Goal: Task Accomplishment & Management: Use online tool/utility

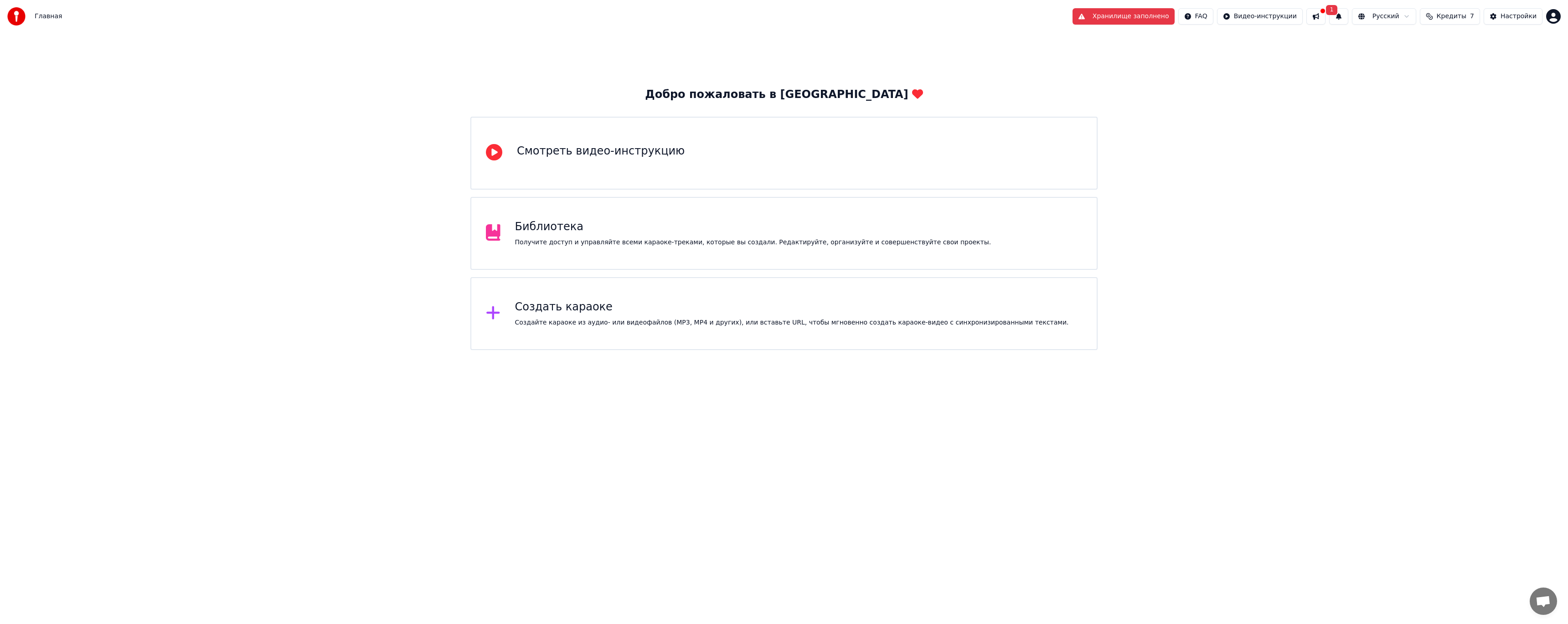
click at [648, 308] on div "Создать караоке" at bounding box center [792, 307] width 554 height 15
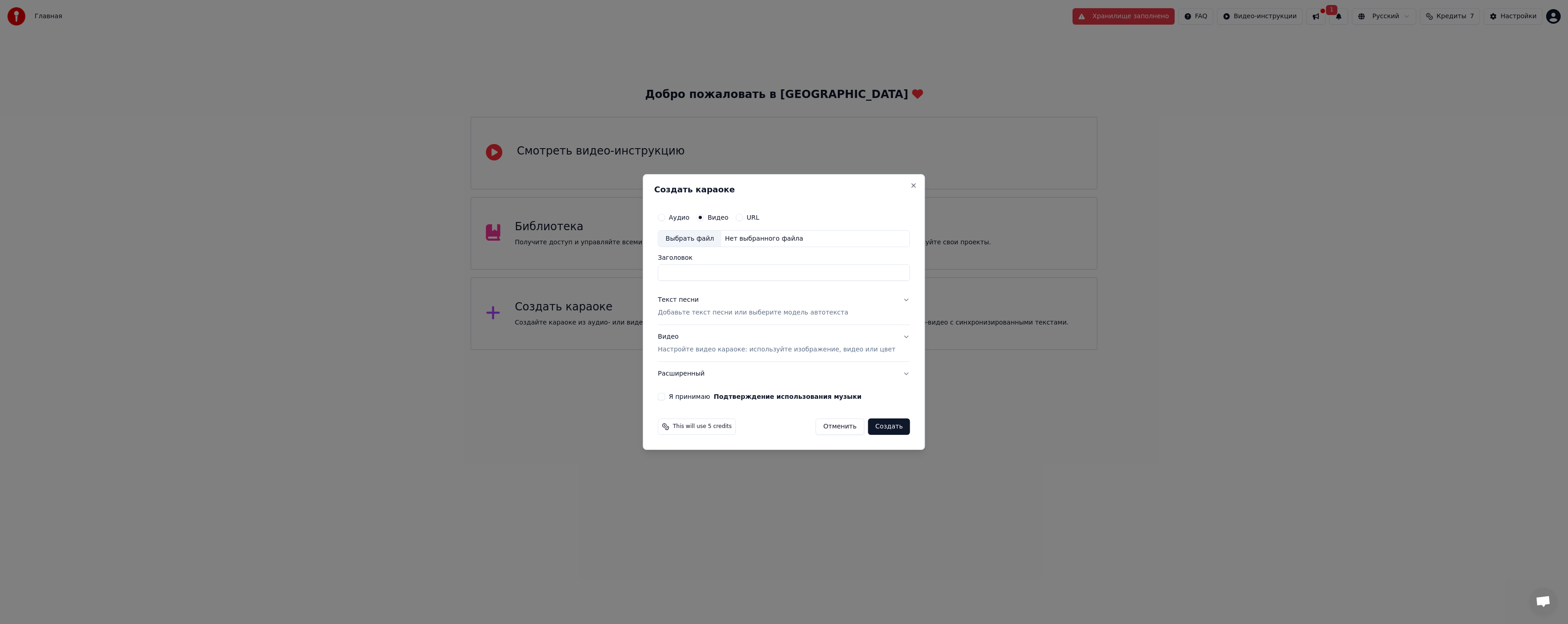
click at [680, 219] on div "Аудио" at bounding box center [674, 217] width 32 height 7
click at [665, 217] on button "Аудио" at bounding box center [662, 217] width 7 height 7
click at [699, 240] on div "Выбрать файл" at bounding box center [689, 239] width 63 height 16
type input "**********"
click at [732, 307] on div "Текст песни Добавьте текст песни или выберите модель автотекста" at bounding box center [753, 307] width 191 height 22
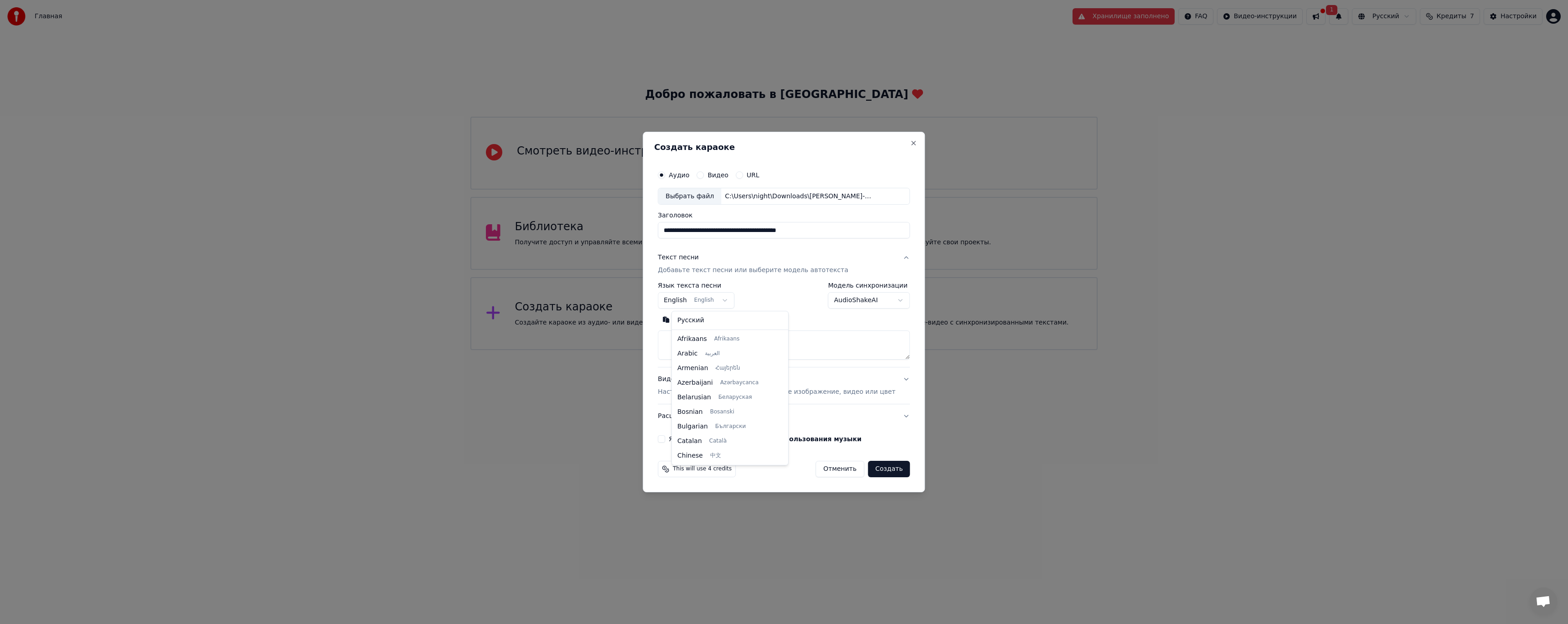
click at [720, 298] on body "**********" at bounding box center [784, 175] width 1568 height 350
select select "**"
click at [729, 338] on textarea at bounding box center [784, 346] width 252 height 29
paste textarea "**********"
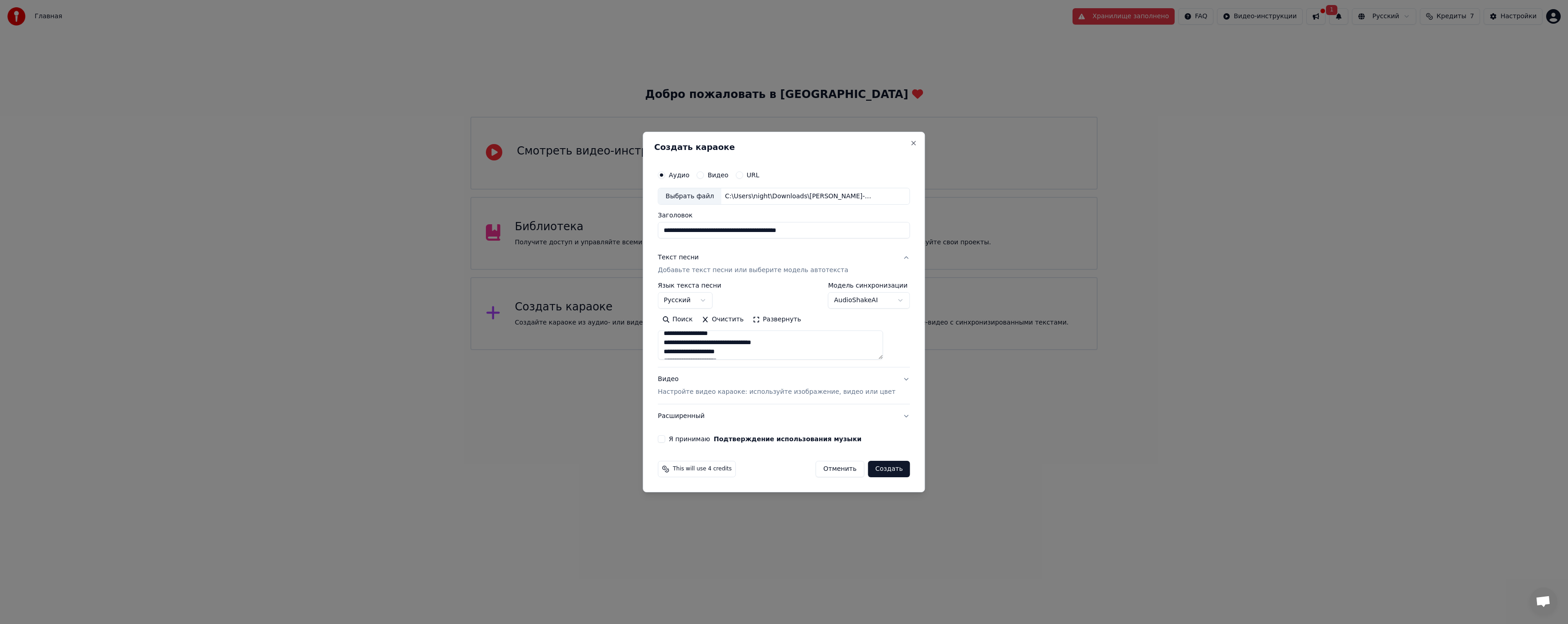
scroll to position [407, 0]
type textarea "**********"
click at [767, 394] on p "Настройте видео караоке: используйте изображение, видео или цвет" at bounding box center [777, 392] width 237 height 9
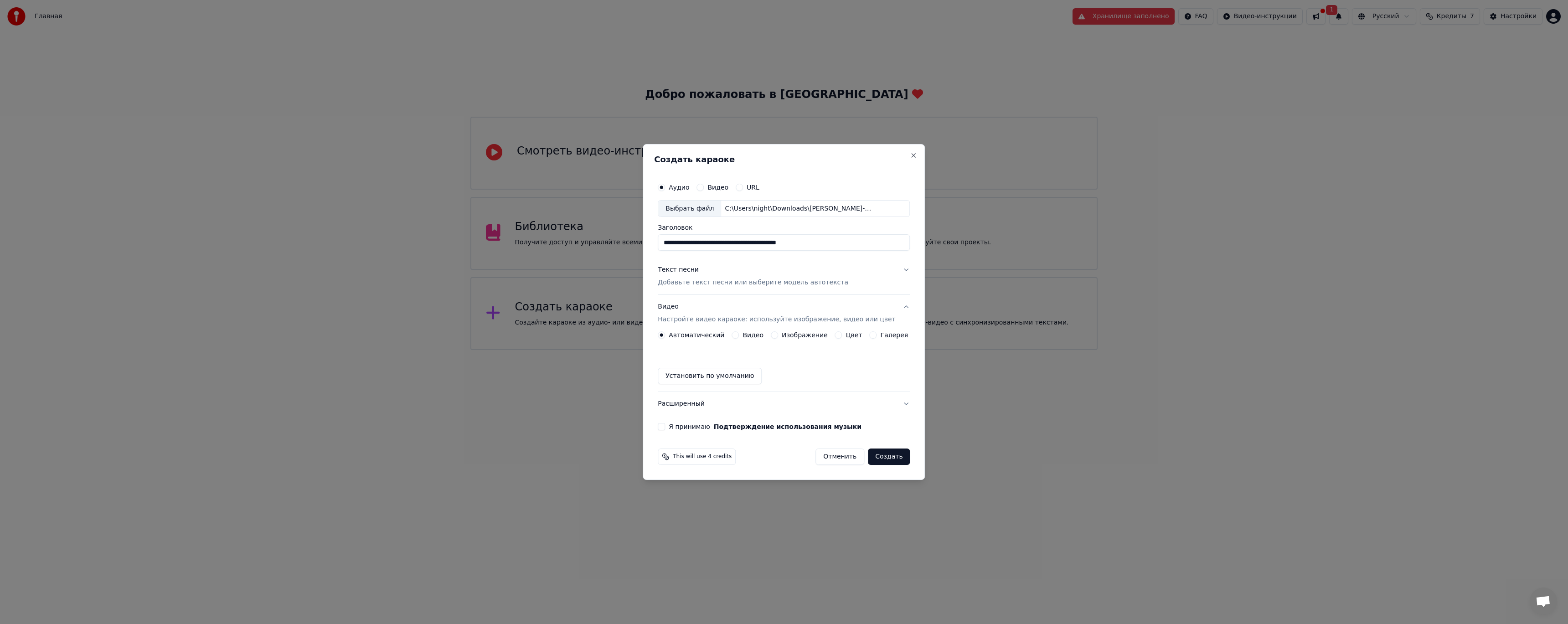
click at [739, 336] on button "Видео" at bounding box center [735, 335] width 7 height 7
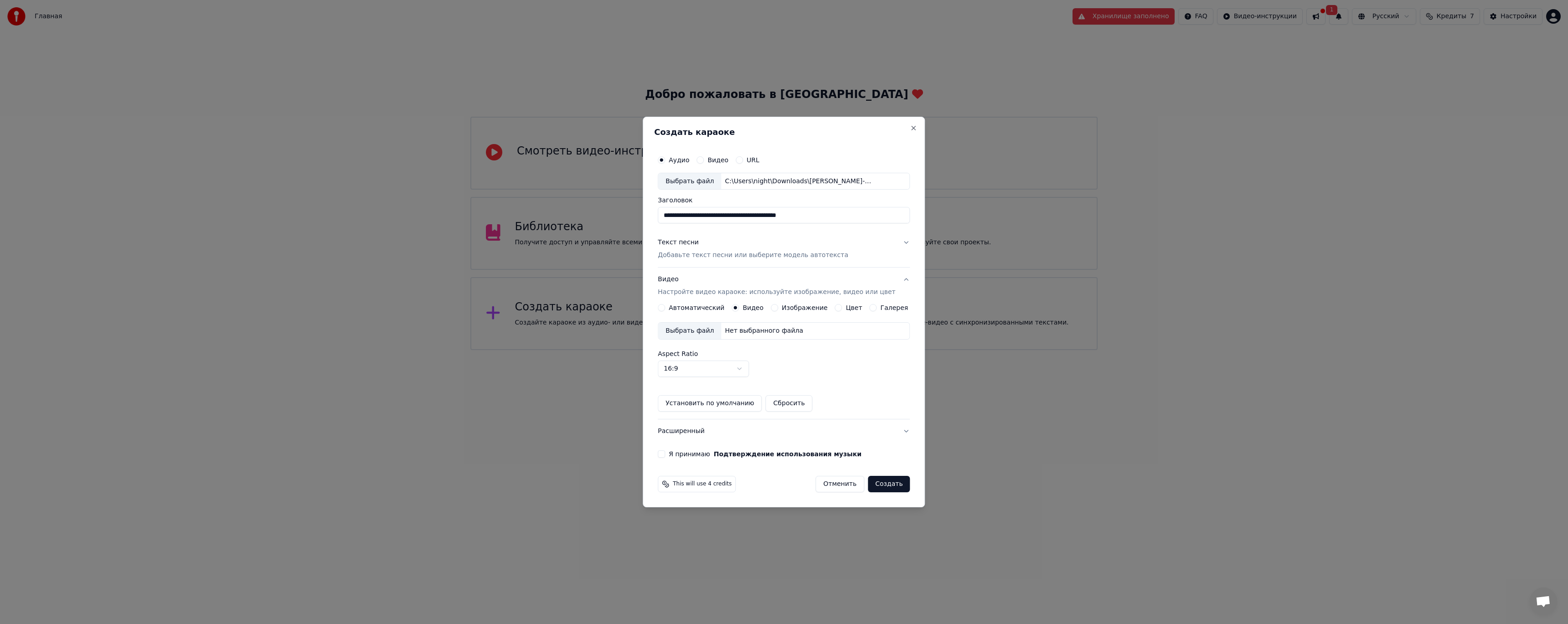
click at [783, 309] on label "Изображение" at bounding box center [805, 307] width 46 height 6
click at [778, 309] on button "Изображение" at bounding box center [774, 307] width 7 height 7
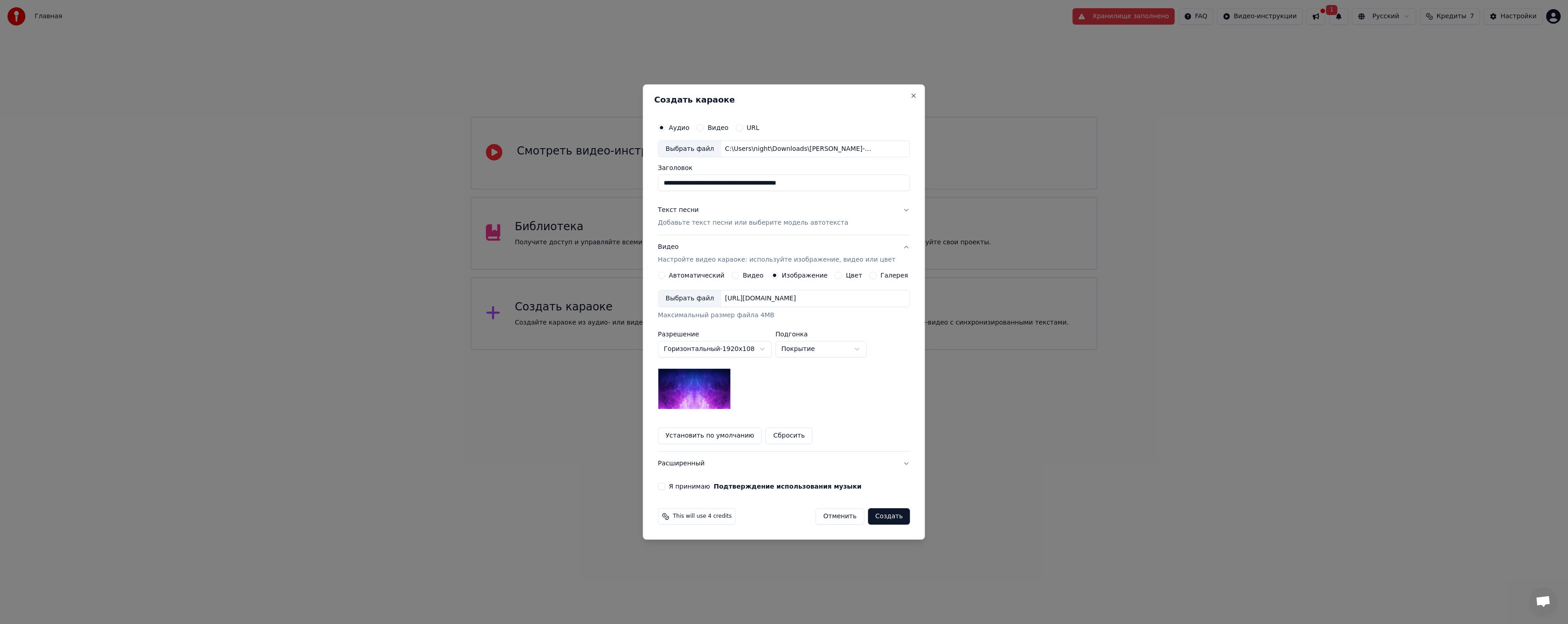
click at [884, 277] on label "Галерея" at bounding box center [895, 275] width 28 height 6
click at [877, 277] on button "Галерея" at bounding box center [873, 275] width 7 height 7
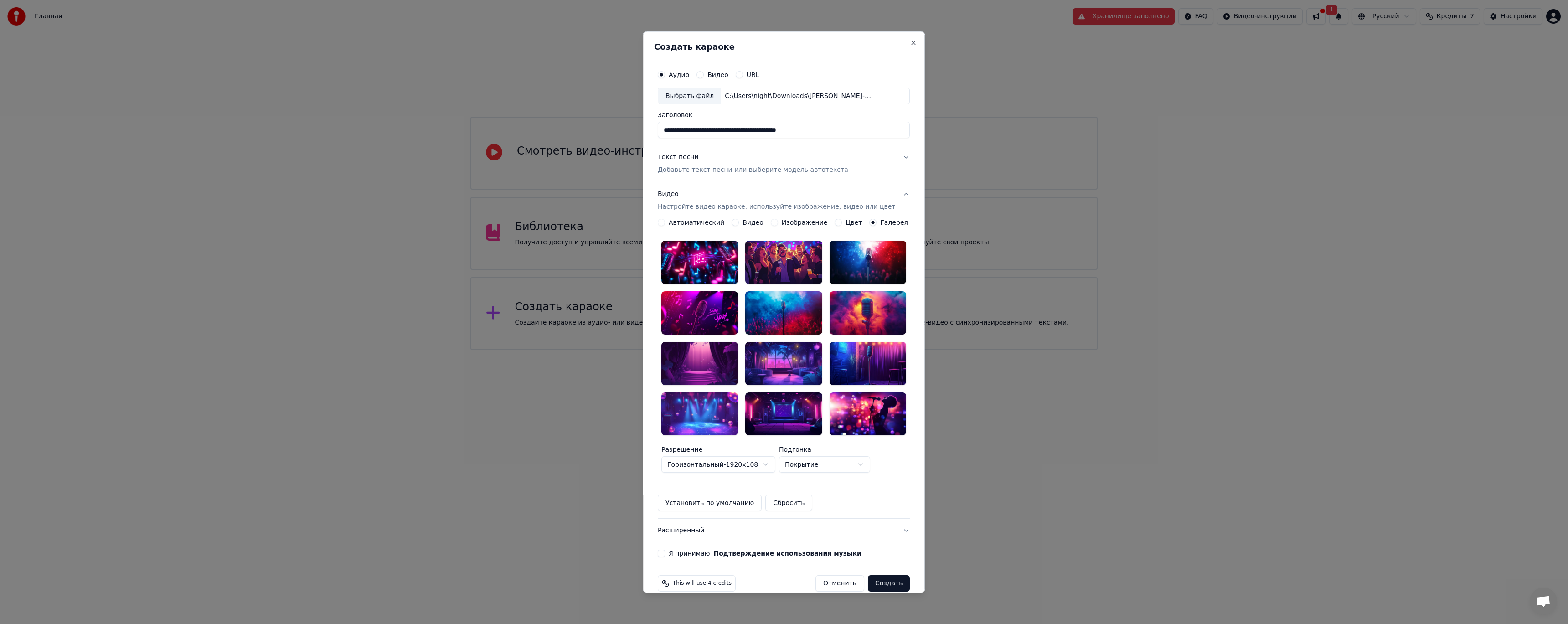
click at [789, 266] on div at bounding box center [784, 262] width 77 height 43
drag, startPoint x: 832, startPoint y: 132, endPoint x: 648, endPoint y: 132, distance: 184.0
click at [648, 132] on body "**********" at bounding box center [784, 175] width 1568 height 350
type input "**********"
click at [880, 575] on button "Создать" at bounding box center [889, 583] width 42 height 16
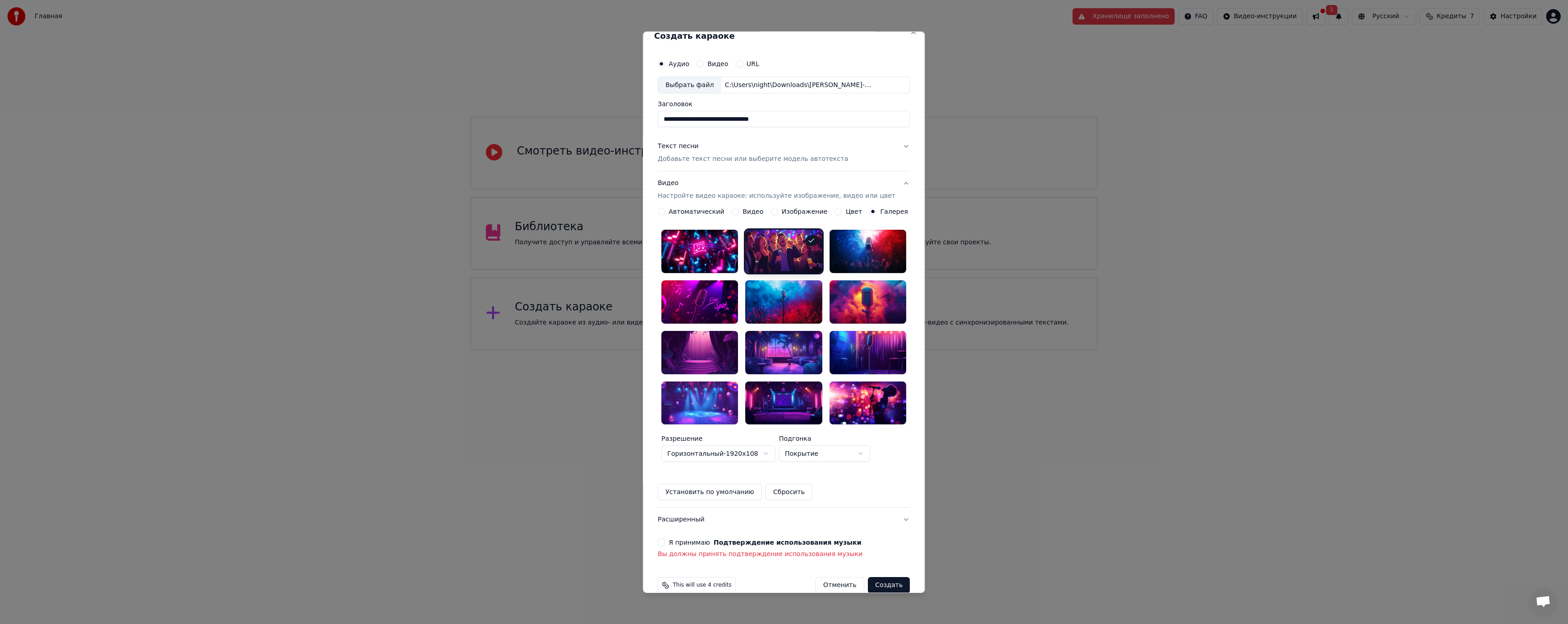
scroll to position [12, 0]
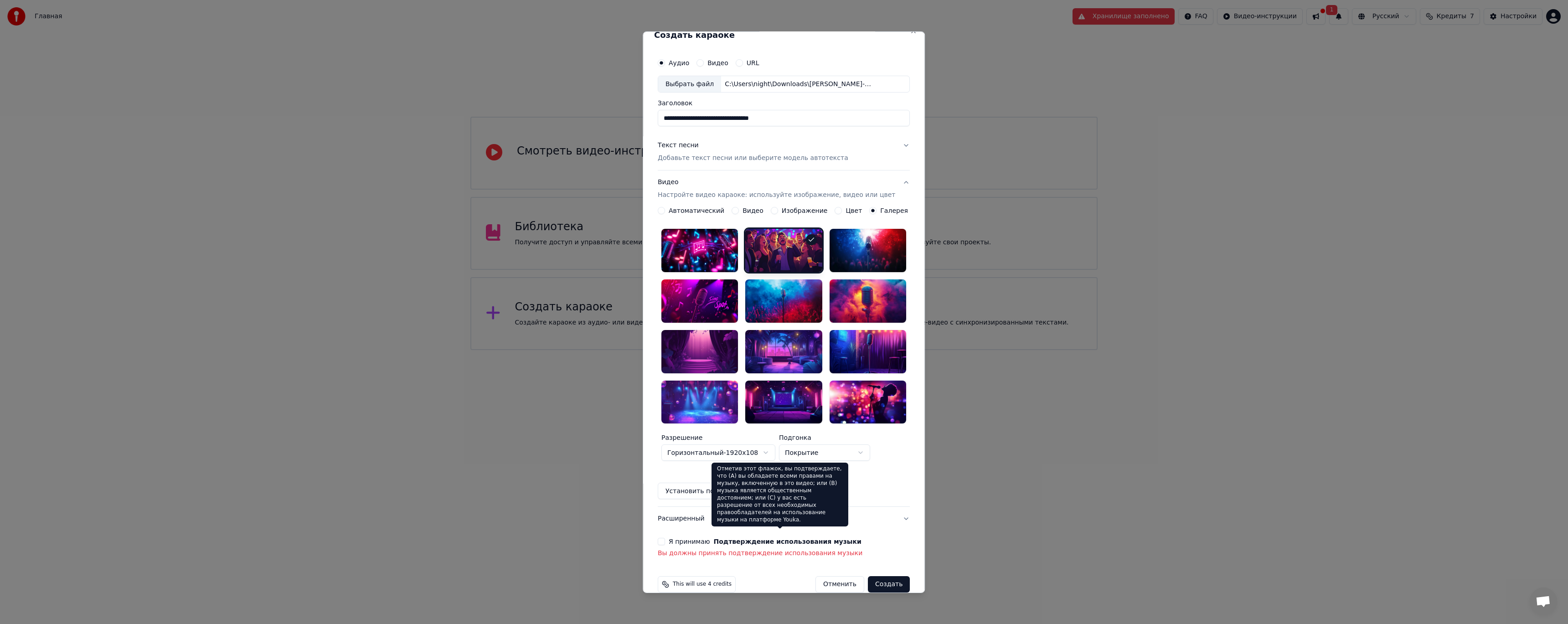
click at [729, 538] on button "Подтверждение использования музыки" at bounding box center [788, 541] width 148 height 6
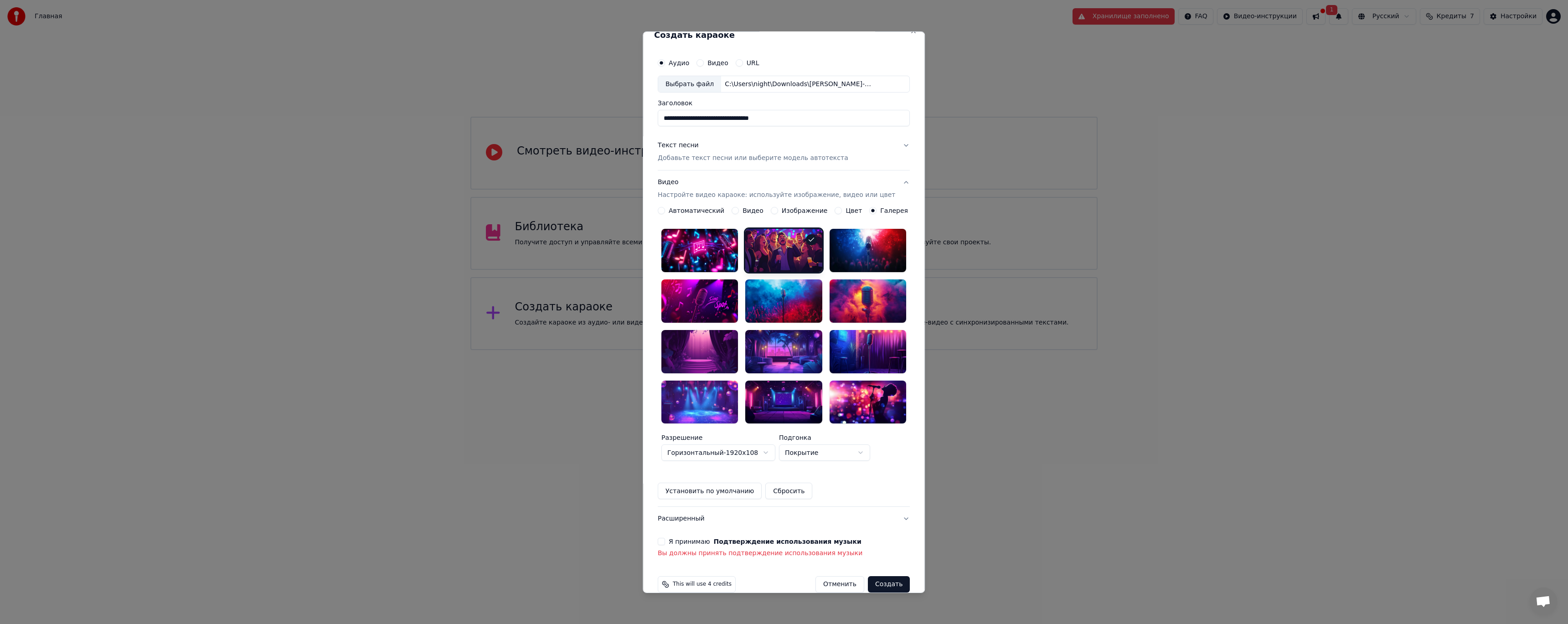
click at [665, 538] on button "Я принимаю Подтверждение использования музыки" at bounding box center [662, 542] width 7 height 7
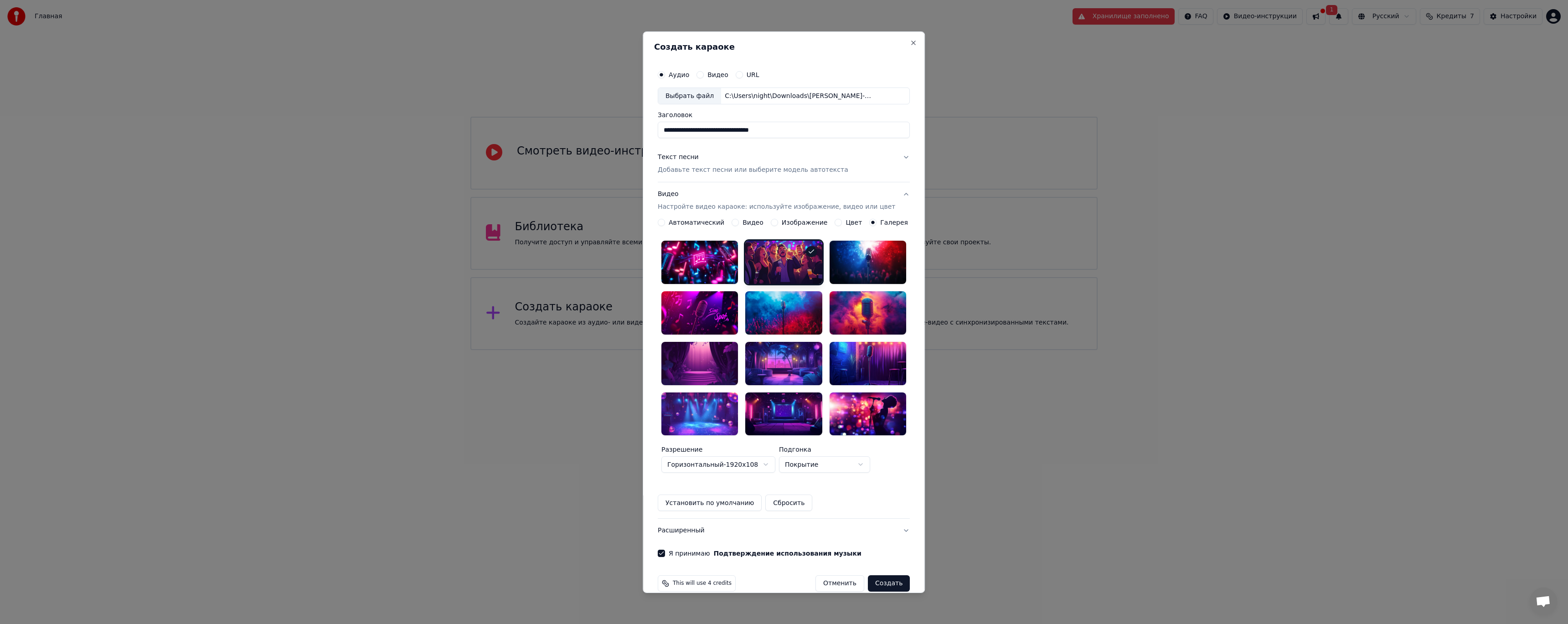
click at [878, 575] on button "Создать" at bounding box center [889, 583] width 42 height 16
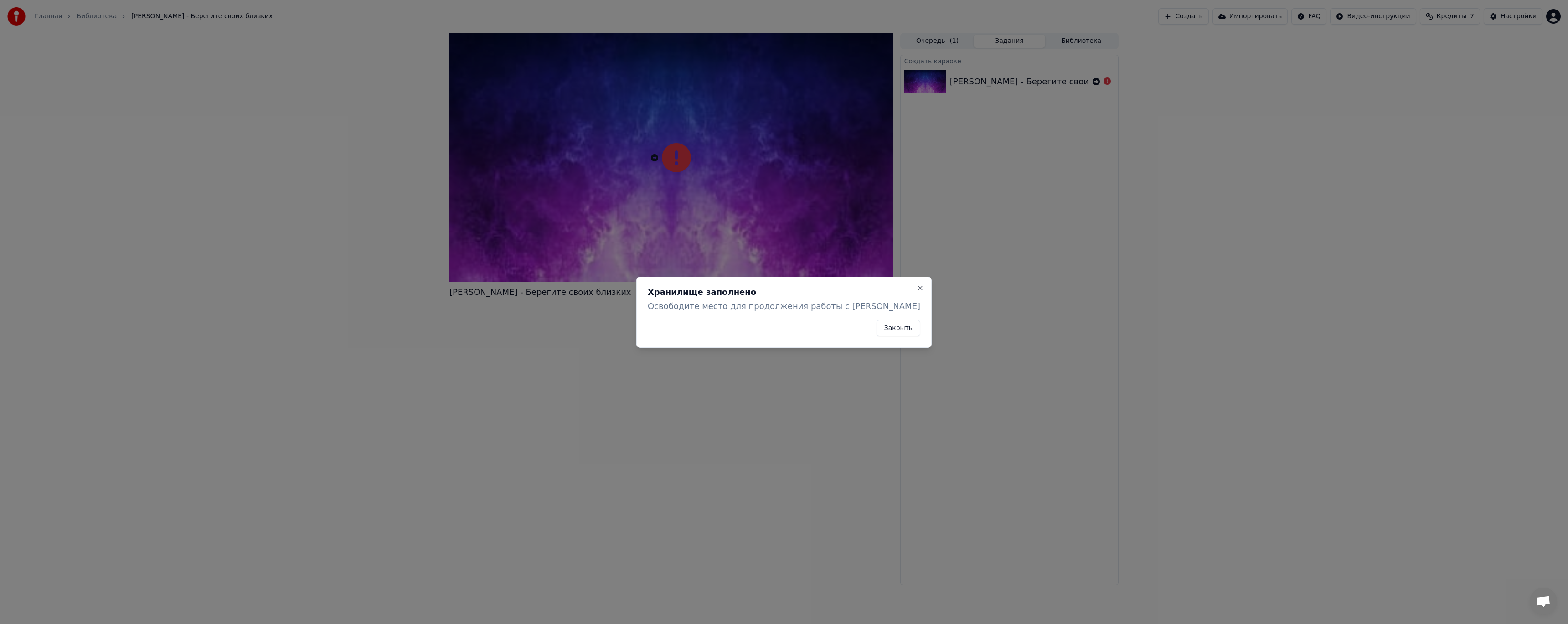
click at [877, 328] on button "Закрыть" at bounding box center [898, 328] width 44 height 16
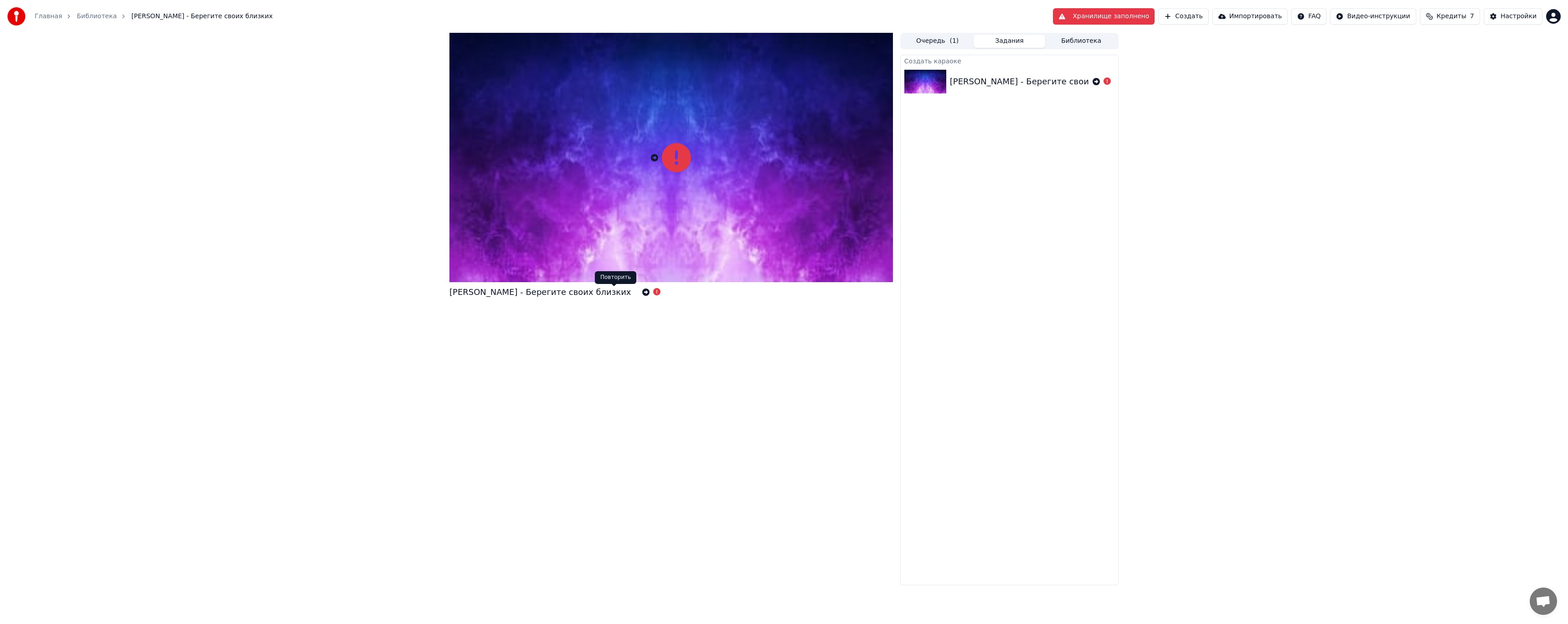
click at [642, 295] on icon at bounding box center [646, 292] width 7 height 7
click at [642, 293] on icon at bounding box center [646, 292] width 7 height 7
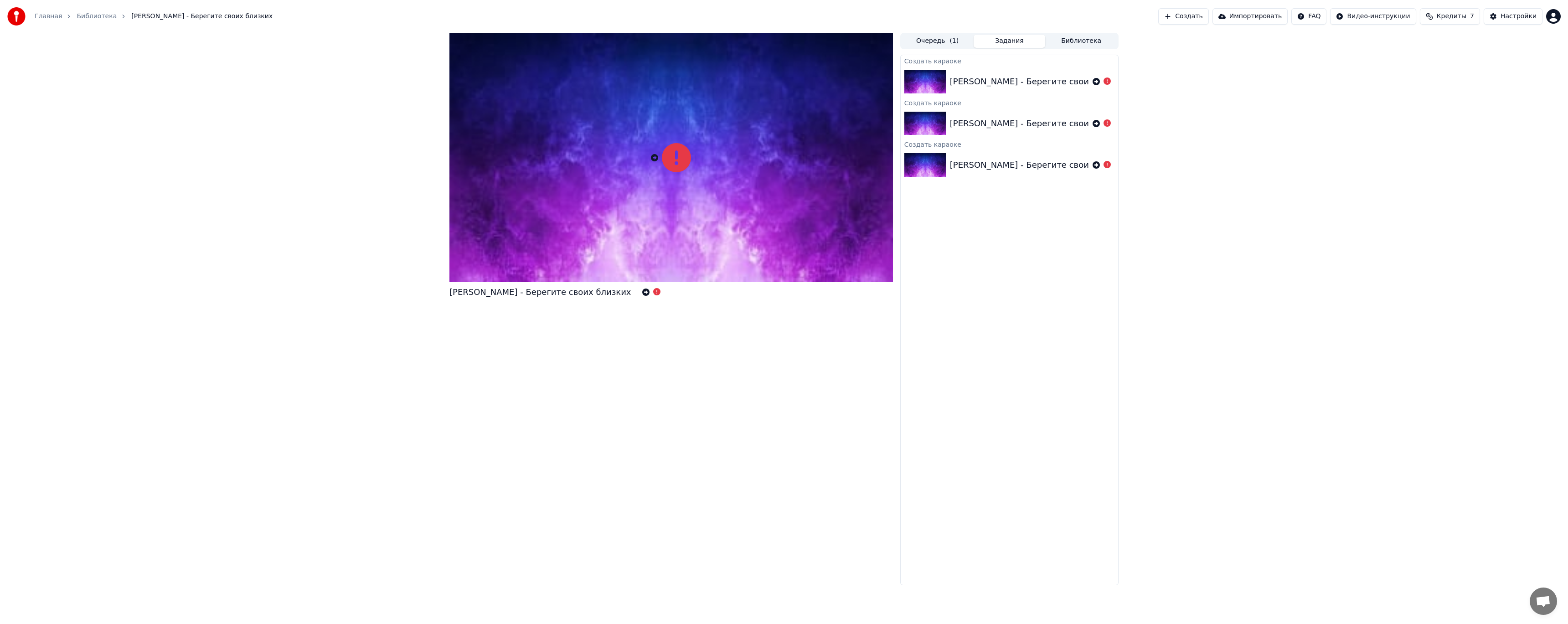
click at [786, 363] on div "Денис Клявер - Берегите своих близких" at bounding box center [671, 309] width 444 height 553
click at [1224, 119] on div "Денис Клявер - Берегите своих близких Очередь ( 1 ) Задания Библиотека Создать …" at bounding box center [784, 309] width 1568 height 553
click at [642, 293] on icon at bounding box center [646, 292] width 7 height 7
click at [1108, 124] on icon at bounding box center [1107, 123] width 7 height 7
click at [1285, 284] on div "Денис Клявер - Берегите своих близких Очередь ( 1 ) Задания Библиотека Создать …" at bounding box center [784, 309] width 1568 height 553
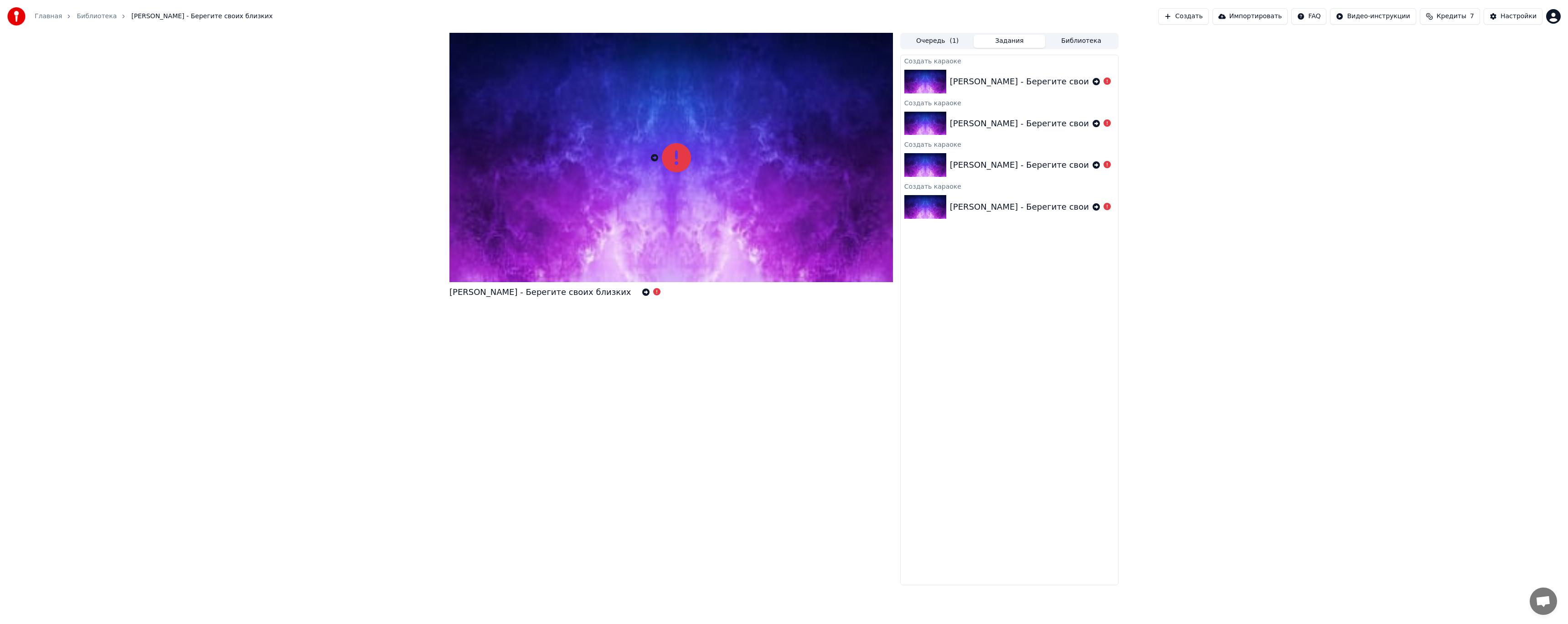
click at [942, 39] on button "Очередь ( 1 )" at bounding box center [937, 41] width 72 height 13
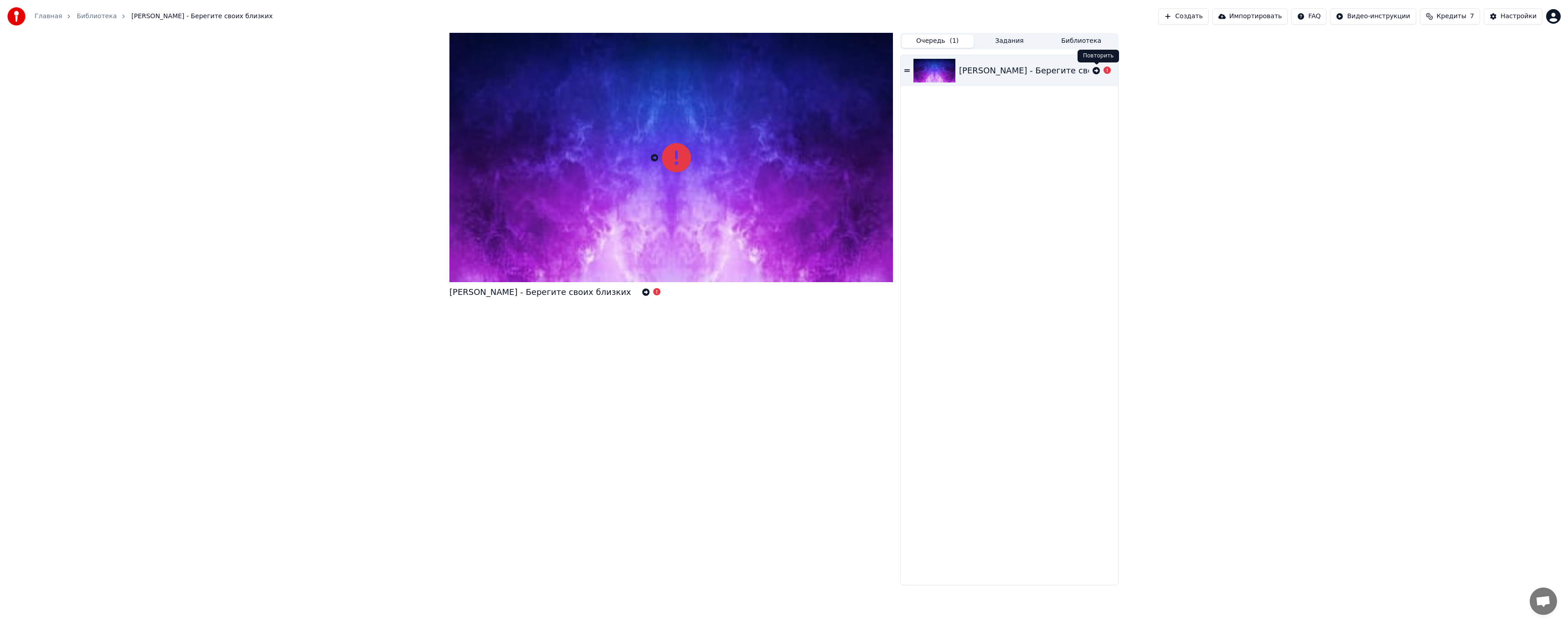
click at [1097, 72] on icon at bounding box center [1096, 71] width 7 height 7
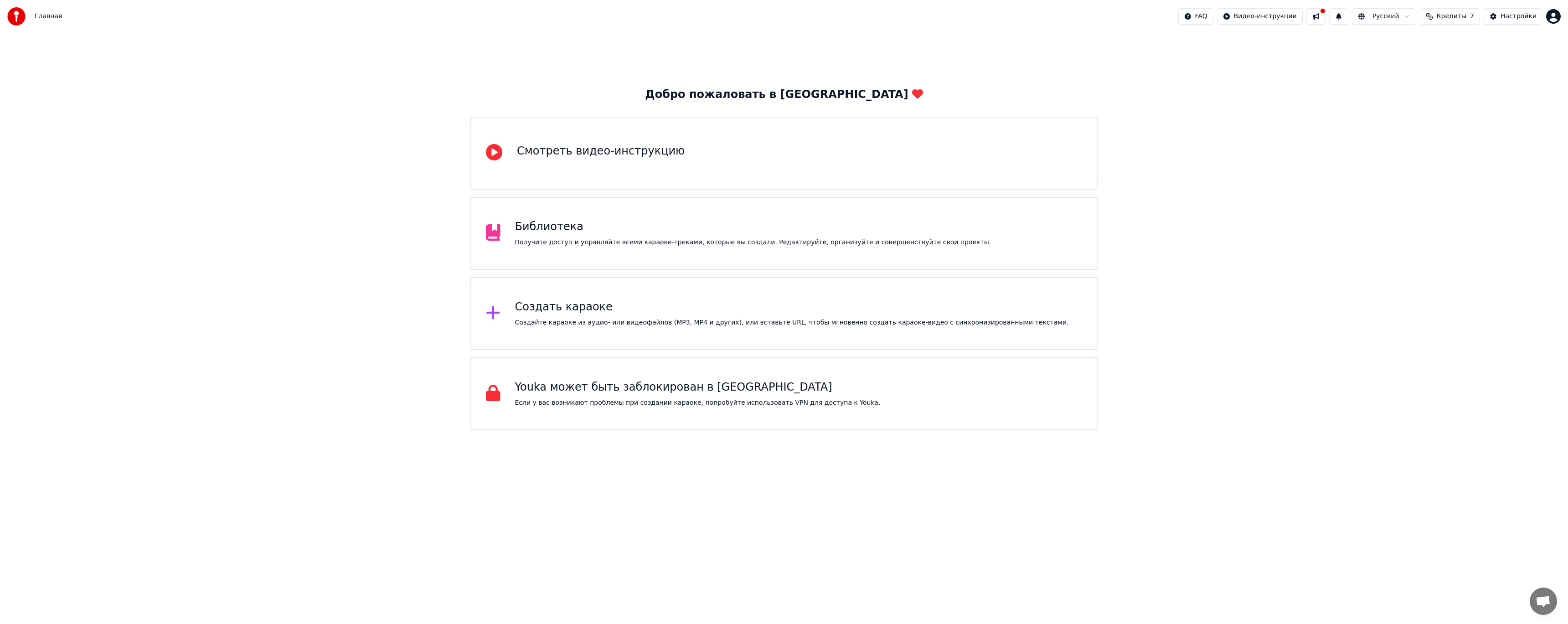
click at [565, 337] on div "Создать караоке Создайте караоке из аудио- или видеофайлов (MP3, MP4 и других),…" at bounding box center [784, 314] width 627 height 73
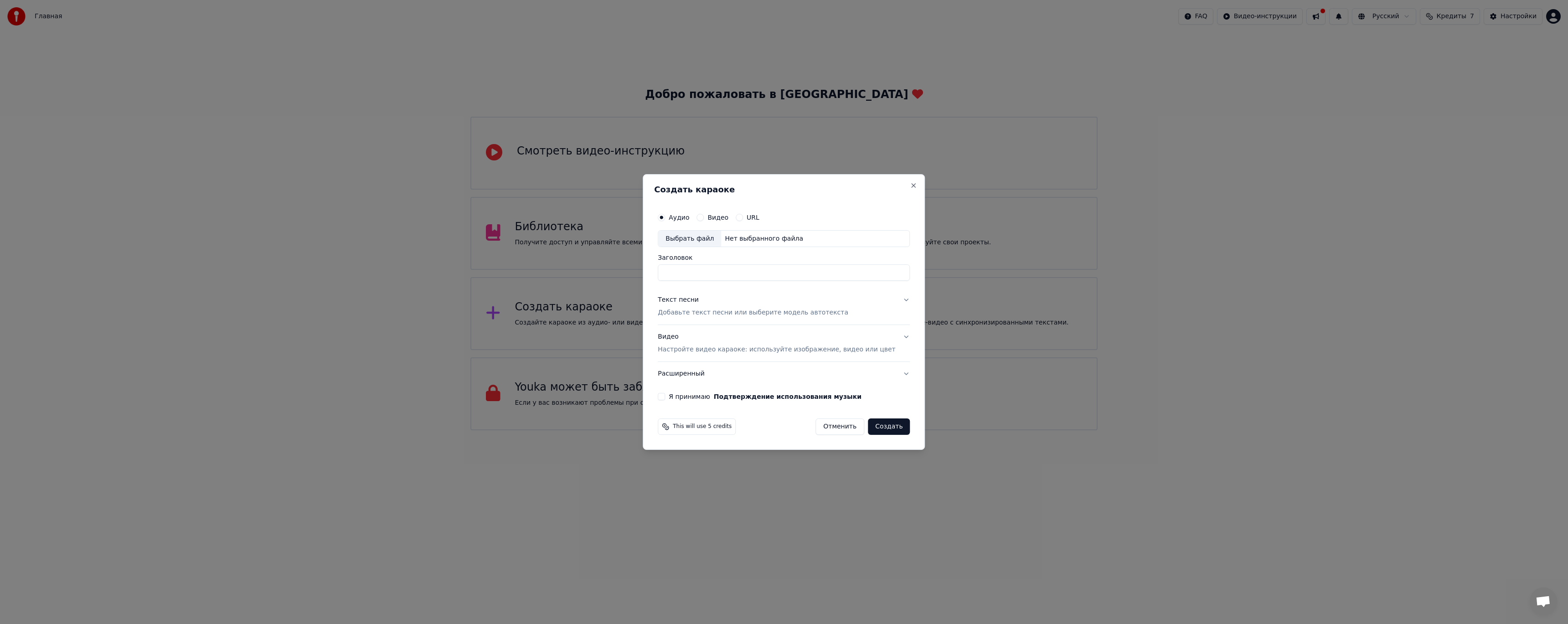
click at [721, 233] on div "Выбрать файл" at bounding box center [689, 239] width 63 height 16
drag, startPoint x: 832, startPoint y: 273, endPoint x: 605, endPoint y: 272, distance: 227.0
click at [605, 272] on body "Главная FAQ Видео-инструкции Русский Кредиты 7 Настройки Добро пожаловать в You…" at bounding box center [784, 215] width 1568 height 430
type input "**********"
click at [757, 315] on p "Добавьте текст песни или выберите модель автотекста" at bounding box center [753, 313] width 191 height 9
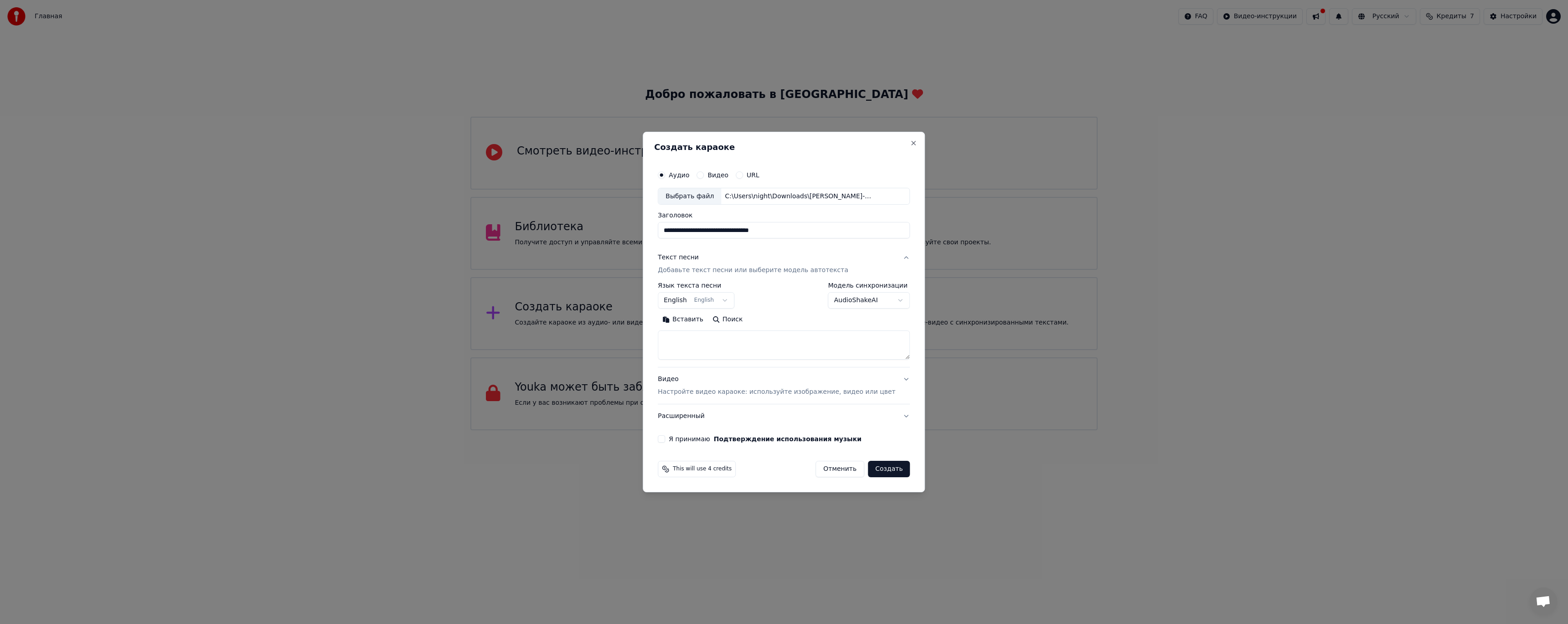
click at [734, 342] on textarea at bounding box center [784, 346] width 252 height 29
click at [711, 303] on body "Главная FAQ Видео-инструкции Русский Кредиты 7 Настройки Добро пожаловать в You…" at bounding box center [784, 215] width 1568 height 430
select select "**"
click at [712, 338] on textarea at bounding box center [784, 346] width 252 height 29
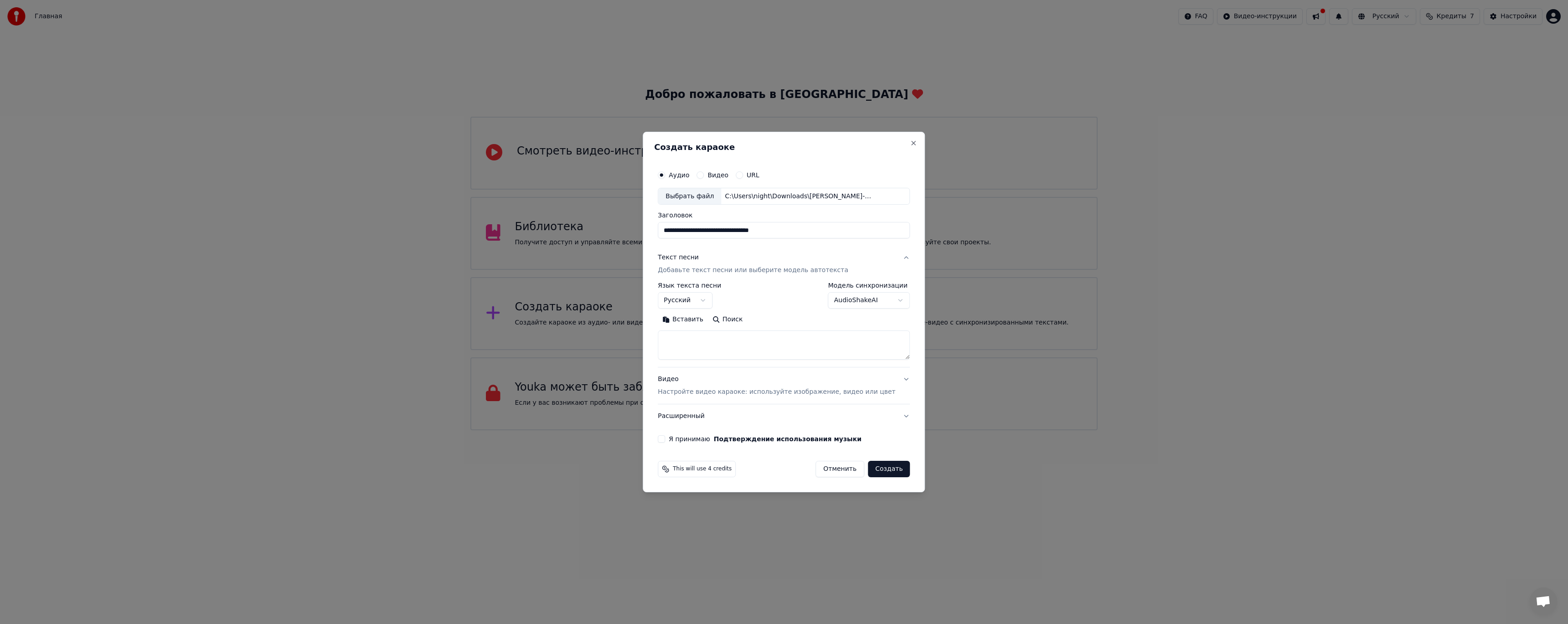
paste textarea "**********"
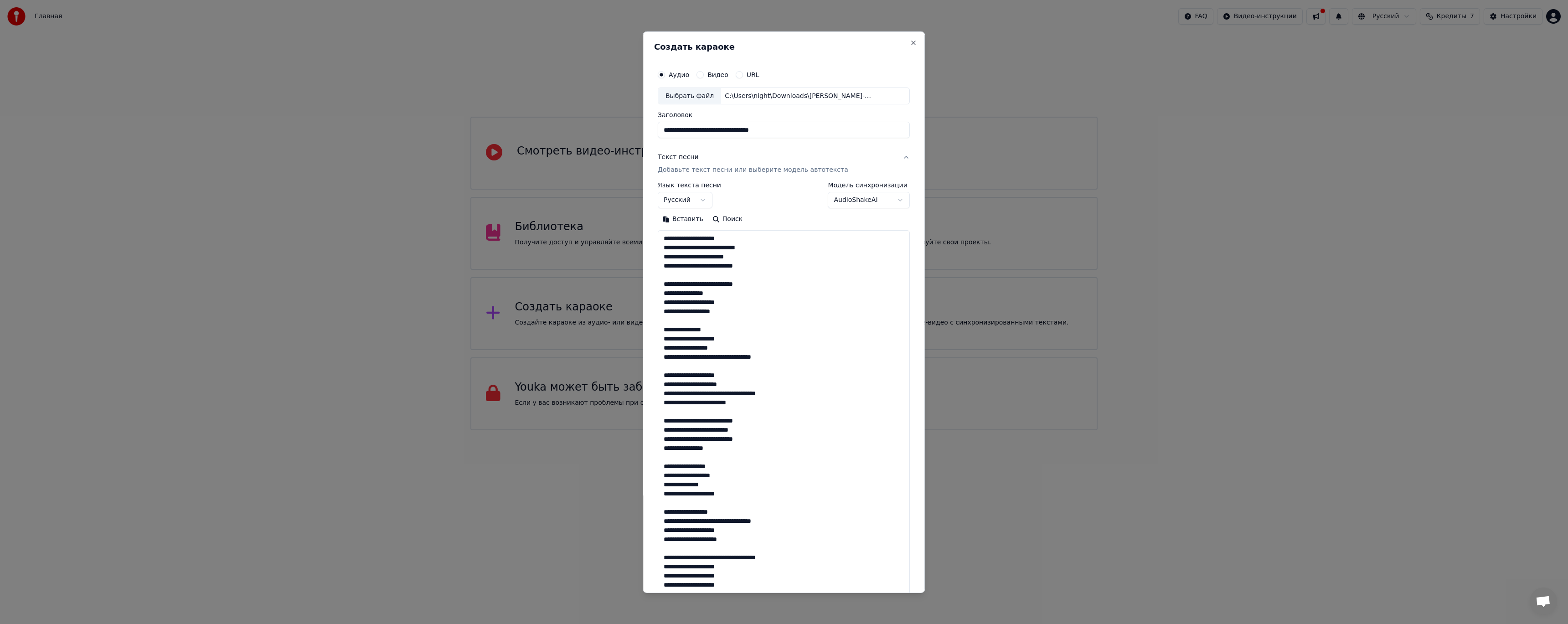
scroll to position [404, 0]
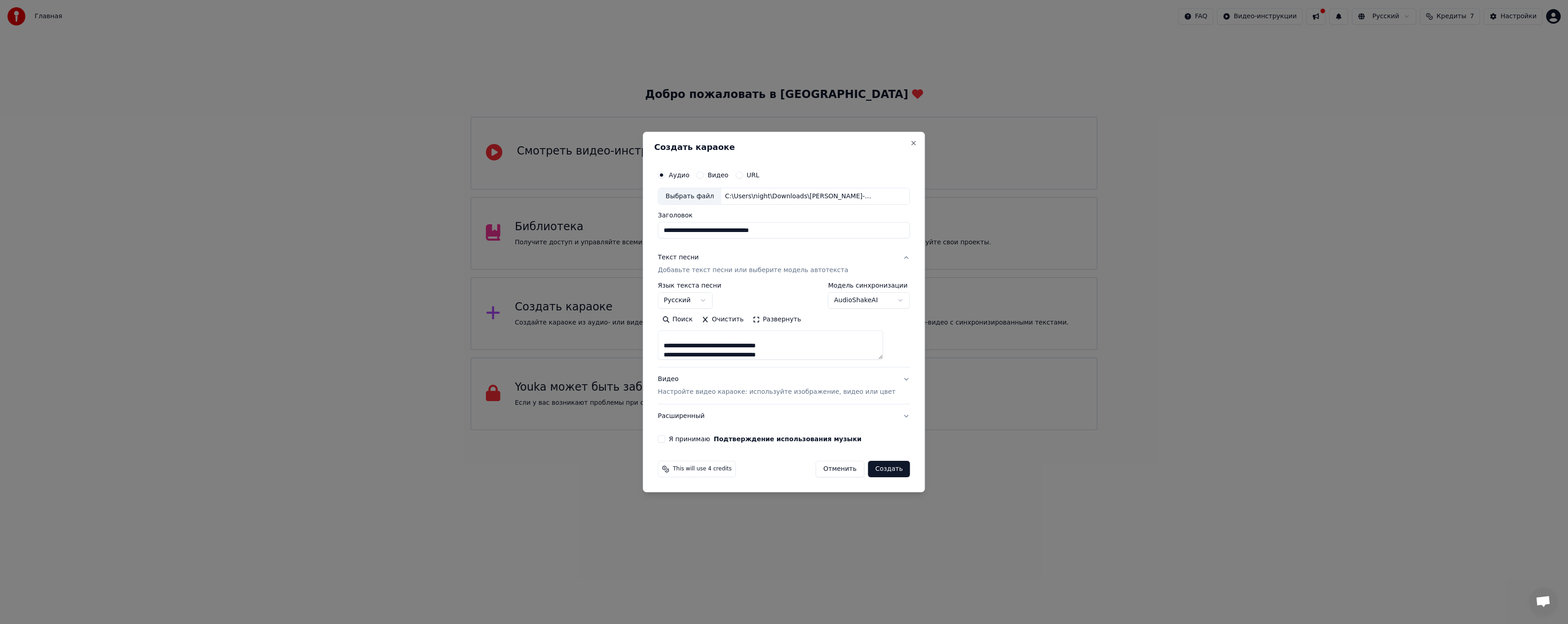
type textarea "**********"
click at [709, 389] on p "Настройте видео караоке: используйте изображение, видео или цвет" at bounding box center [777, 392] width 237 height 9
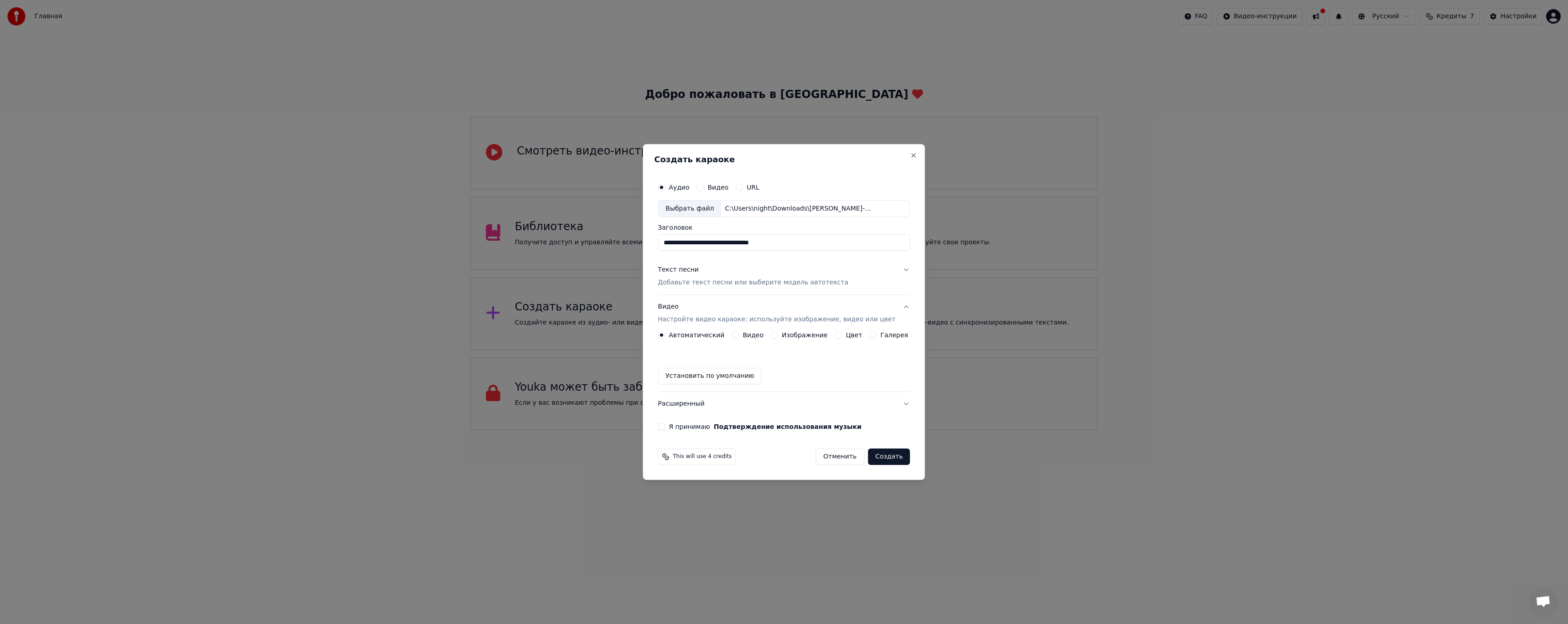
click at [886, 335] on label "Галерея" at bounding box center [895, 335] width 28 height 6
click at [877, 335] on button "Галерея" at bounding box center [873, 335] width 7 height 7
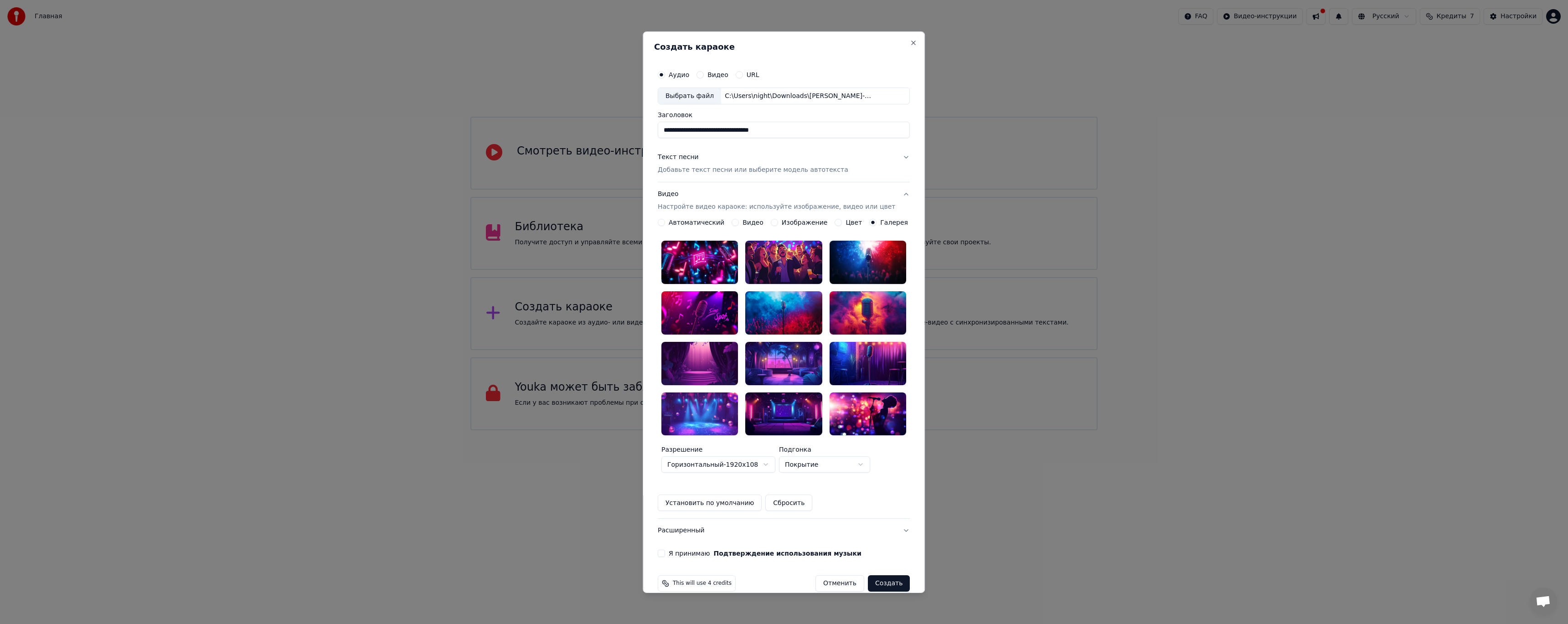
click at [797, 261] on div at bounding box center [784, 262] width 77 height 43
click at [665, 550] on button "Я принимаю Подтверждение использования музыки" at bounding box center [662, 553] width 7 height 7
click at [887, 575] on button "Создать" at bounding box center [889, 583] width 42 height 16
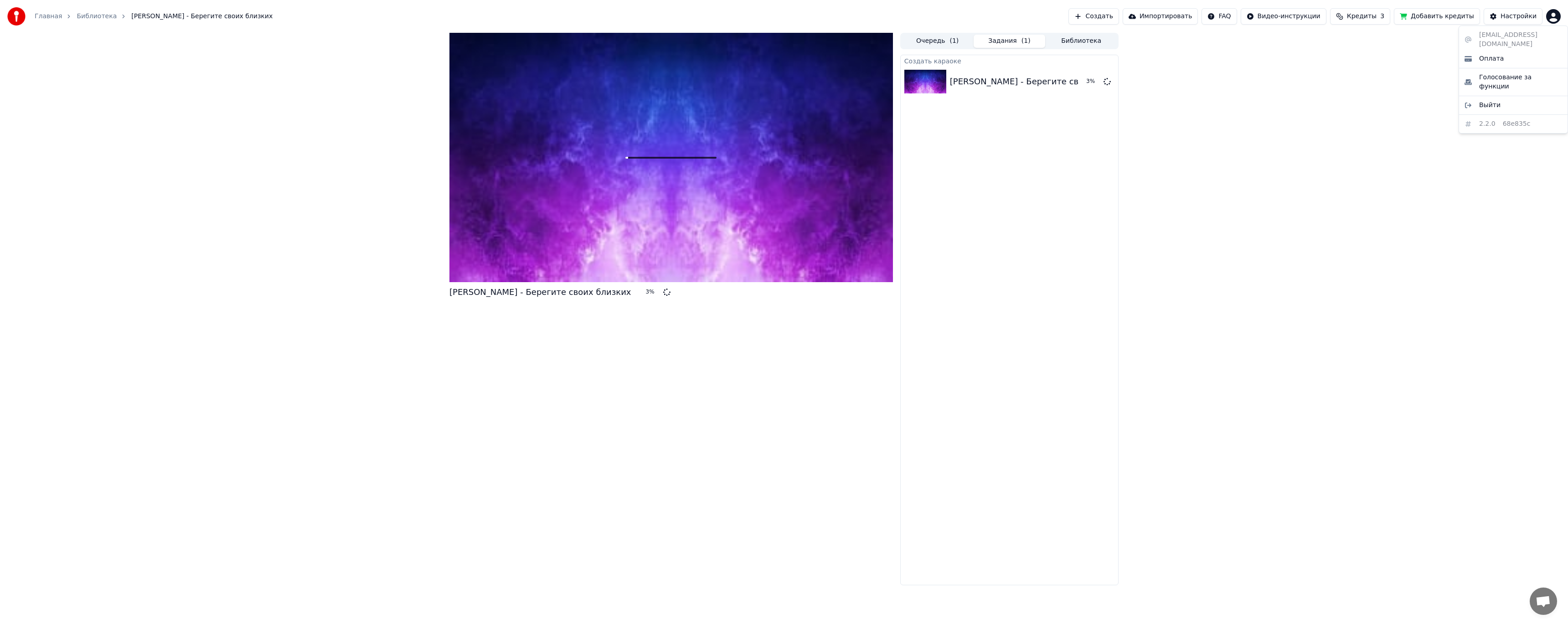
click at [1558, 18] on html "Главная Библиотека Денис Клявер - Берегите своих близких Создать Импортировать …" at bounding box center [784, 312] width 1568 height 624
click at [1348, 80] on html "Главная Библиотека Денис Клявер - Берегите своих близких Создать Импортировать …" at bounding box center [784, 312] width 1568 height 624
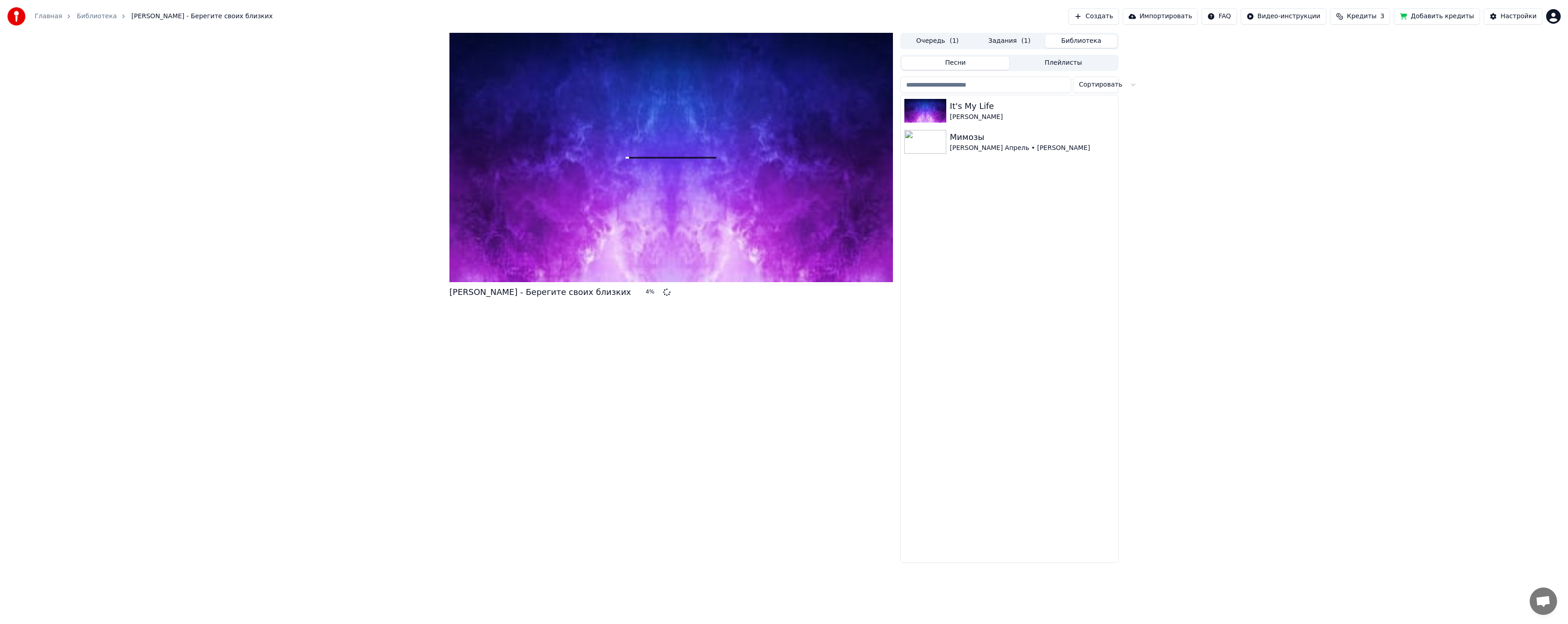
click at [1068, 40] on button "Библиотека" at bounding box center [1081, 41] width 72 height 13
click at [931, 108] on img at bounding box center [925, 110] width 42 height 24
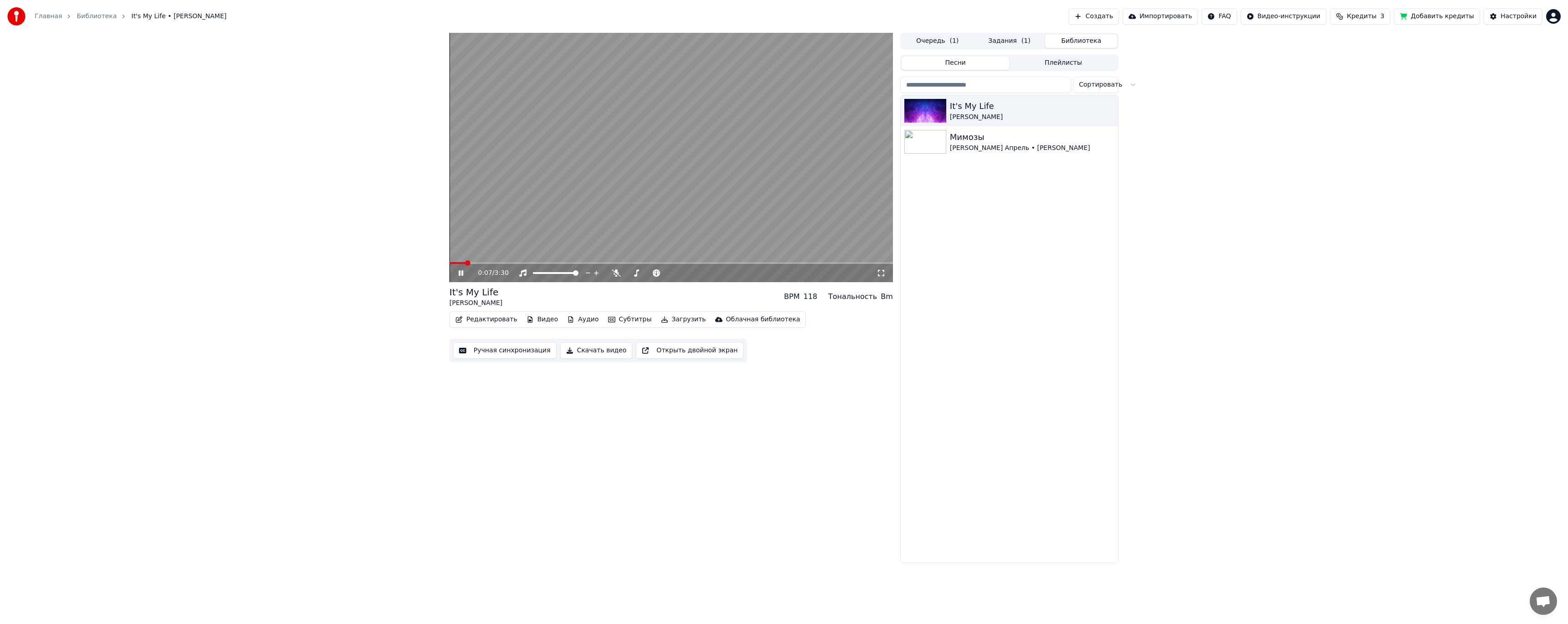
click at [669, 351] on button "Открыть двойной экран" at bounding box center [690, 350] width 108 height 16
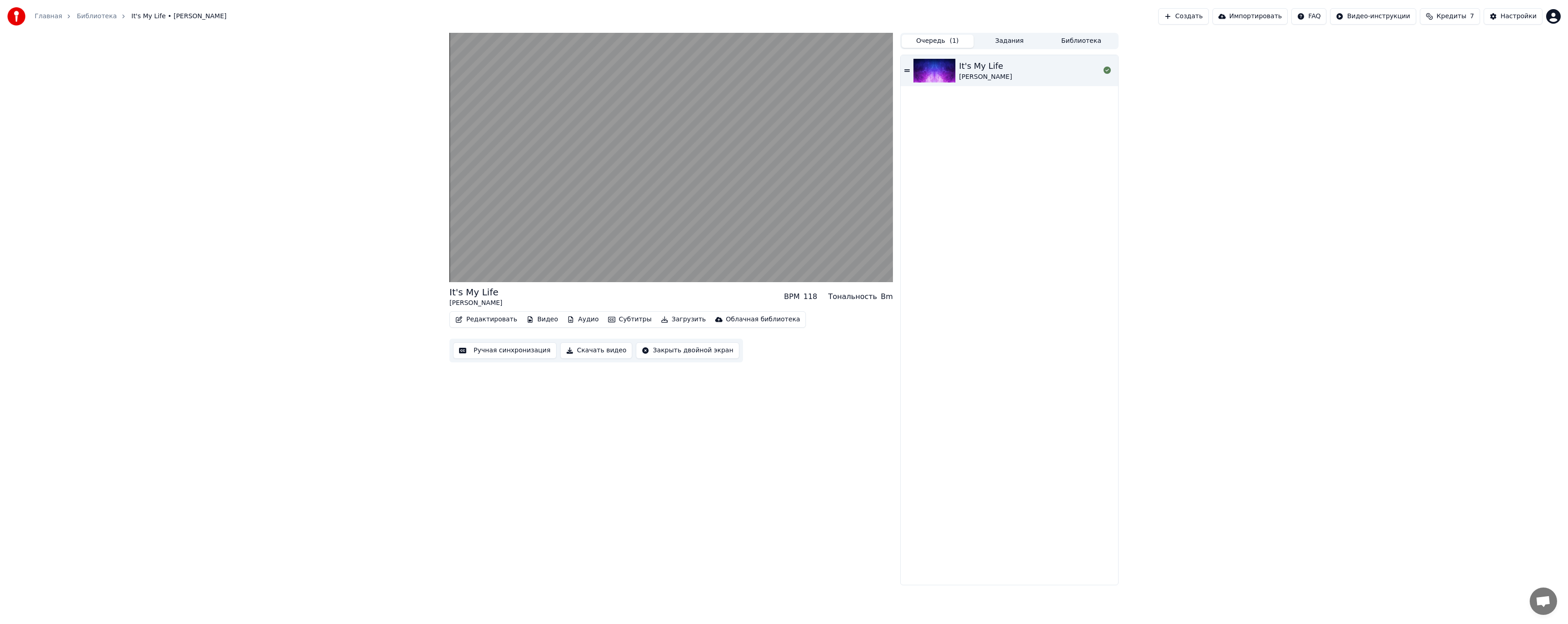
click at [939, 45] on button "Очередь ( 1 )" at bounding box center [937, 41] width 72 height 13
click at [1037, 179] on div "It's My Life Дима Билан • Мари Краймбрери" at bounding box center [1009, 320] width 217 height 530
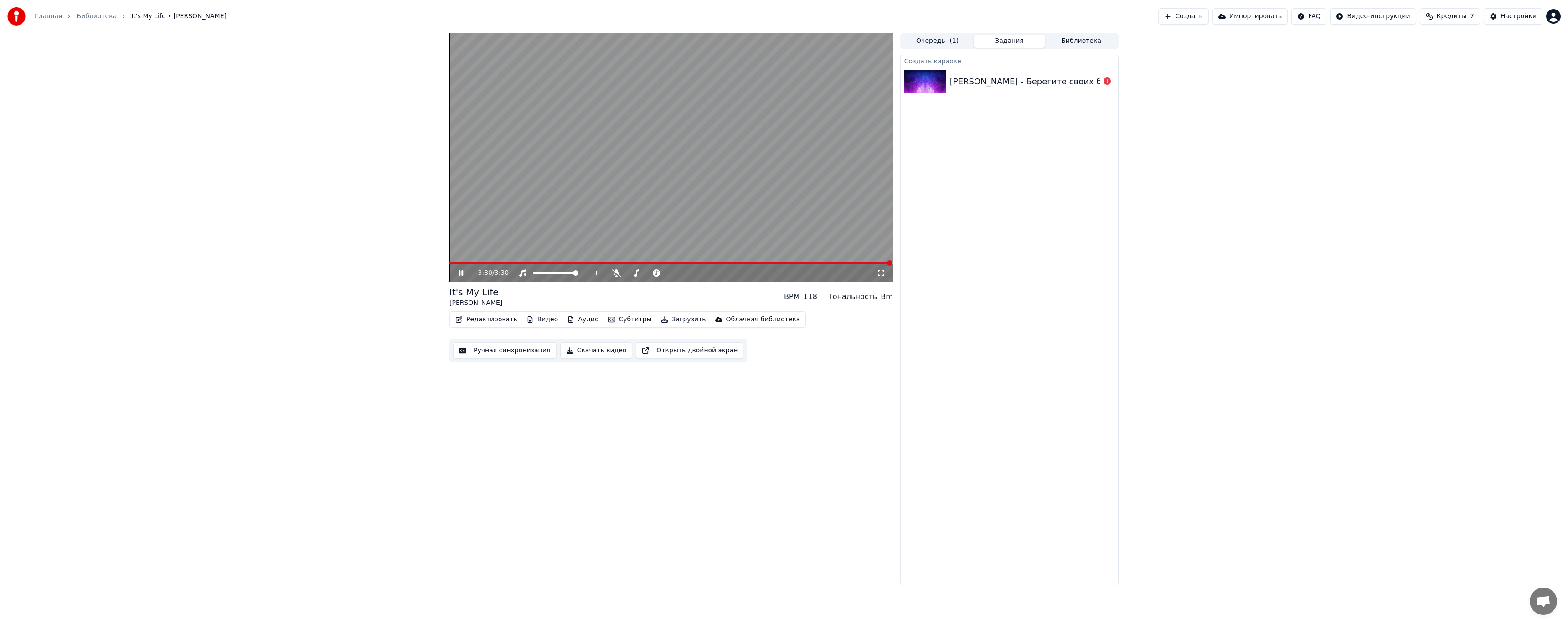
click at [1016, 40] on button "Задания" at bounding box center [1010, 41] width 72 height 13
click at [1092, 80] on div "Денис Клявер - Берегите своих близких" at bounding box center [1041, 82] width 182 height 13
click at [1107, 79] on icon at bounding box center [1107, 81] width 7 height 7
click at [1105, 81] on icon at bounding box center [1107, 81] width 7 height 7
click at [1064, 83] on div "Денис Клявер - Берегите своих близких" at bounding box center [1041, 82] width 182 height 13
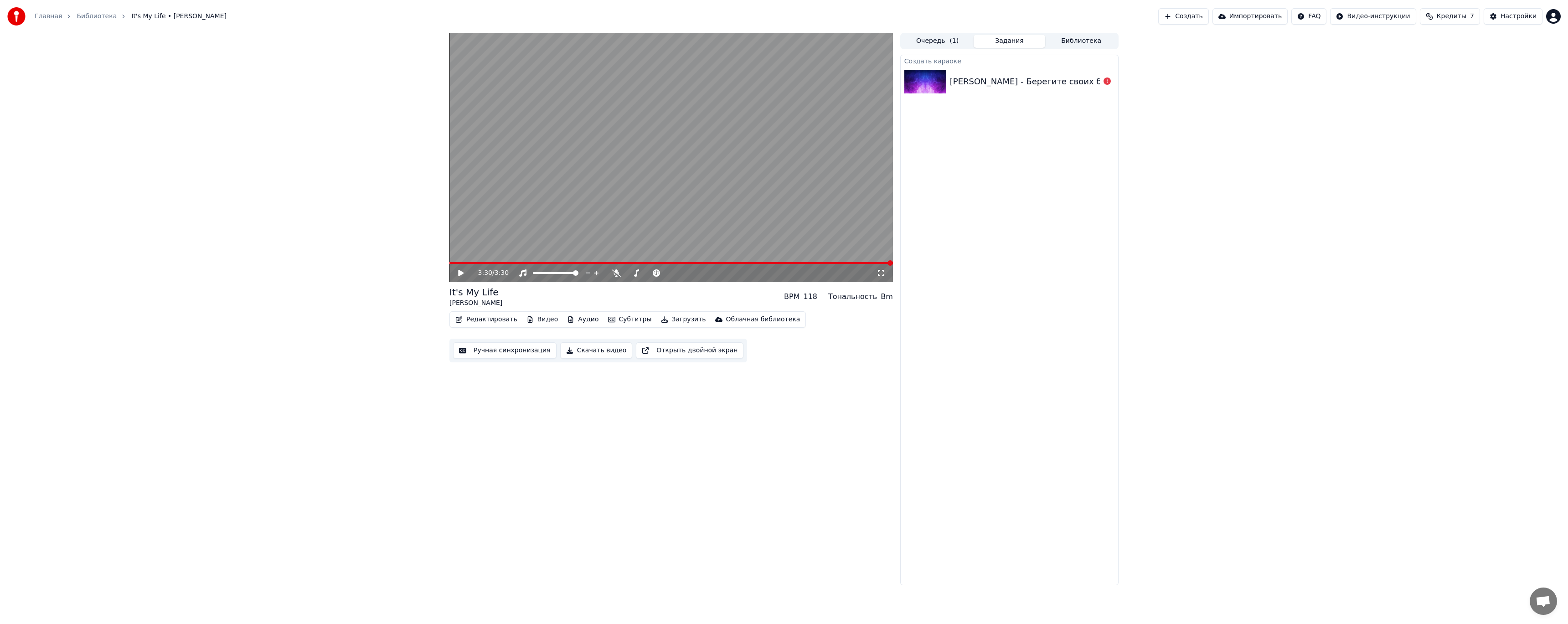
click at [1064, 83] on div "Денис Клявер - Берегите своих близких" at bounding box center [1041, 82] width 182 height 13
click at [943, 35] on button "Очередь ( 1 )" at bounding box center [937, 41] width 72 height 13
click at [1003, 69] on div "It's My Life" at bounding box center [985, 66] width 53 height 13
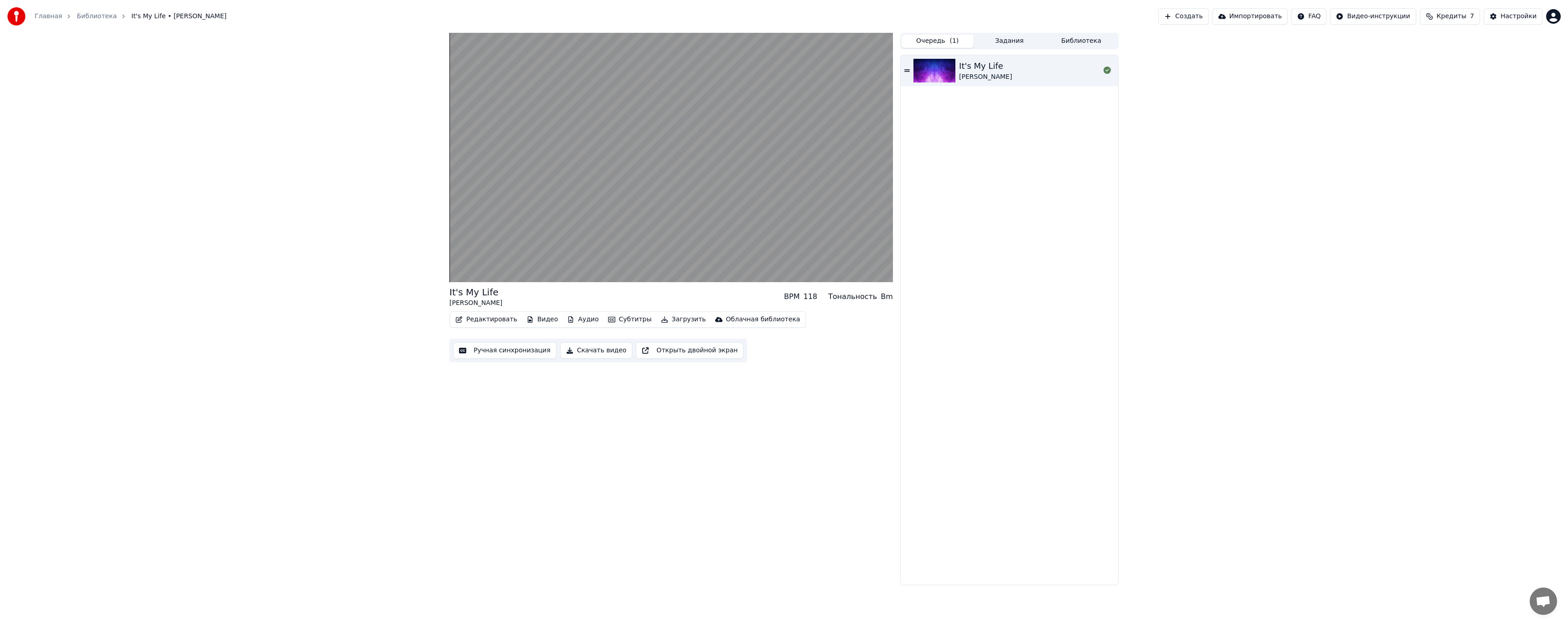
click at [1080, 40] on button "Библиотека" at bounding box center [1081, 41] width 72 height 13
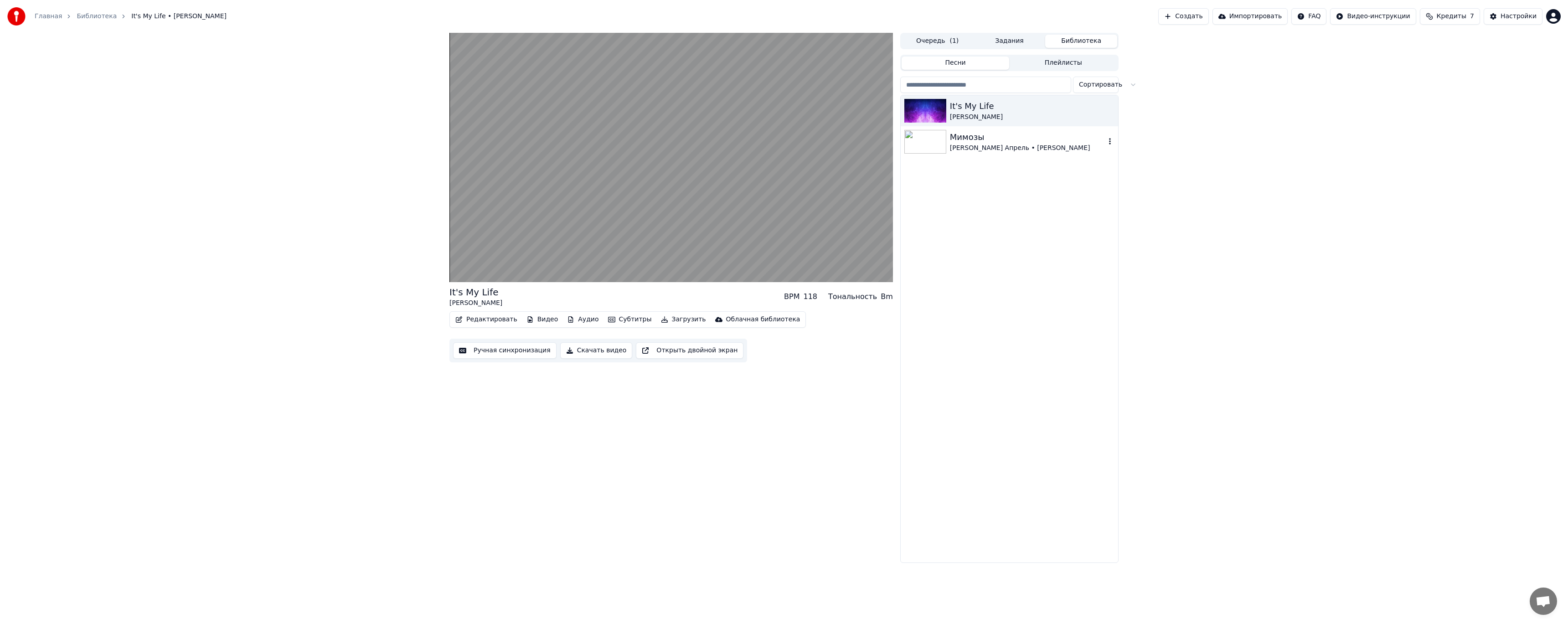
click at [984, 147] on div "Максим Апрель • Светлана Тернова" at bounding box center [1027, 148] width 155 height 9
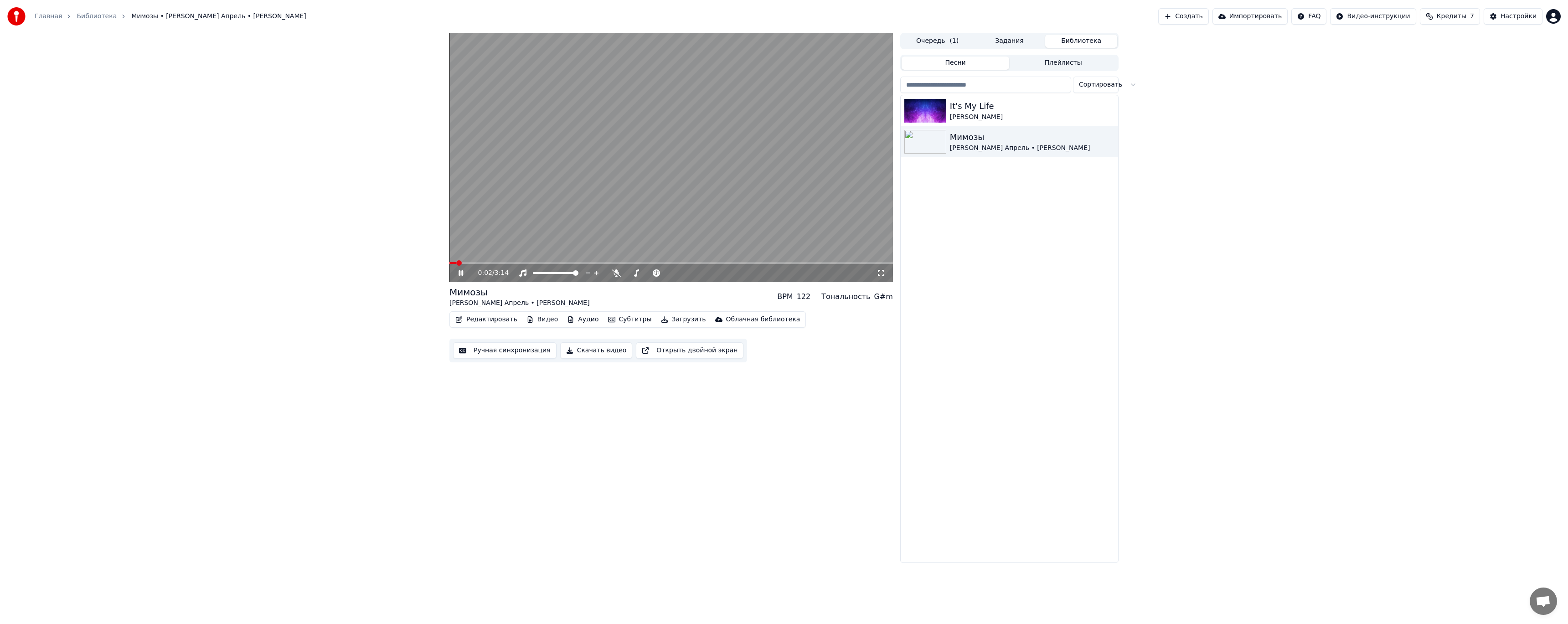
click at [673, 354] on button "Открыть двойной экран" at bounding box center [690, 350] width 108 height 16
click at [1208, 21] on button "Создать" at bounding box center [1183, 16] width 50 height 16
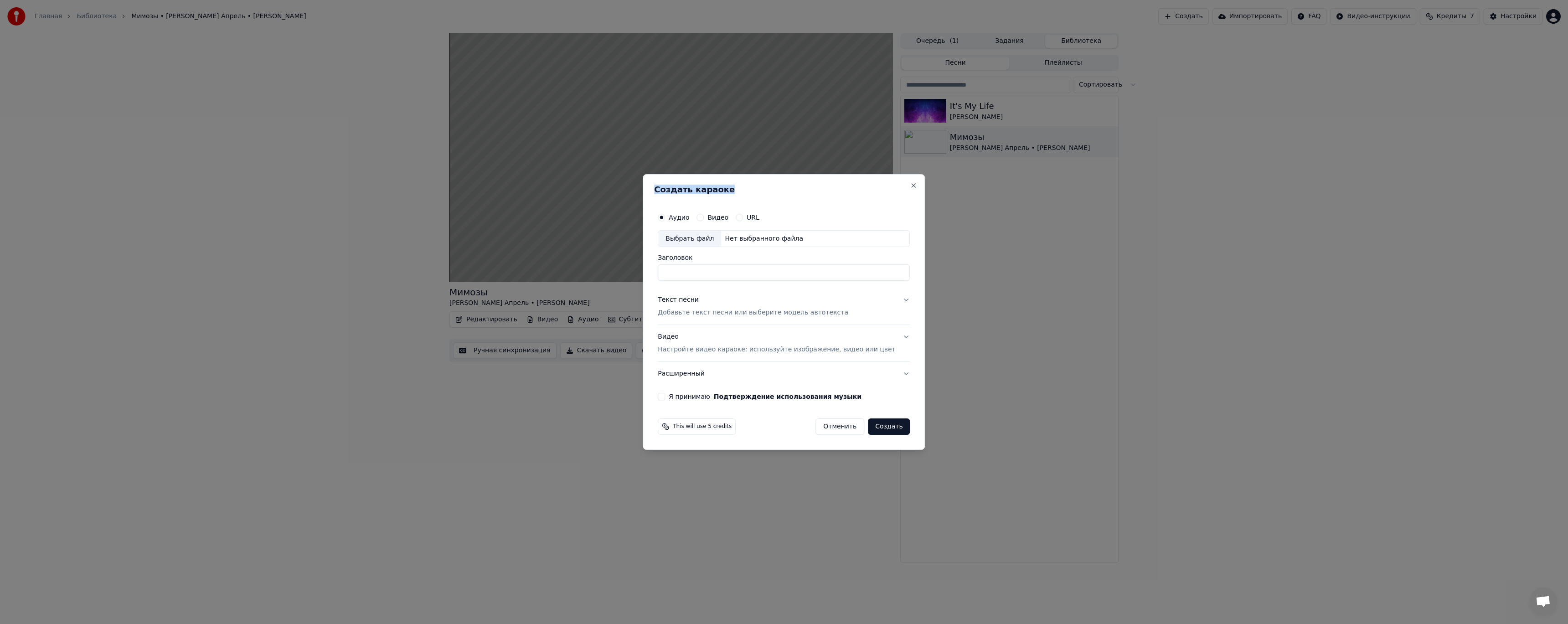
drag, startPoint x: 794, startPoint y: 186, endPoint x: 1121, endPoint y: 176, distance: 327.2
click at [1121, 176] on body "Главная Библиотека Мимозы • Максим Апрель • Светлана Тернова Создать Импортиров…" at bounding box center [784, 312] width 1568 height 624
click at [687, 235] on div "Выбрать файл" at bounding box center [689, 239] width 63 height 16
drag, startPoint x: 790, startPoint y: 275, endPoint x: 637, endPoint y: 281, distance: 153.1
click at [637, 281] on body "Главная Библиотека Мимозы • Максим Апрель • Светлана Тернова Создать Импортиров…" at bounding box center [784, 312] width 1568 height 624
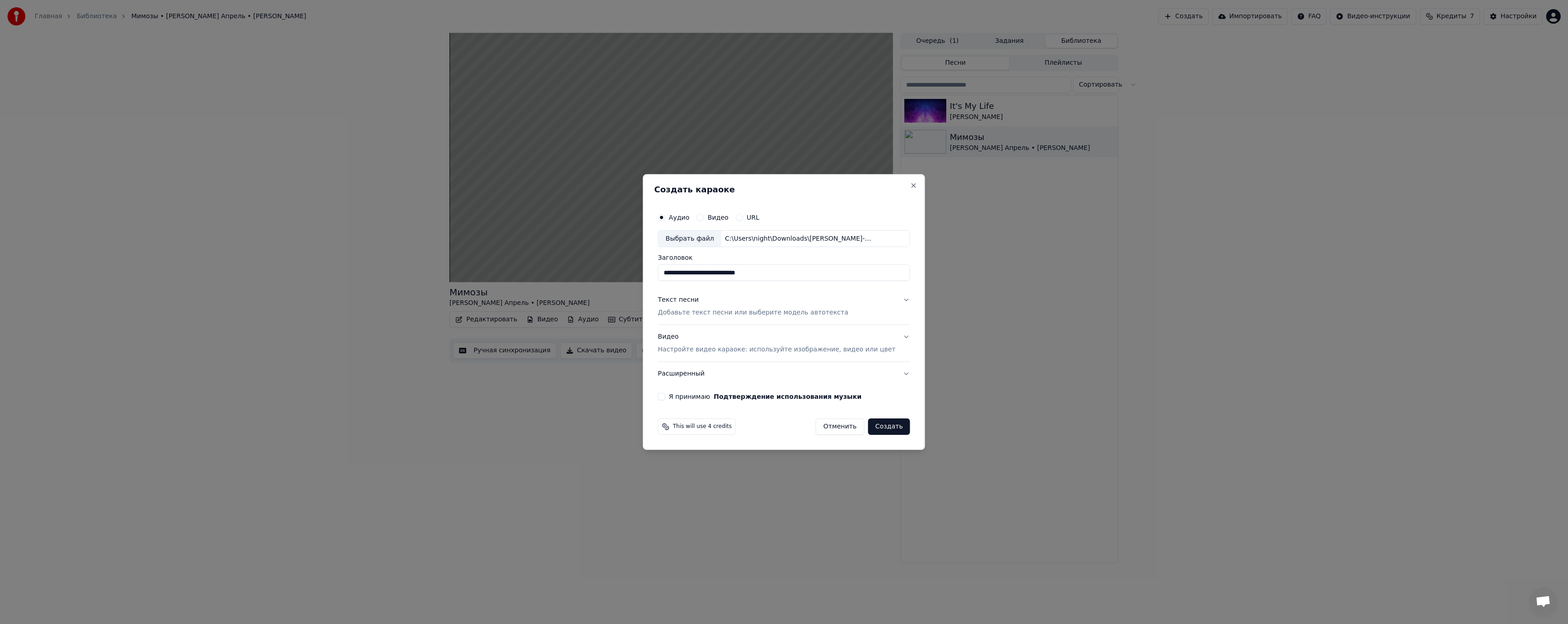
type input "**********"
click at [772, 314] on p "Добавьте текст песни или выберите модель автотекста" at bounding box center [753, 313] width 191 height 9
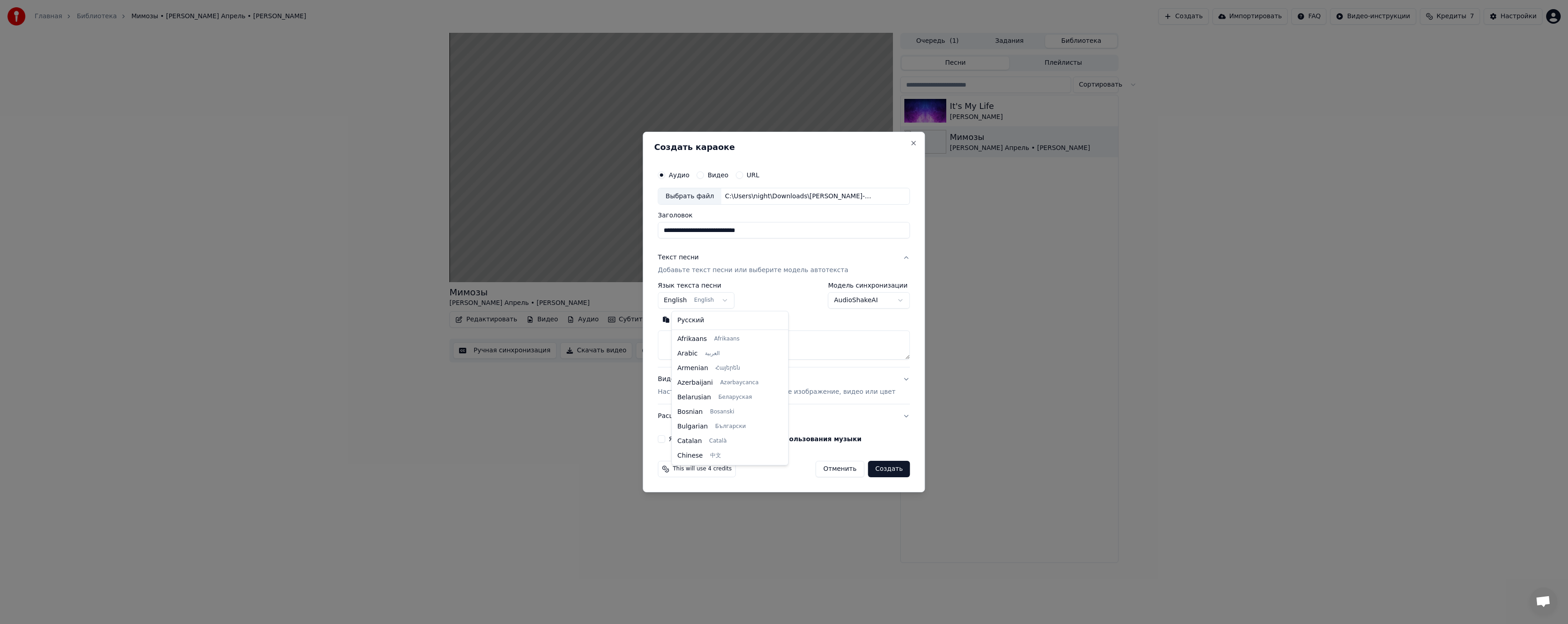
click at [709, 300] on body "**********" at bounding box center [784, 312] width 1568 height 624
select select "**"
click at [719, 337] on textarea at bounding box center [784, 346] width 252 height 29
paste textarea "**********"
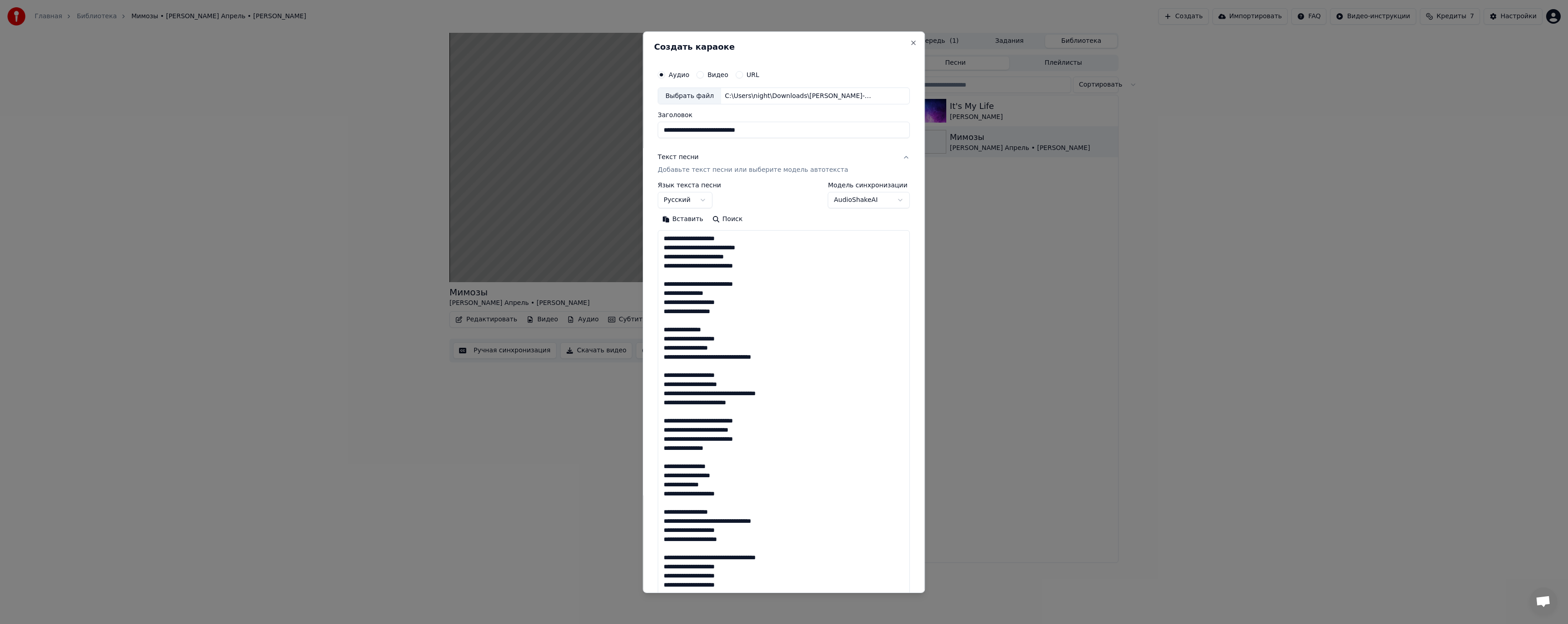
scroll to position [404, 0]
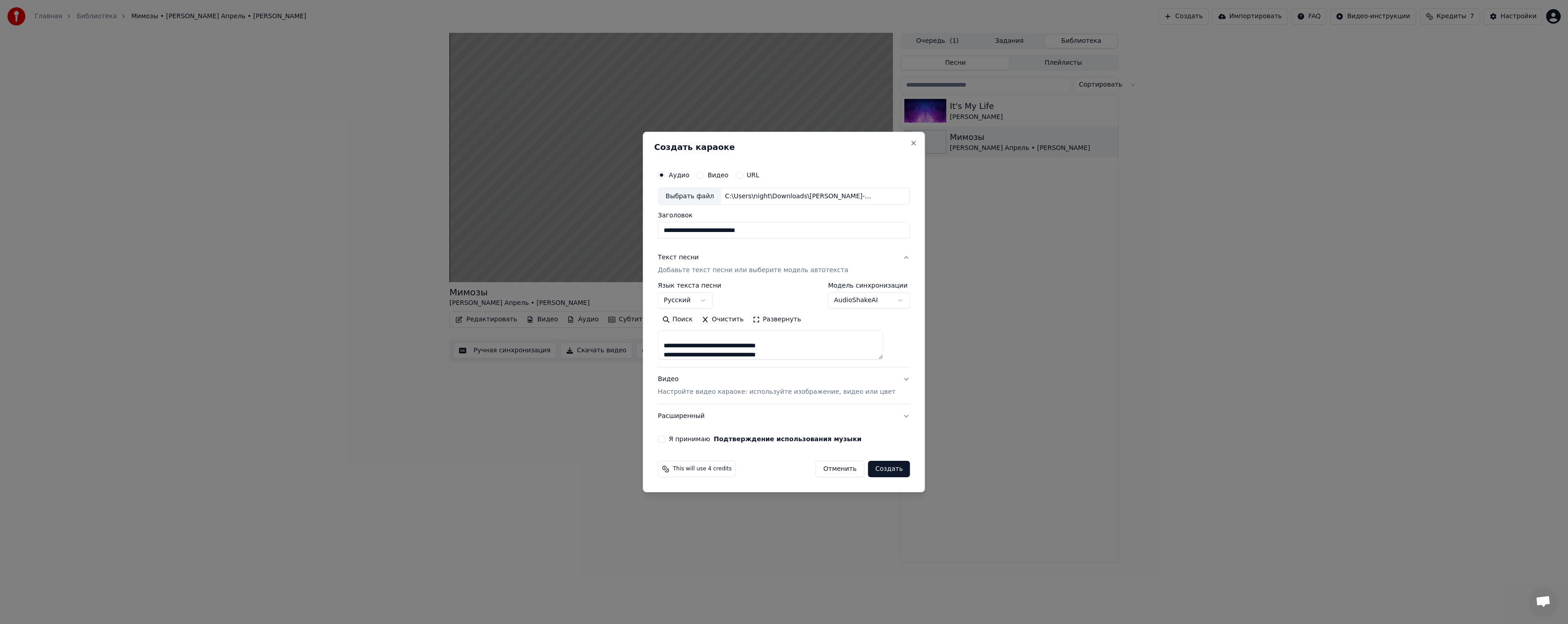
type textarea "**********"
click at [707, 388] on p "Настройте видео караоке: используйте изображение, видео или цвет" at bounding box center [777, 392] width 237 height 9
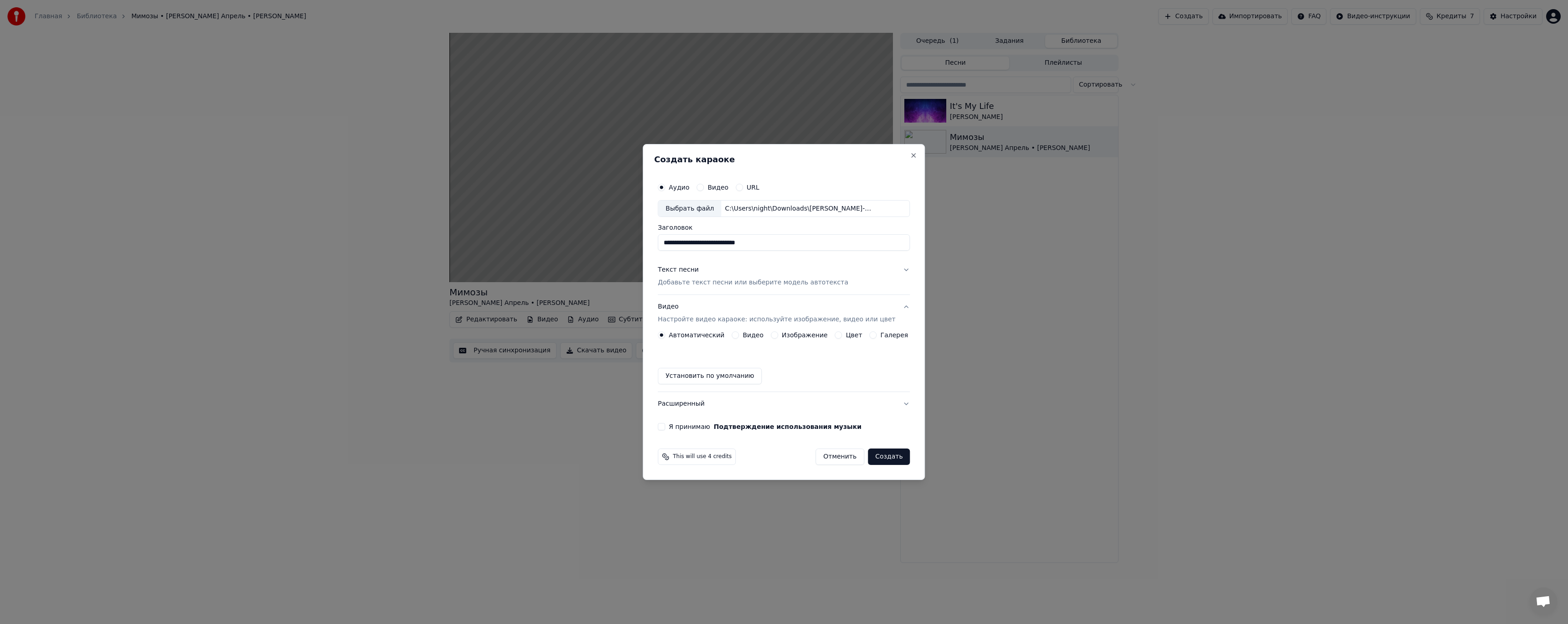
click at [847, 338] on label "Цвет" at bounding box center [854, 335] width 16 height 6
click at [842, 338] on button "Цвет" at bounding box center [839, 335] width 7 height 7
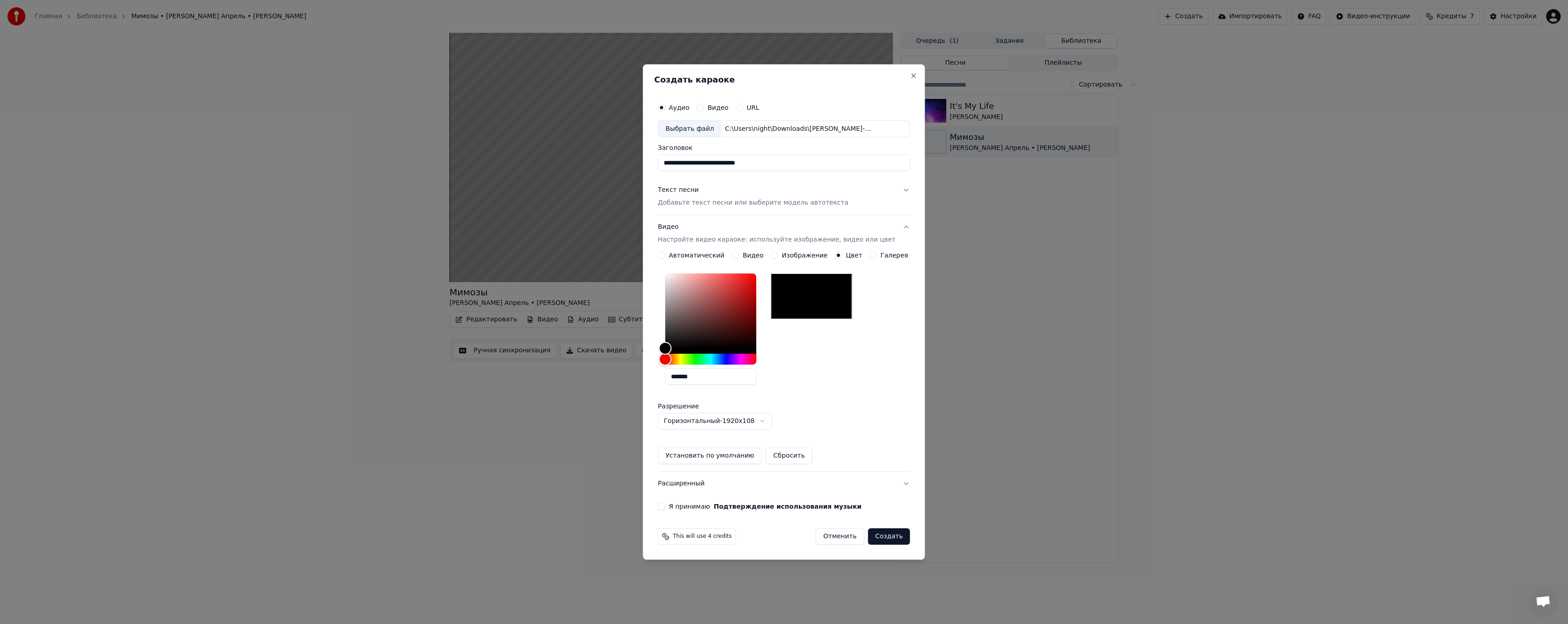
click at [791, 258] on label "Изображение" at bounding box center [805, 255] width 46 height 6
click at [778, 258] on button "Изображение" at bounding box center [774, 255] width 7 height 7
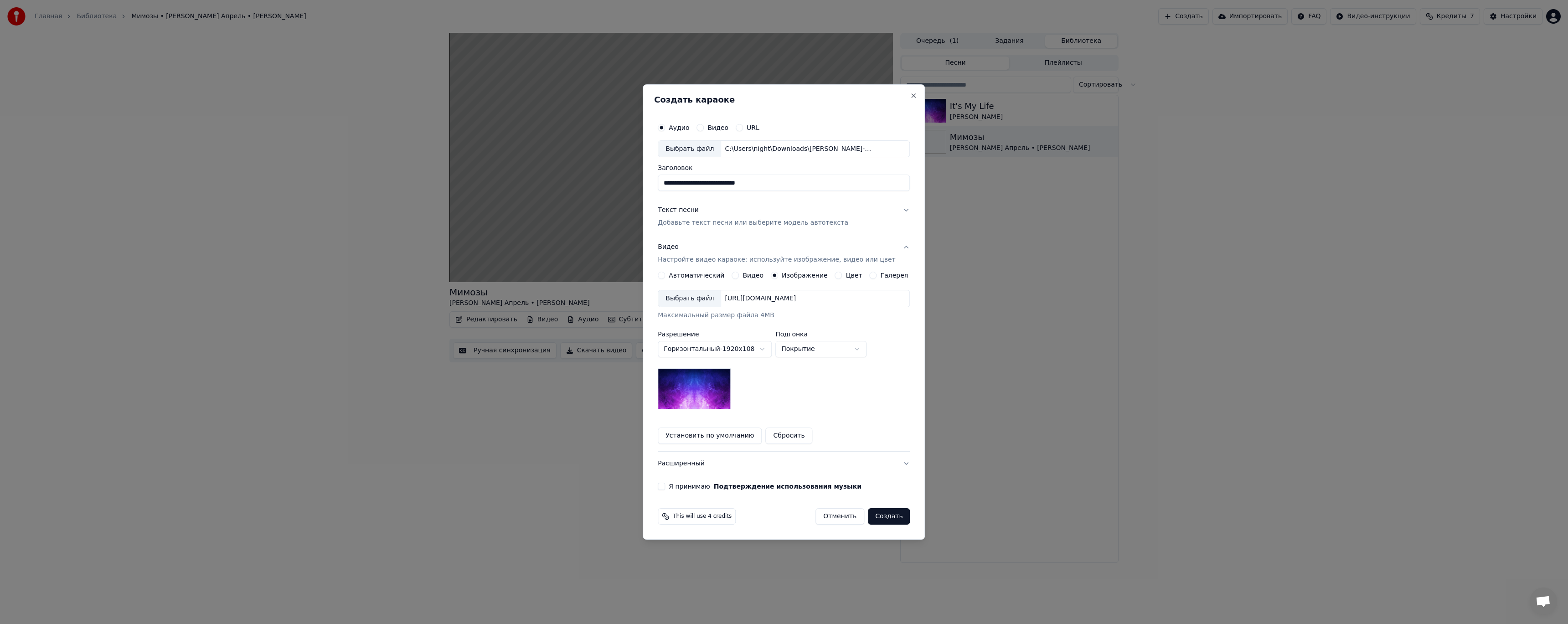
click at [887, 278] on label "Галерея" at bounding box center [895, 275] width 28 height 6
click at [877, 278] on button "Галерея" at bounding box center [873, 275] width 7 height 7
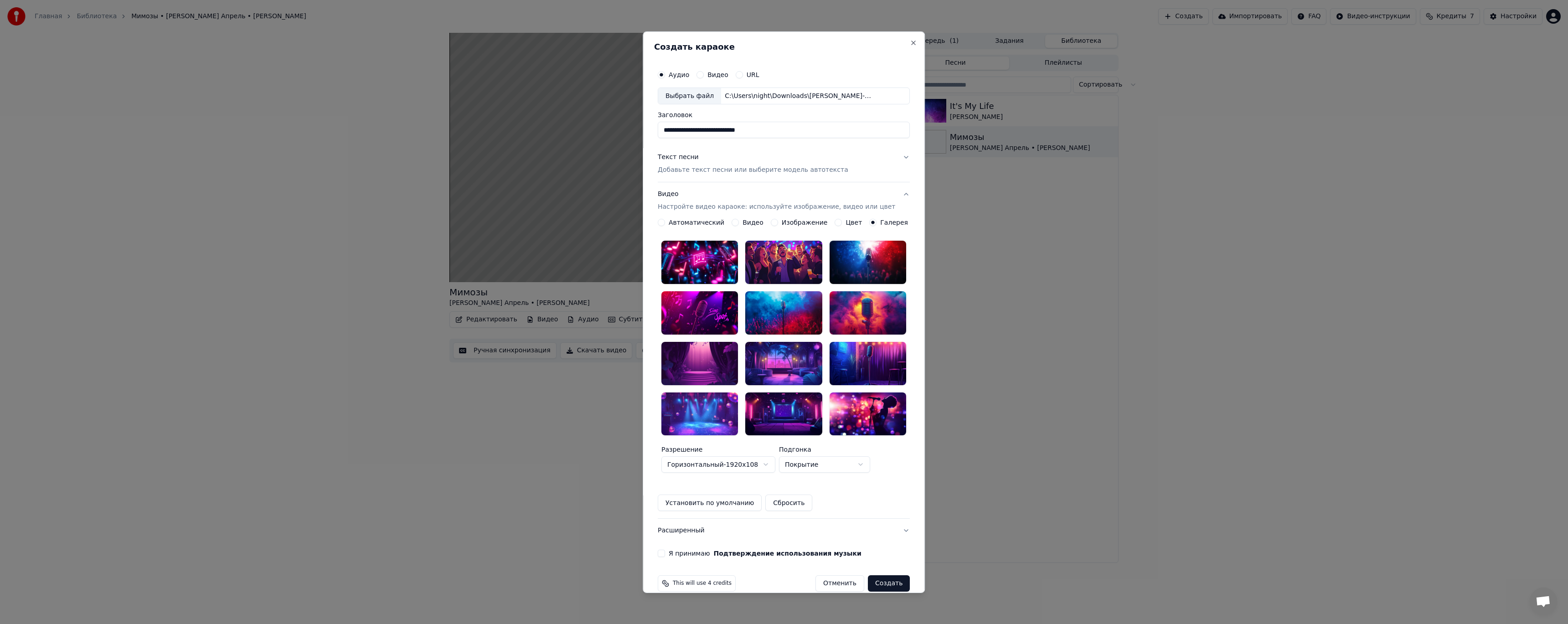
click at [713, 302] on div at bounding box center [700, 313] width 77 height 43
click at [778, 262] on div at bounding box center [784, 262] width 77 height 43
click at [706, 550] on label "Я принимаю Подтверждение использования музыки" at bounding box center [765, 553] width 193 height 6
click at [665, 550] on button "Я принимаю Подтверждение использования музыки" at bounding box center [662, 553] width 7 height 7
click at [888, 575] on button "Создать" at bounding box center [889, 583] width 42 height 16
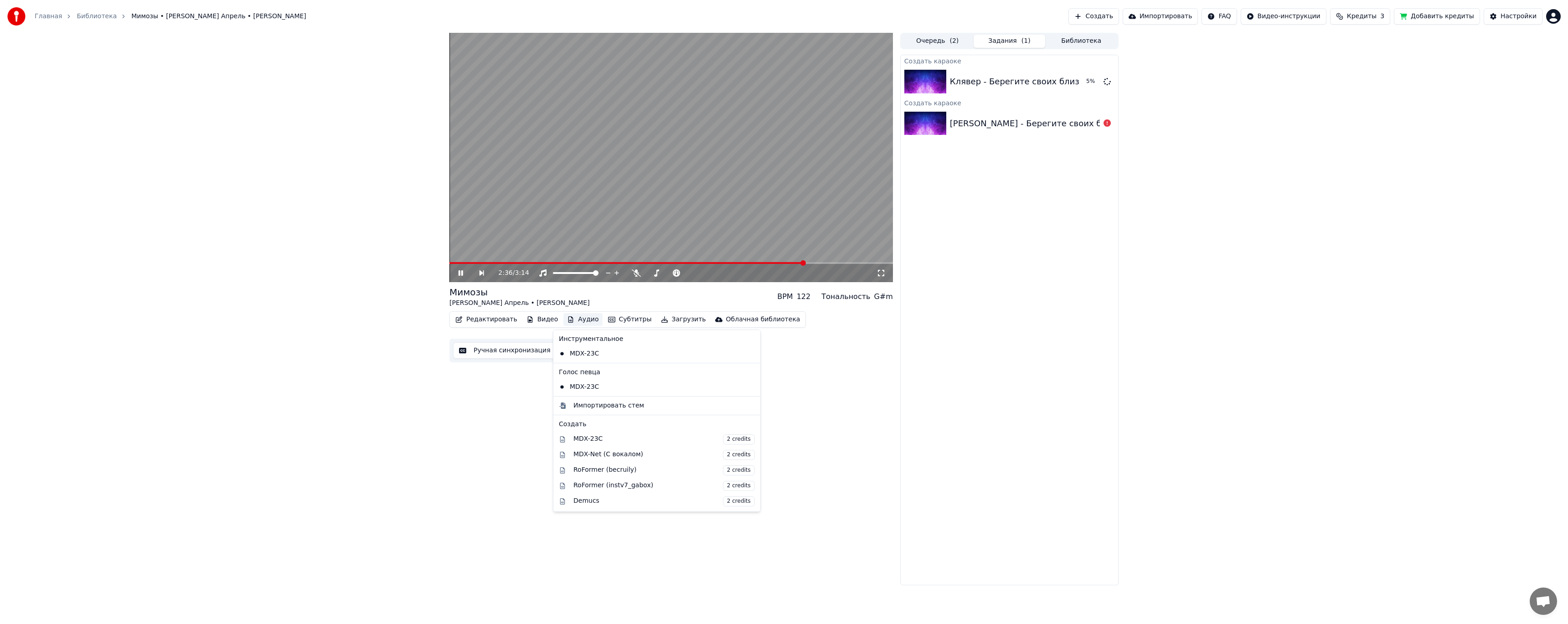
click at [573, 321] on button "Аудио" at bounding box center [583, 319] width 39 height 13
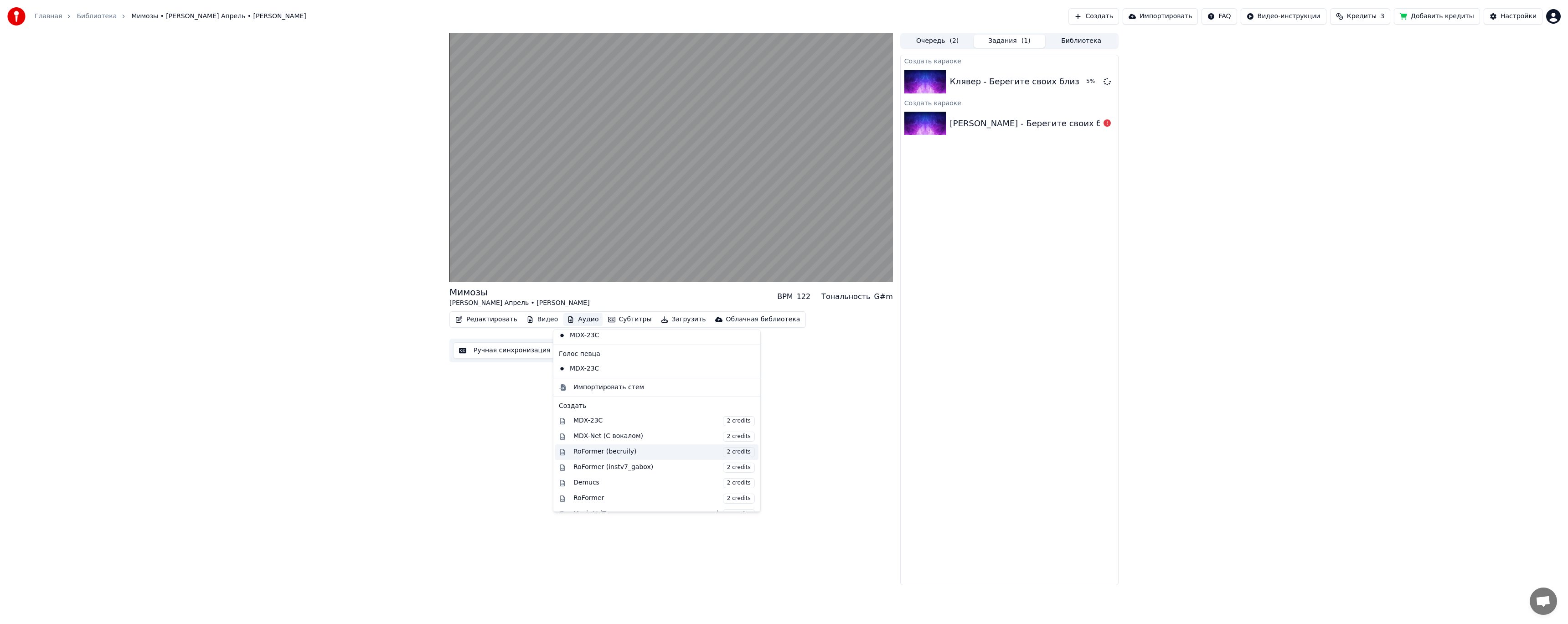
scroll to position [0, 0]
click at [894, 376] on div "Мимозы Максим Апрель • Светлана Тернова BPM 122 Тональность G#m Редактировать В…" at bounding box center [783, 309] width 684 height 553
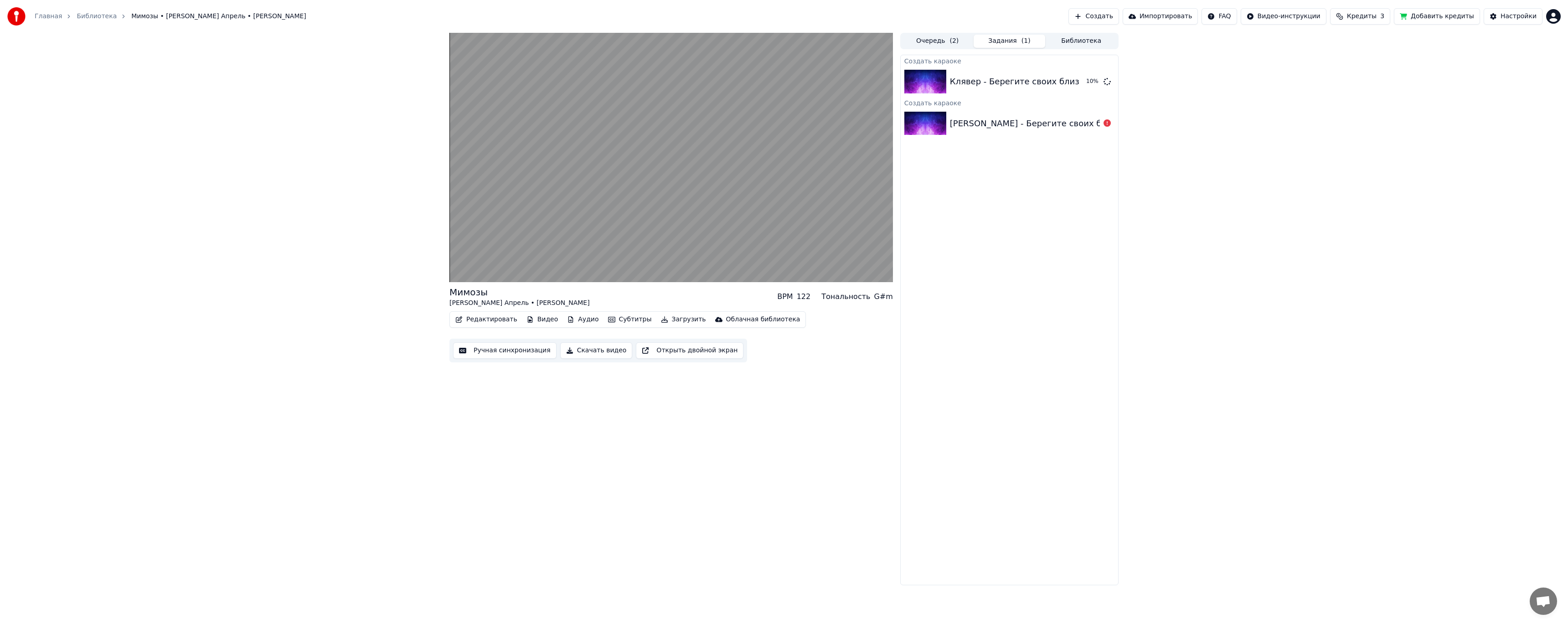
click at [1013, 355] on div "Создать караоке Клявер - Берегите своих близких 10 % Создать караоке Денис Кляв…" at bounding box center [1009, 320] width 219 height 531
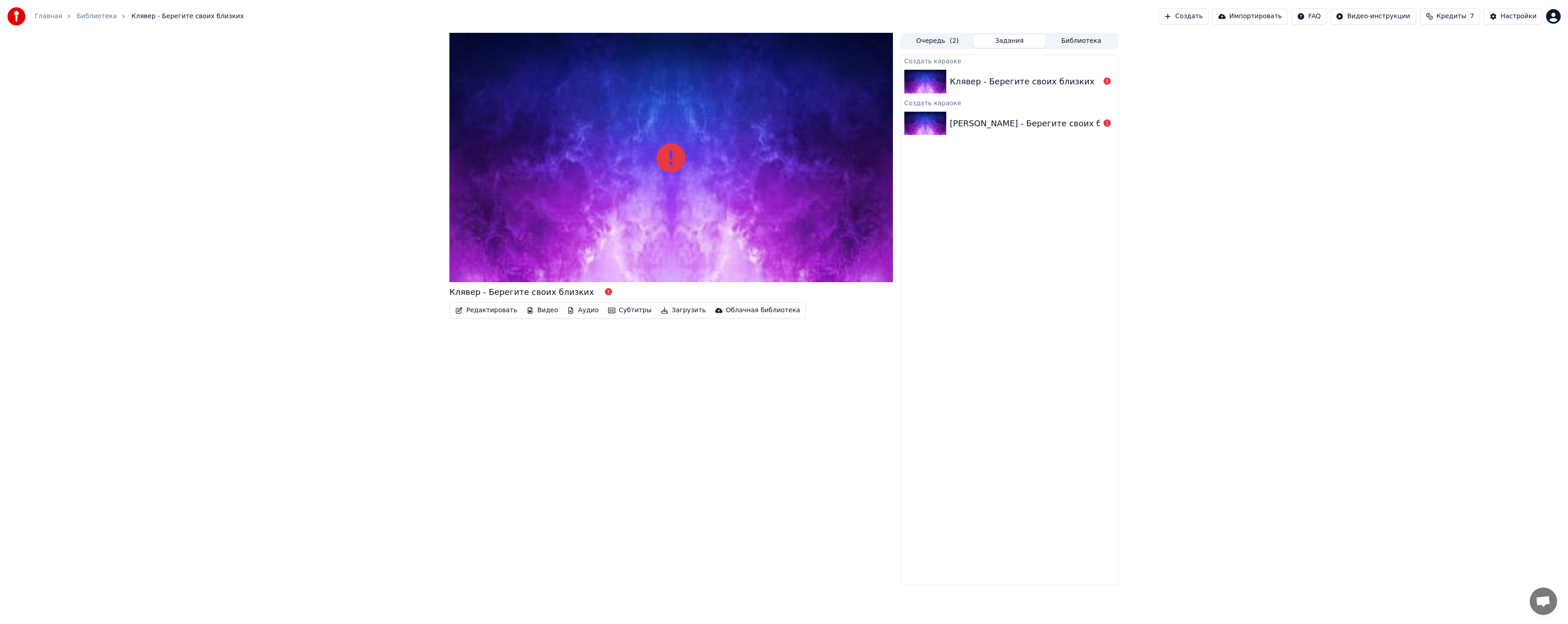
click at [953, 104] on div "Создать караоке" at bounding box center [1009, 103] width 217 height 11
click at [1037, 76] on div "Клявер - Берегите своих близких" at bounding box center [1022, 82] width 144 height 13
click at [942, 44] on button "Очередь ( 2 )" at bounding box center [937, 41] width 72 height 13
click at [1016, 98] on div "Клявер - Берегите своих близких" at bounding box center [1031, 102] width 144 height 13
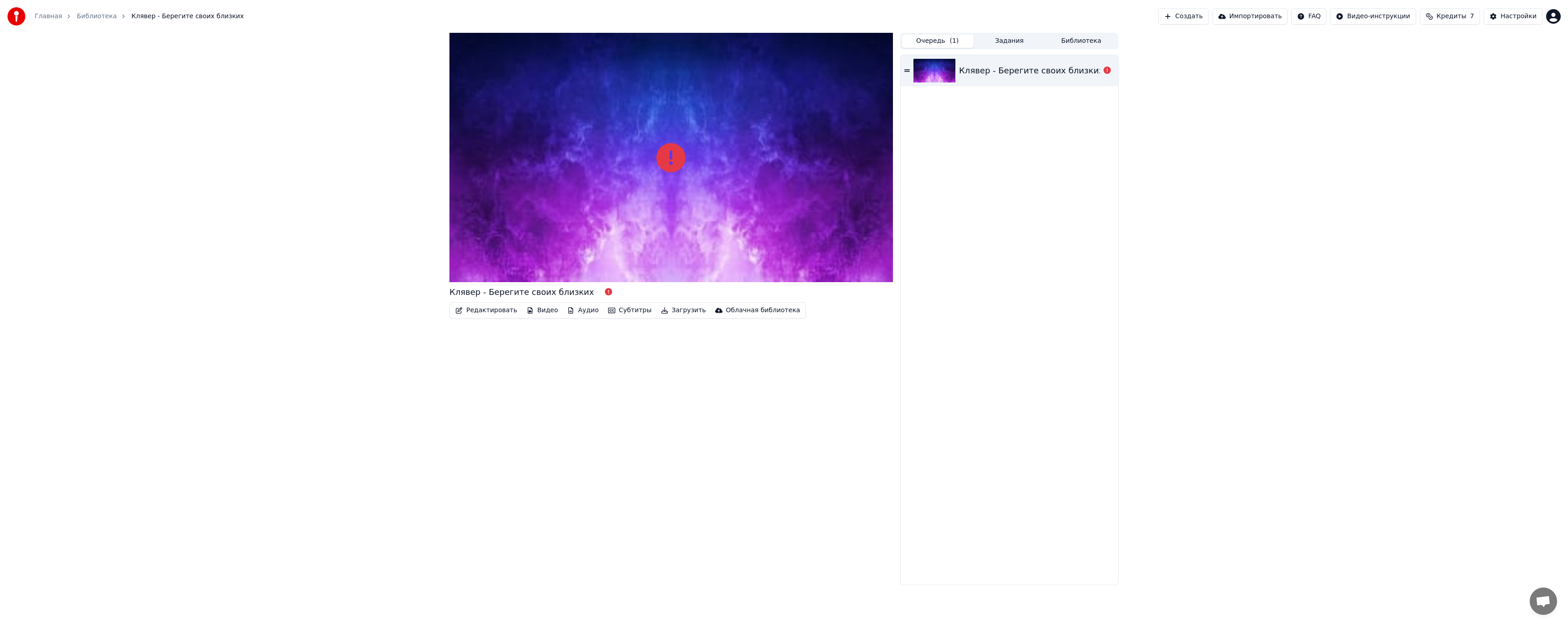
click at [987, 68] on div "Клявер - Берегите своих близких" at bounding box center [1031, 71] width 144 height 13
click at [988, 77] on div "Клявер - Берегите своих близких" at bounding box center [1009, 71] width 217 height 31
click at [915, 73] on img at bounding box center [934, 71] width 42 height 24
click at [897, 68] on div "Клявер - Берегите своих близких Редактировать Видео Аудио Субтитры Загрузить Об…" at bounding box center [783, 309] width 684 height 553
click at [1100, 70] on div at bounding box center [1107, 71] width 15 height 11
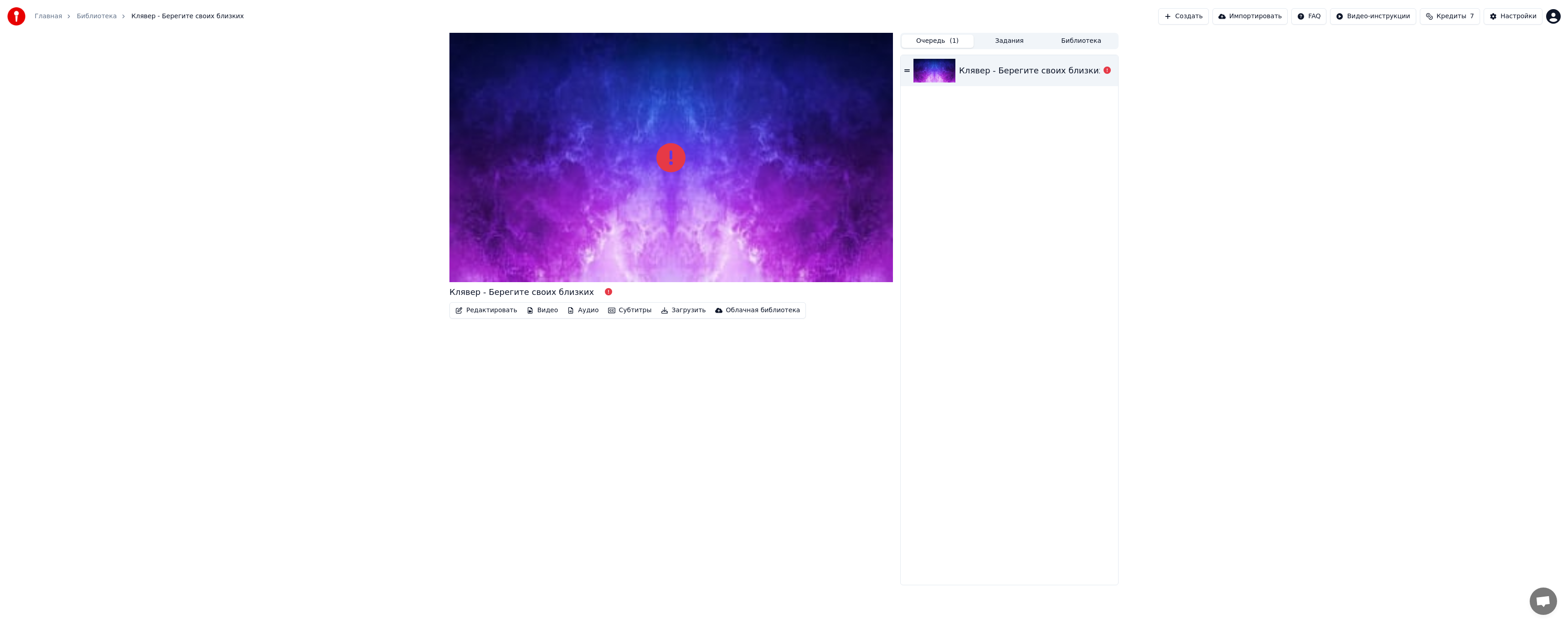
click at [1111, 72] on div at bounding box center [1107, 71] width 15 height 11
click at [1105, 71] on icon at bounding box center [1107, 70] width 7 height 7
click at [1108, 72] on icon at bounding box center [1107, 70] width 7 height 7
click at [1024, 45] on button "Задания" at bounding box center [1010, 41] width 72 height 13
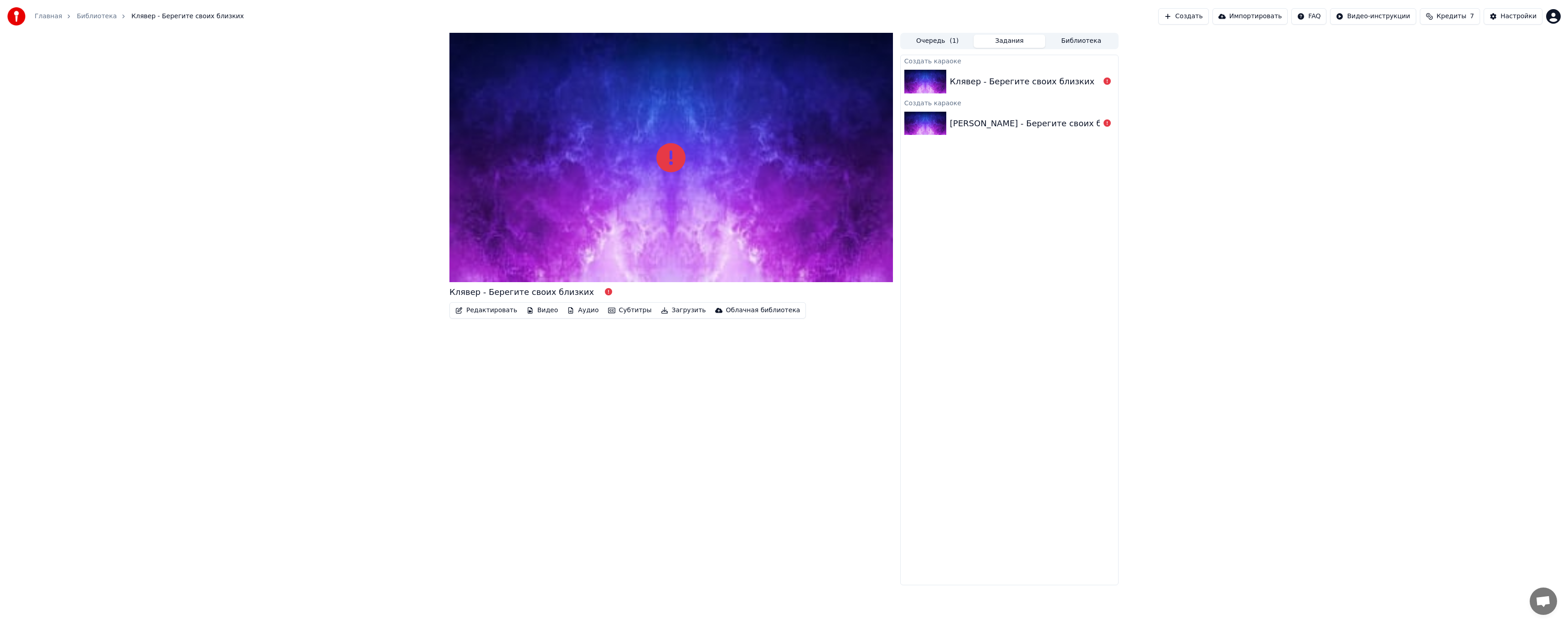
click at [1068, 46] on button "Библиотека" at bounding box center [1081, 41] width 72 height 13
click at [1006, 49] on div "Очередь ( 1 ) Задания Библиотека" at bounding box center [1009, 41] width 219 height 16
click at [1007, 40] on button "Задания" at bounding box center [1010, 41] width 72 height 13
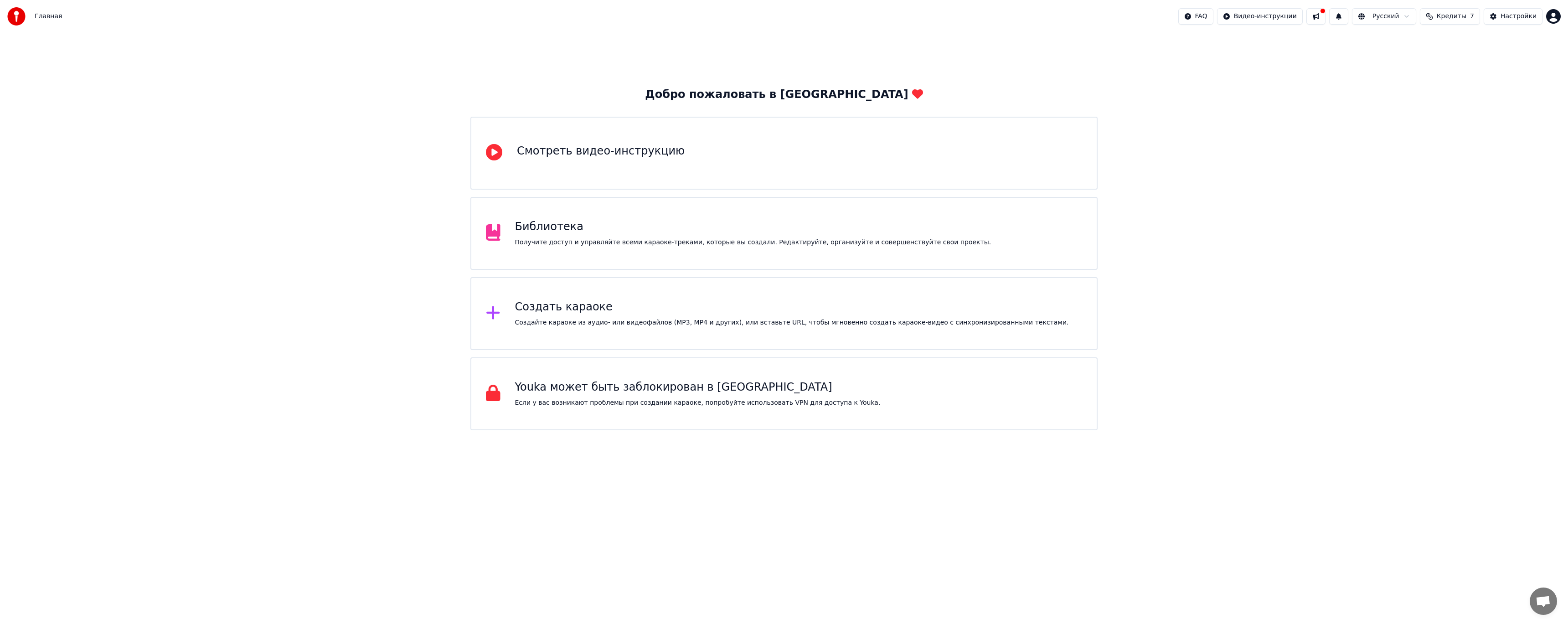
click at [703, 401] on p "Если у вас возникают проблемы при создании караоке, попробуйте использовать VPN…" at bounding box center [698, 402] width 366 height 9
click at [669, 307] on div "Создать караоке" at bounding box center [792, 307] width 554 height 15
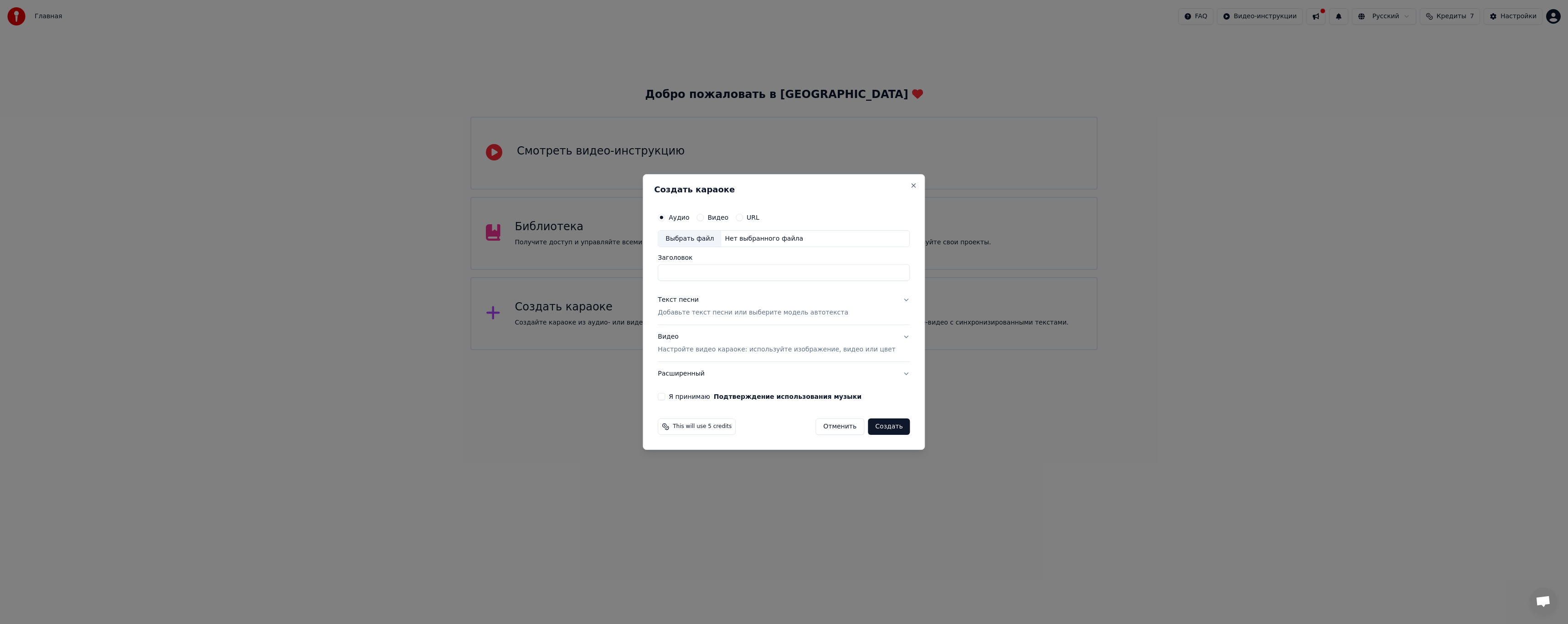
click at [756, 215] on label "URL" at bounding box center [753, 217] width 13 height 6
click at [743, 215] on button "URL" at bounding box center [740, 217] width 7 height 7
click at [710, 232] on input "text" at bounding box center [784, 239] width 252 height 18
paste input "**********"
type input "**********"
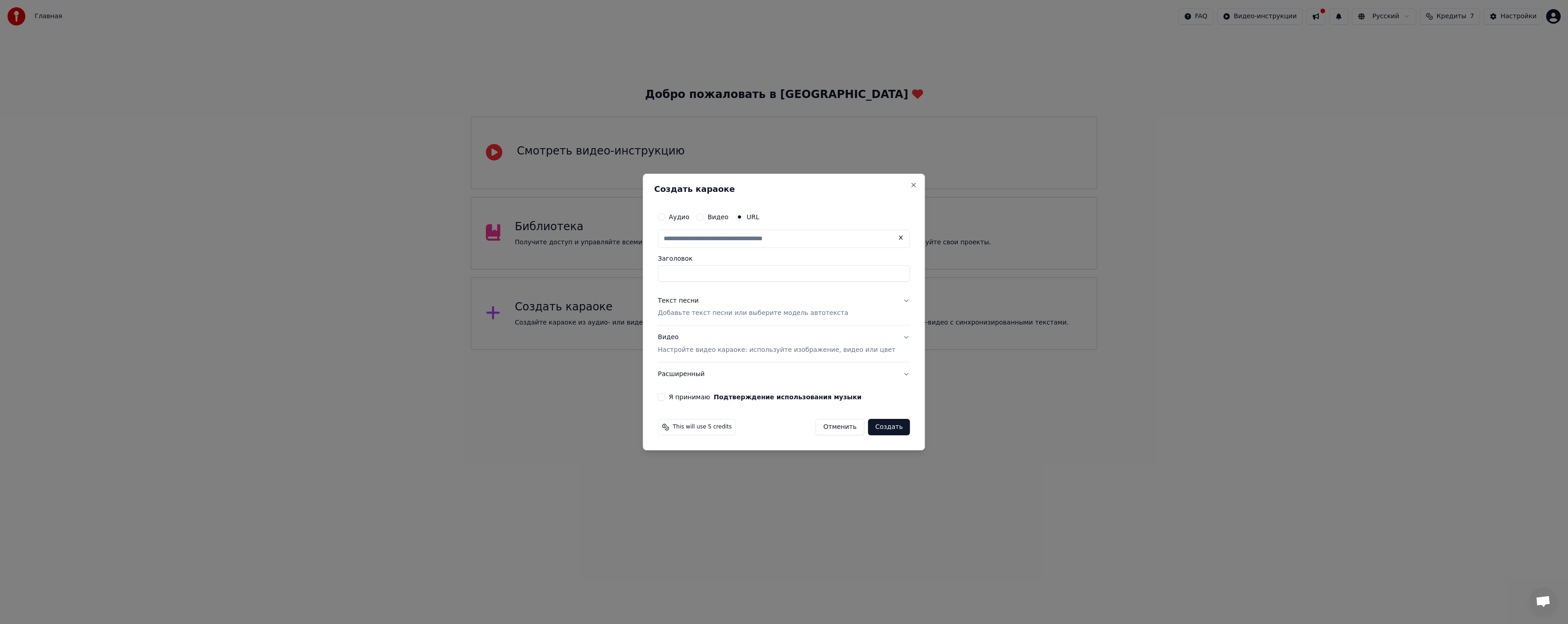
click at [740, 277] on input "Заголовок" at bounding box center [784, 273] width 252 height 16
type input "*"
type input "**********"
click at [774, 312] on p "Добавьте текст песни или выберите модель автотекста" at bounding box center [753, 314] width 191 height 9
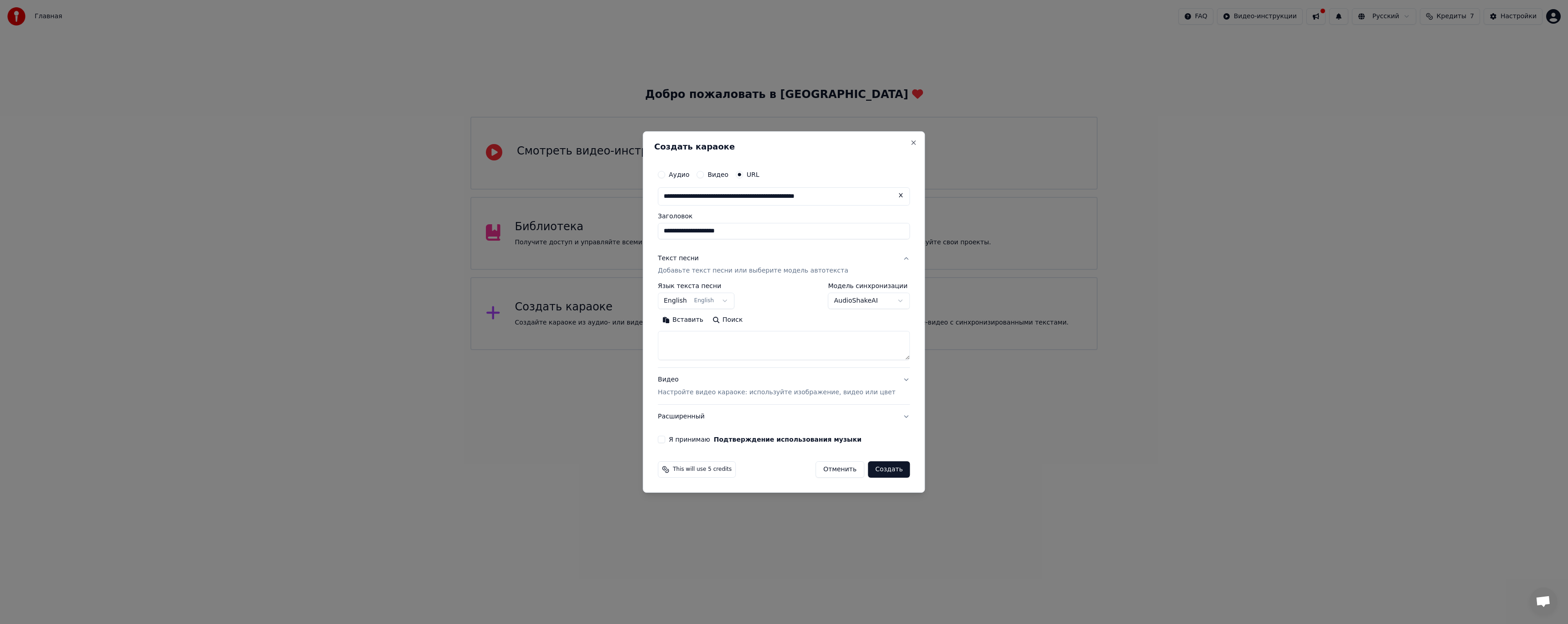
click at [713, 297] on body "**********" at bounding box center [784, 175] width 1568 height 350
select select "**"
click at [709, 343] on textarea at bounding box center [784, 346] width 252 height 29
paste textarea "**********"
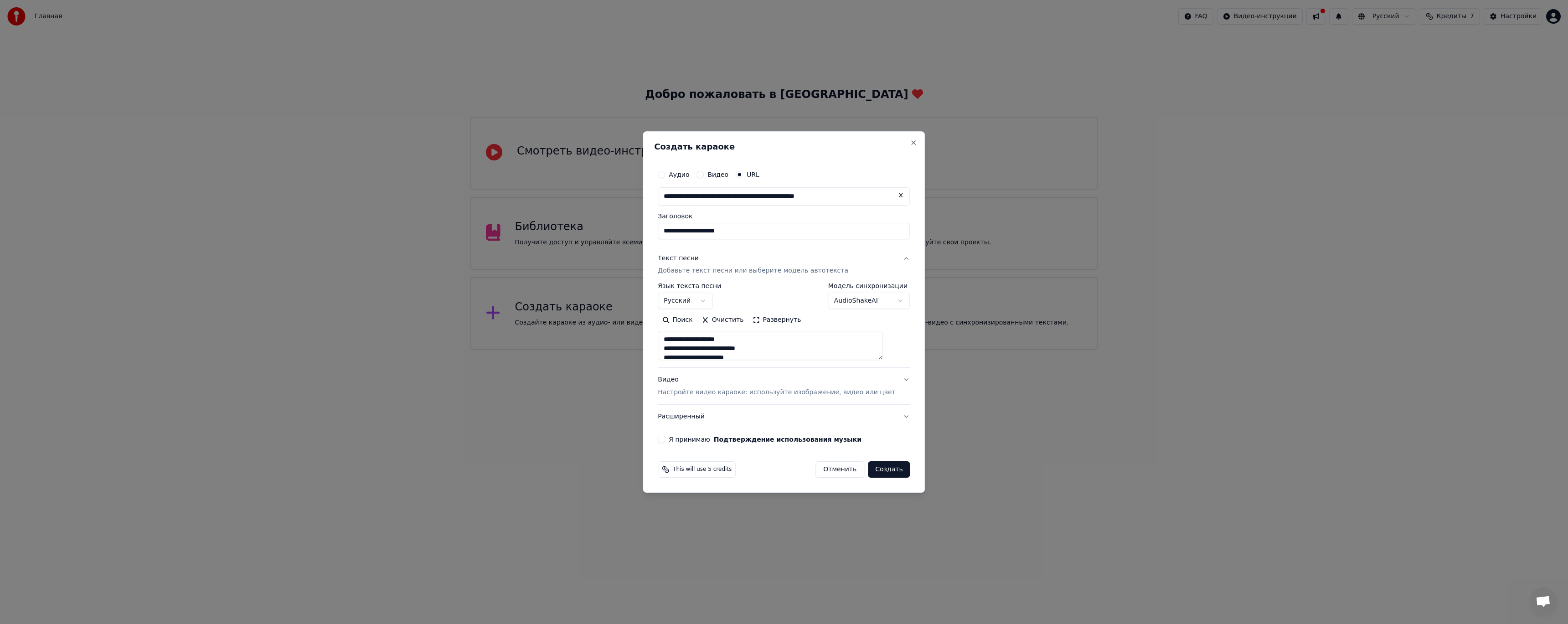
scroll to position [404, 0]
type textarea "**********"
click at [740, 396] on p "Настройте видео караоке: используйте изображение, видео или цвет" at bounding box center [777, 392] width 237 height 9
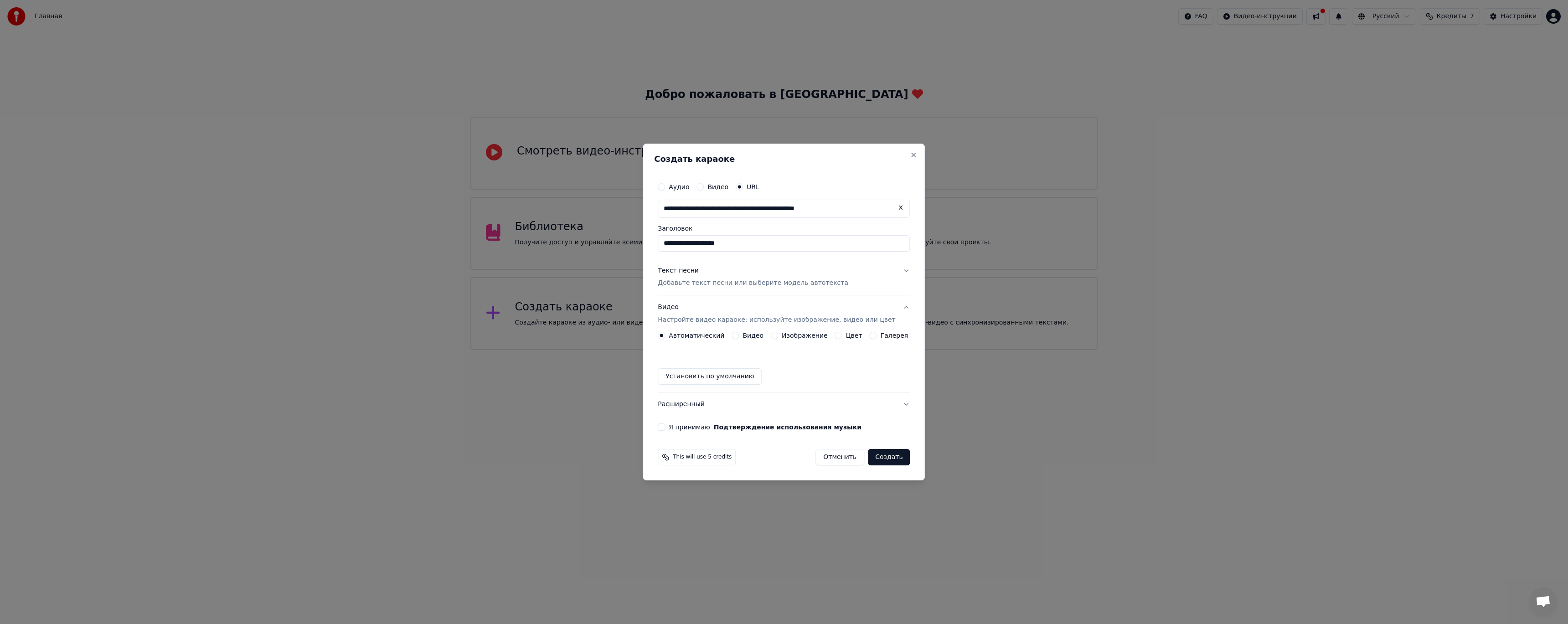
click at [695, 429] on label "Я принимаю Подтверждение использования музыки" at bounding box center [765, 427] width 193 height 6
click at [665, 429] on button "Я принимаю Подтверждение использования музыки" at bounding box center [662, 427] width 7 height 7
click at [891, 461] on button "Создать" at bounding box center [889, 457] width 42 height 16
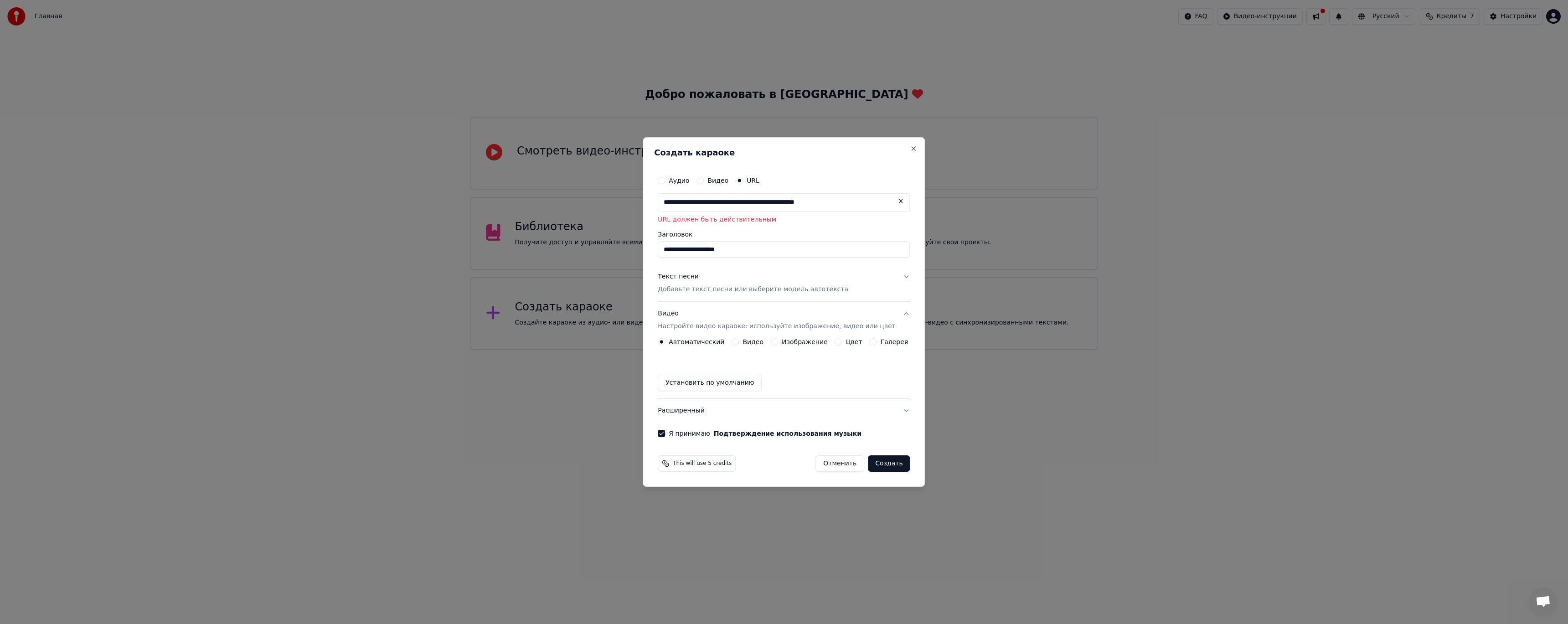
click at [679, 181] on label "Аудио" at bounding box center [679, 180] width 21 height 6
click at [665, 181] on button "Аудио" at bounding box center [662, 181] width 7 height 7
click at [758, 206] on div "Нет выбранного файла" at bounding box center [764, 202] width 86 height 9
type input "**********"
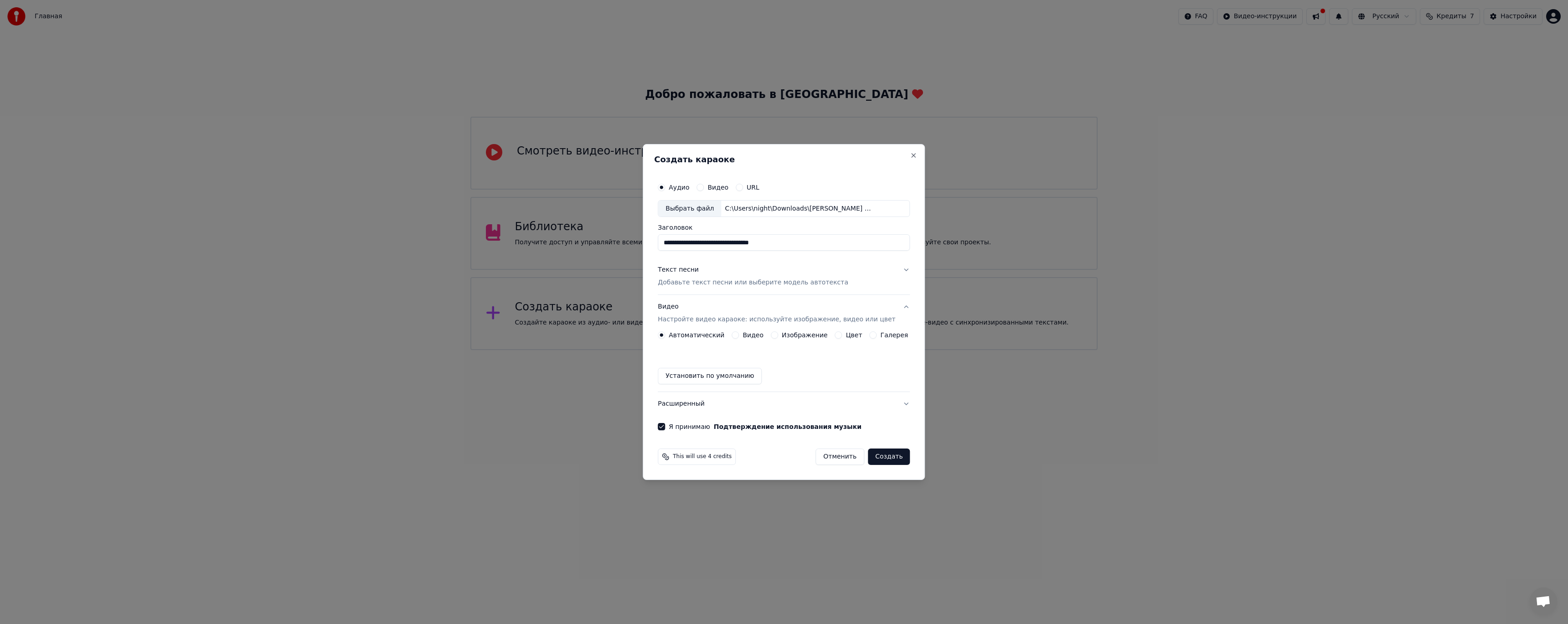
click at [705, 281] on p "Добавьте текст песни или выберите модель автотекста" at bounding box center [753, 283] width 191 height 9
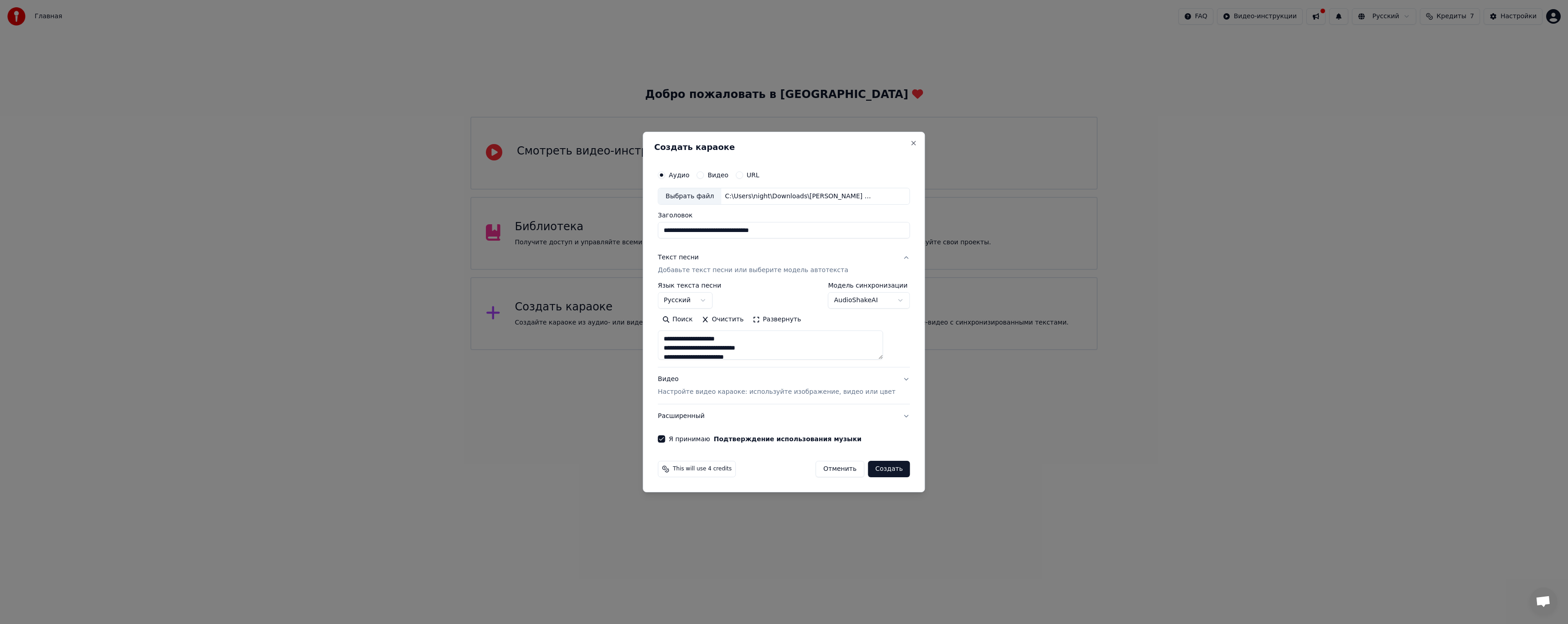
click at [729, 393] on p "Настройте видео караоке: используйте изображение, видео или цвет" at bounding box center [777, 392] width 237 height 9
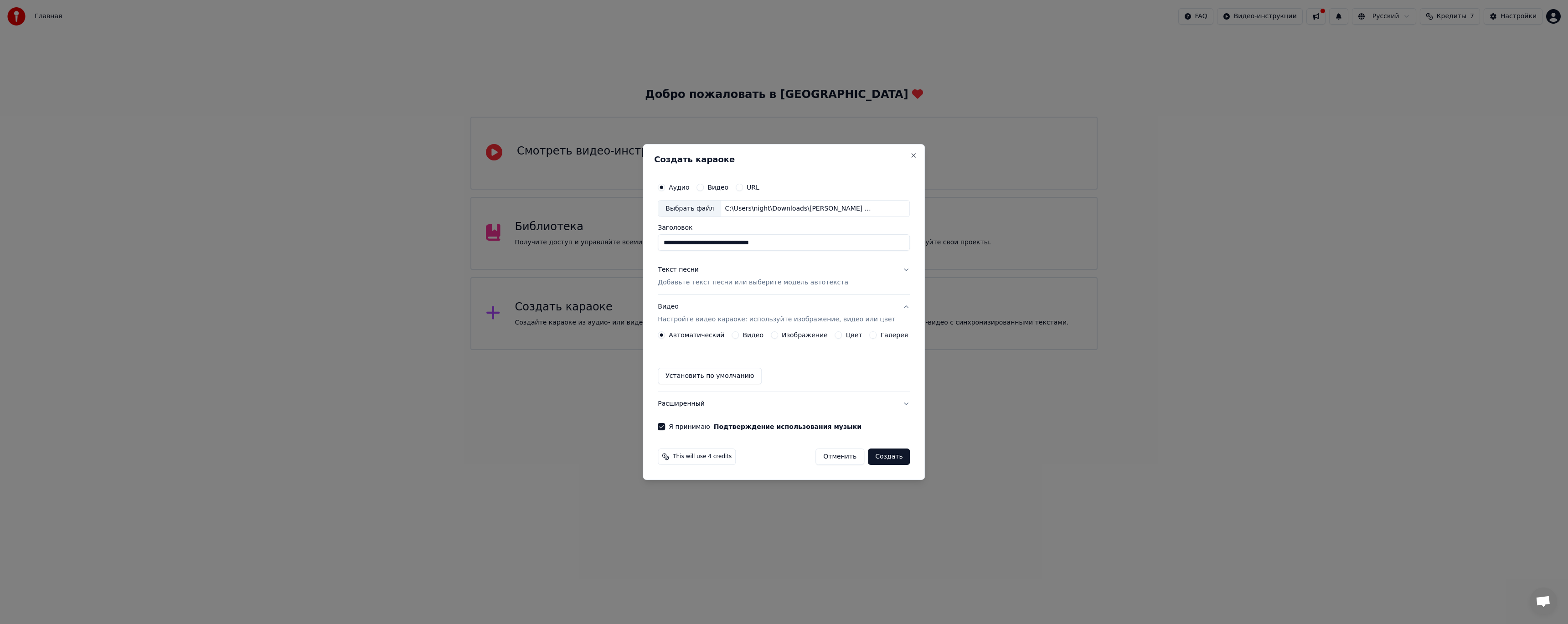
click at [763, 335] on label "Видео" at bounding box center [753, 335] width 21 height 6
click at [739, 335] on button "Видео" at bounding box center [735, 335] width 7 height 7
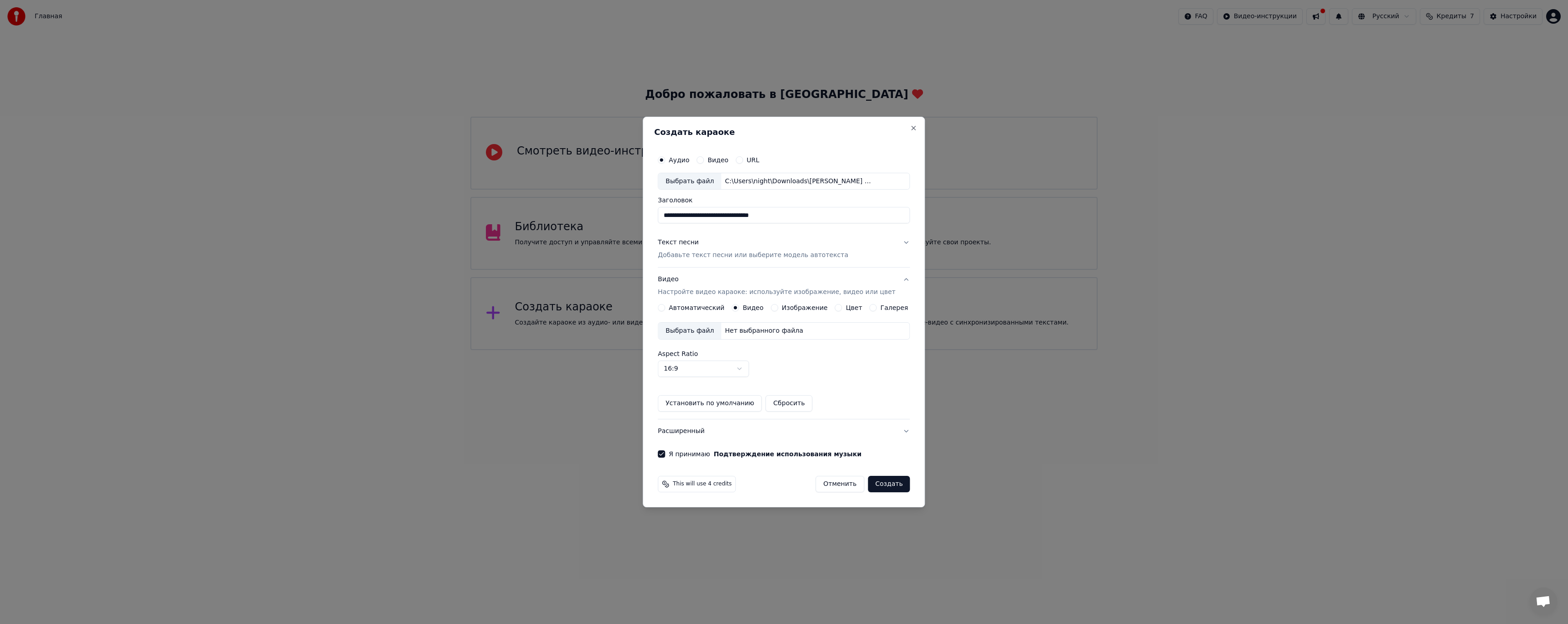
click at [799, 308] on label "Изображение" at bounding box center [805, 307] width 46 height 6
click at [778, 308] on button "Изображение" at bounding box center [774, 307] width 7 height 7
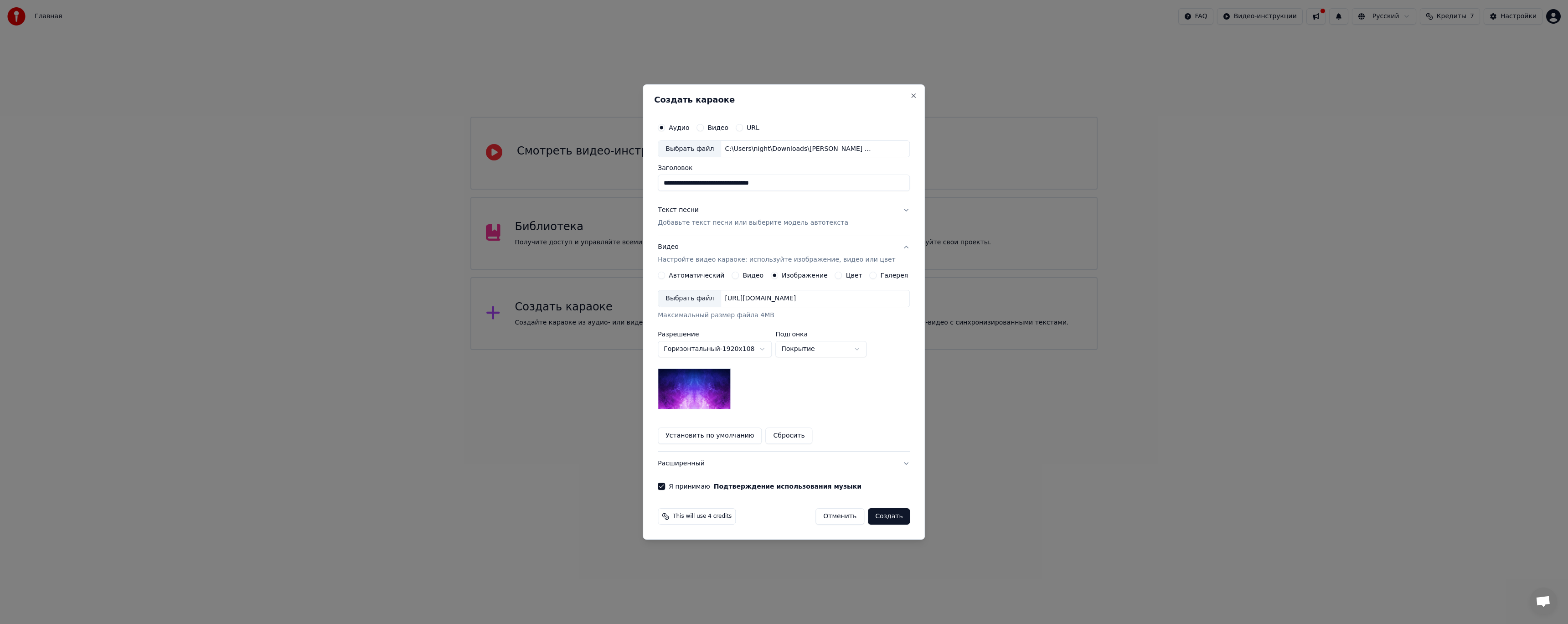
click at [722, 387] on img at bounding box center [695, 388] width 73 height 41
click at [891, 515] on button "Создать" at bounding box center [889, 516] width 42 height 16
click at [891, 515] on div "Отменить Создать" at bounding box center [857, 516] width 105 height 16
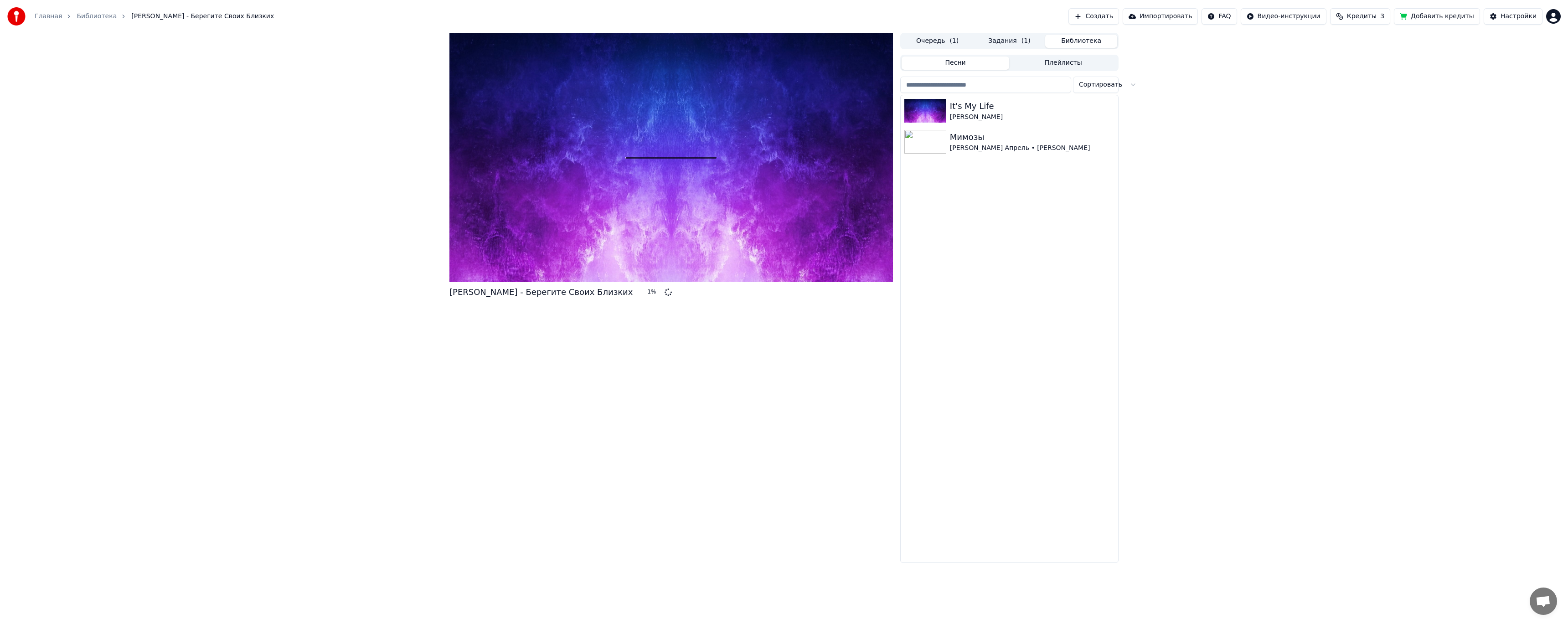
click at [1085, 45] on button "Библиотека" at bounding box center [1081, 41] width 72 height 13
click at [933, 113] on img at bounding box center [925, 110] width 42 height 24
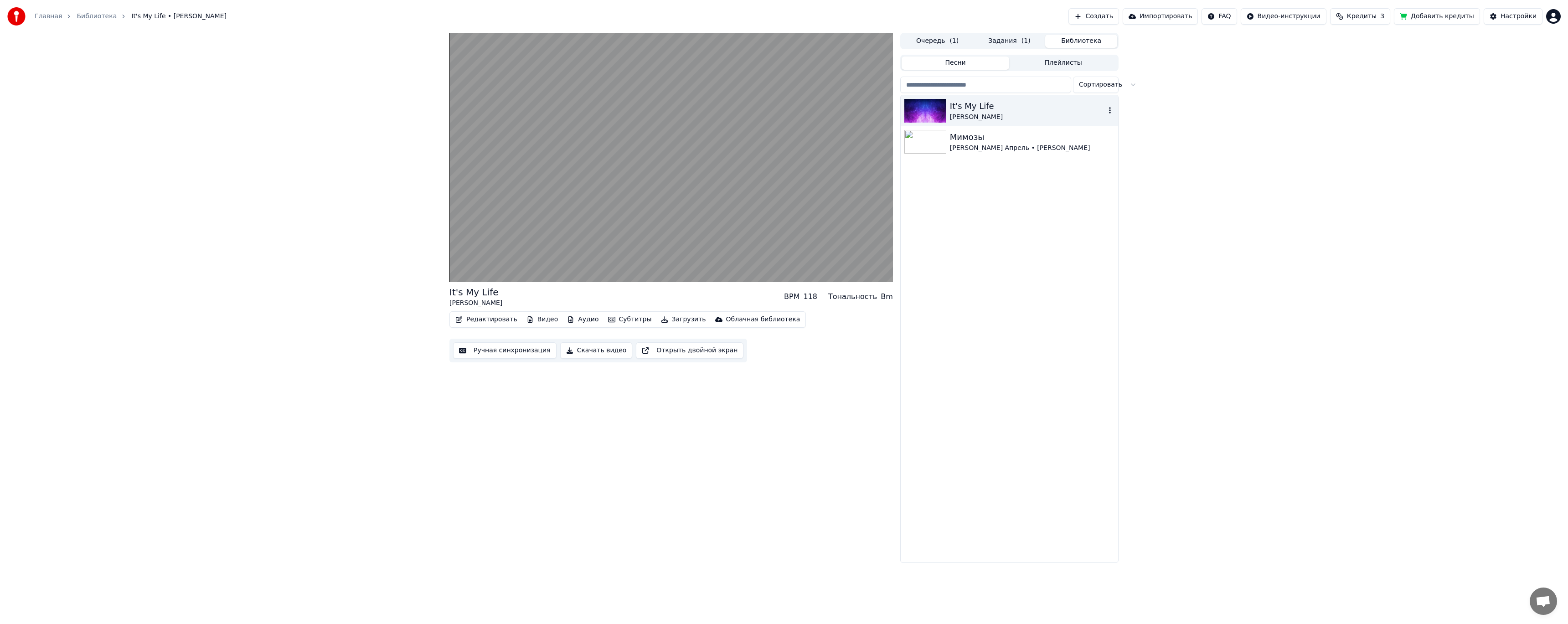
click at [928, 127] on div "Мимозы Максим Апрель • Светлана Тернова" at bounding box center [1009, 141] width 217 height 31
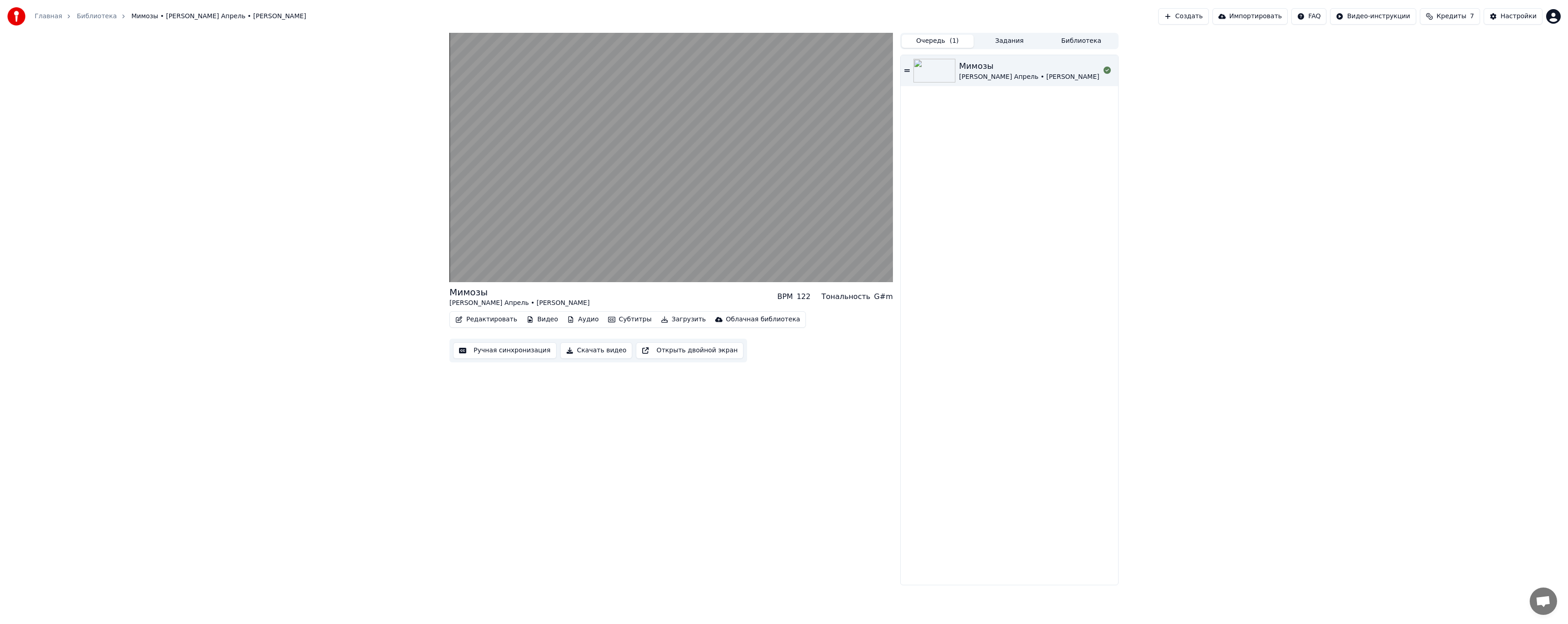
click at [915, 40] on button "Очередь ( 1 )" at bounding box center [937, 41] width 72 height 13
click at [933, 42] on button "Очередь ( 1 )" at bounding box center [937, 41] width 72 height 13
click at [998, 41] on button "Задания" at bounding box center [1010, 41] width 72 height 13
click at [1047, 83] on div "[PERSON_NAME] - Берегите Своих Близких" at bounding box center [1041, 82] width 183 height 13
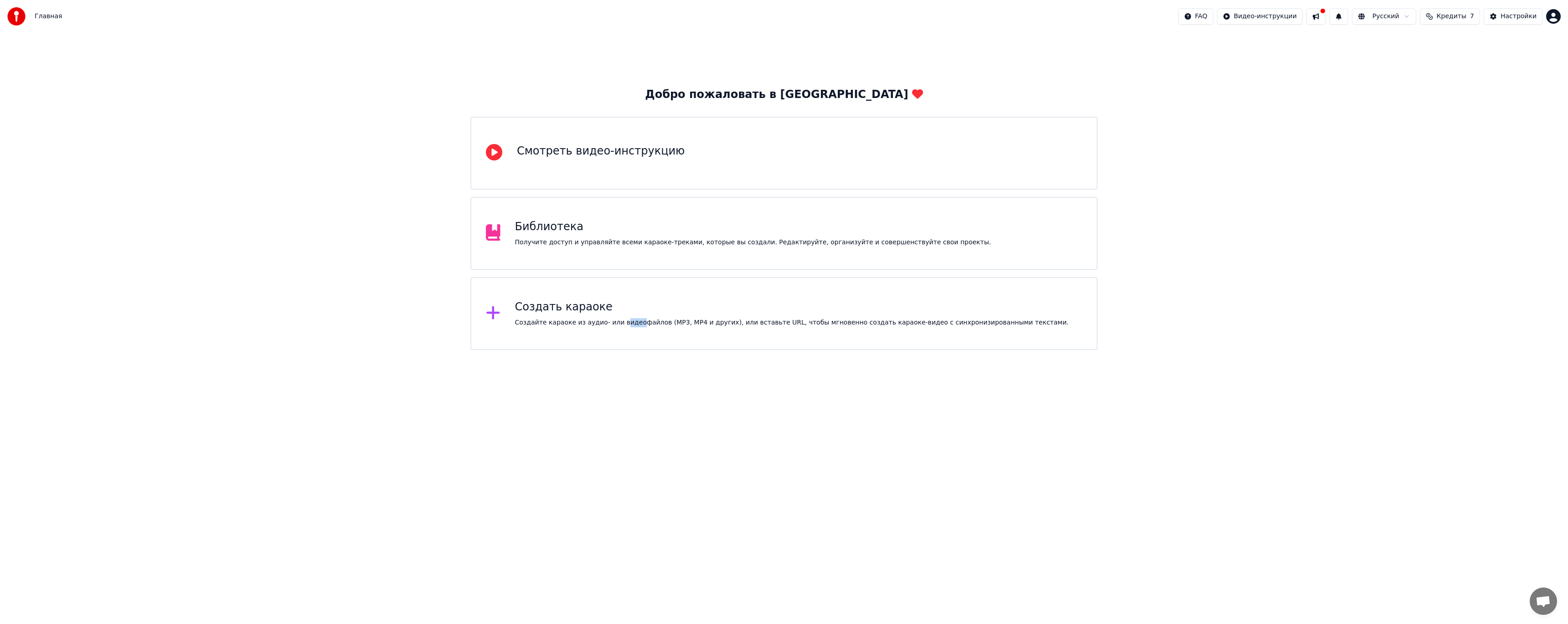
drag, startPoint x: 616, startPoint y: 394, endPoint x: 593, endPoint y: 393, distance: 23.0
click at [616, 350] on html "Главная FAQ Видео-инструкции Русский Кредиты 7 Настройки Добро пожаловать в You…" at bounding box center [784, 175] width 1568 height 350
click at [614, 288] on div "Создать караоке Создайте караоке из аудио- или видеофайлов (MP3, MP4 и других),…" at bounding box center [784, 314] width 627 height 73
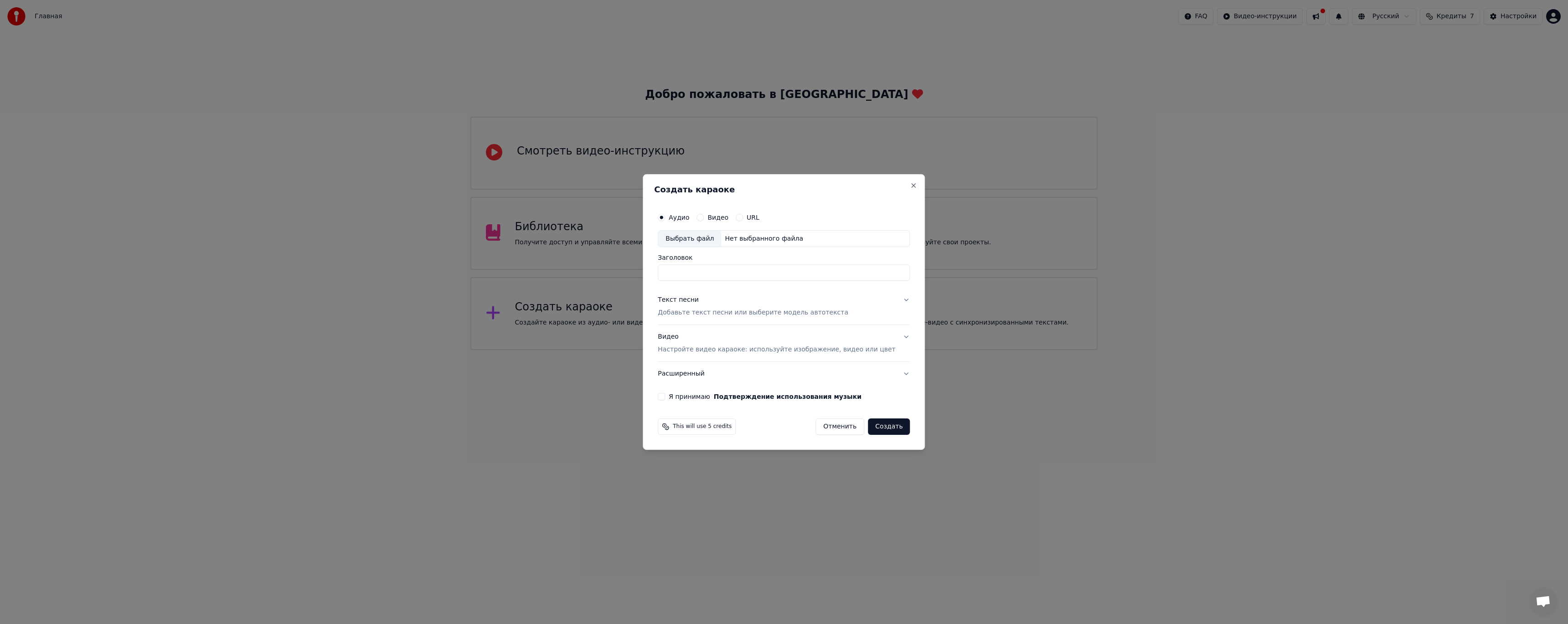
click at [709, 240] on div "Выбрать файл" at bounding box center [689, 239] width 63 height 16
type input "**********"
click at [724, 321] on button "Текст песни Добавьте текст песни или выберите модель автотекста" at bounding box center [784, 307] width 252 height 37
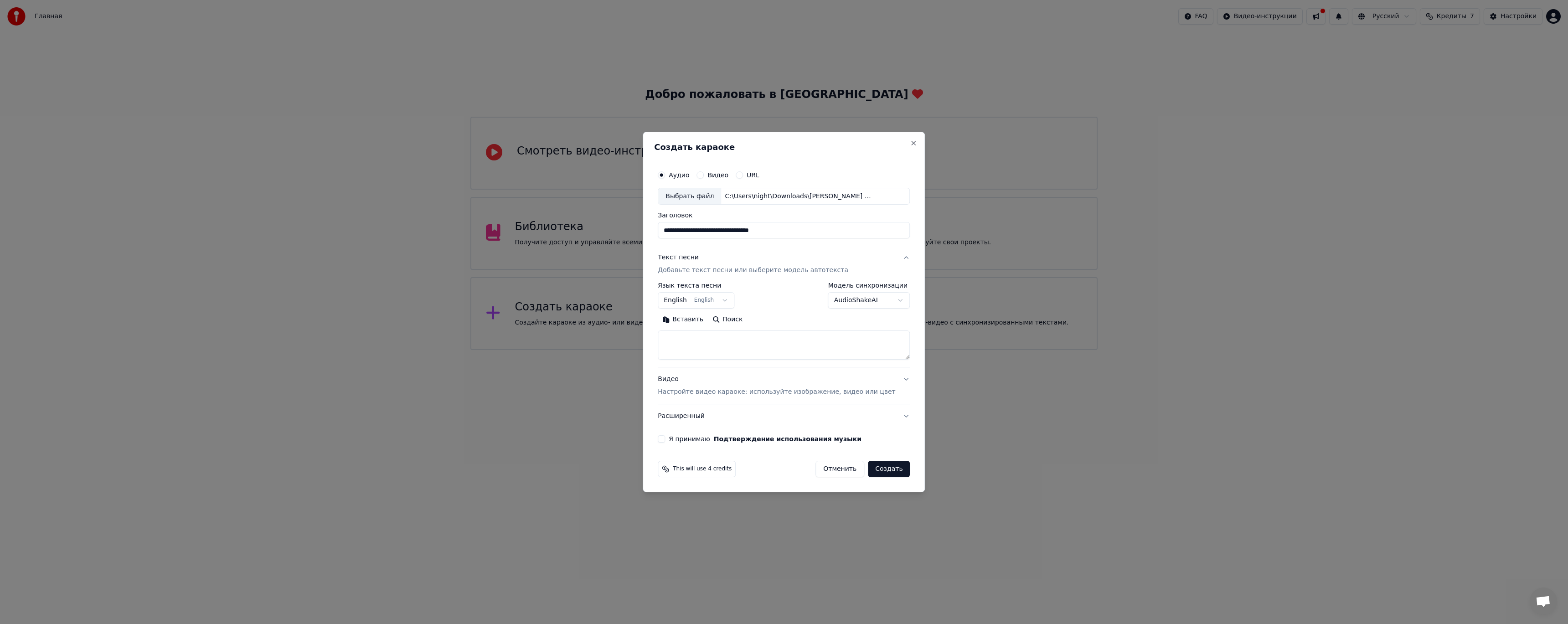
click at [703, 298] on body "**********" at bounding box center [784, 175] width 1568 height 350
select select "**"
click at [723, 345] on textarea at bounding box center [784, 346] width 252 height 29
paste textarea "**********"
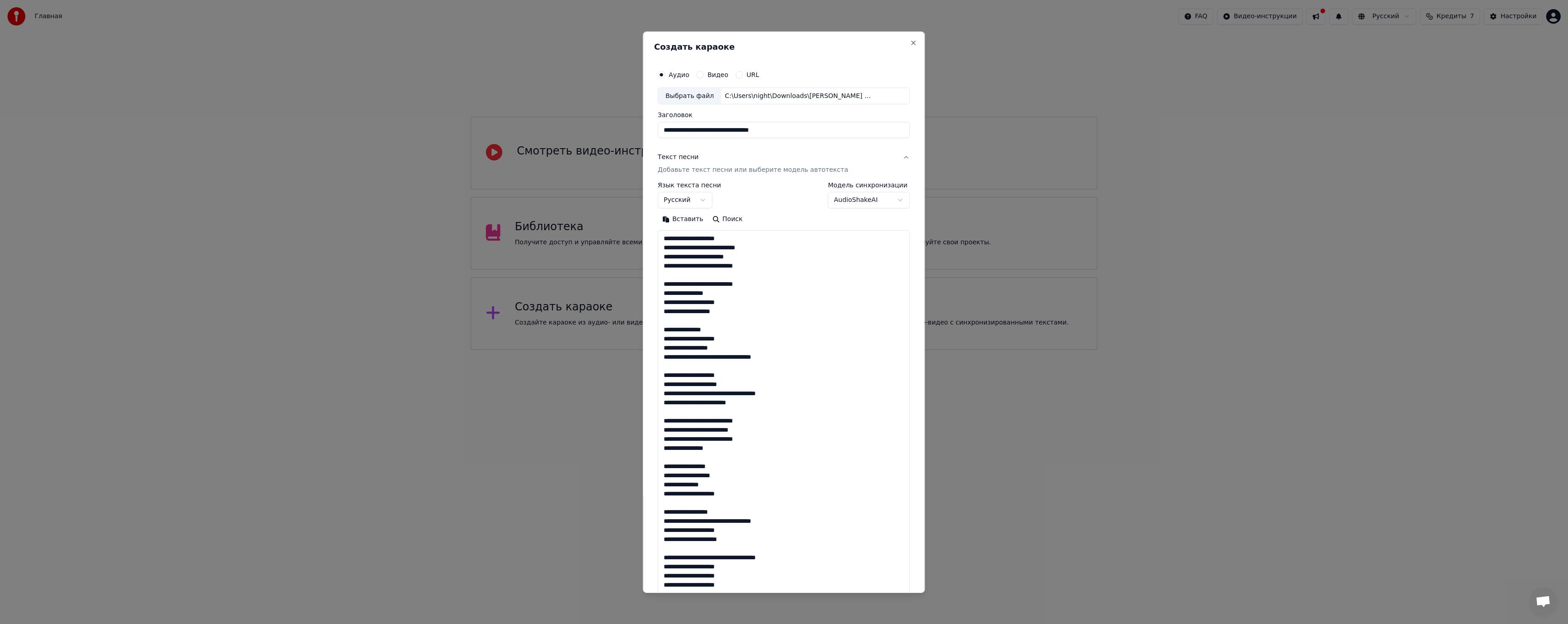
scroll to position [404, 0]
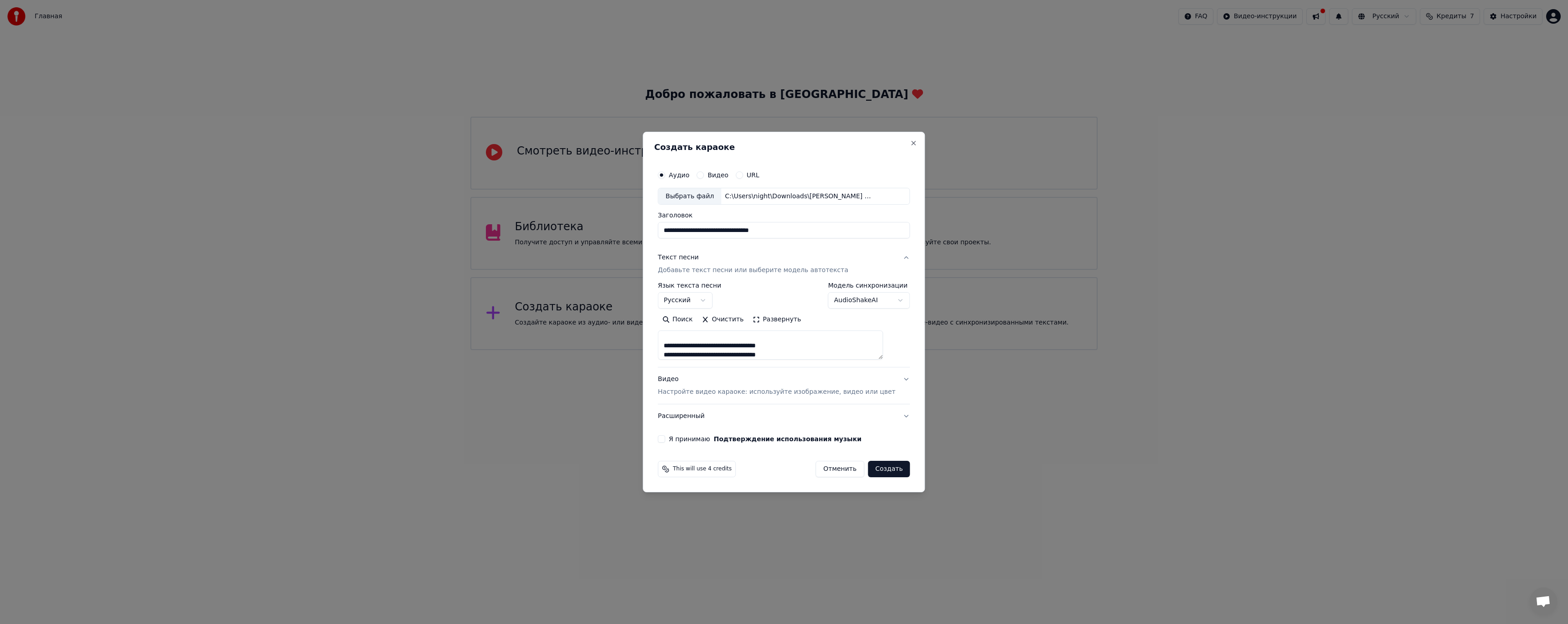
type textarea "**********"
click at [728, 398] on button "Видео Настройте видео караоке: используйте изображение, видео или цвет" at bounding box center [784, 386] width 252 height 37
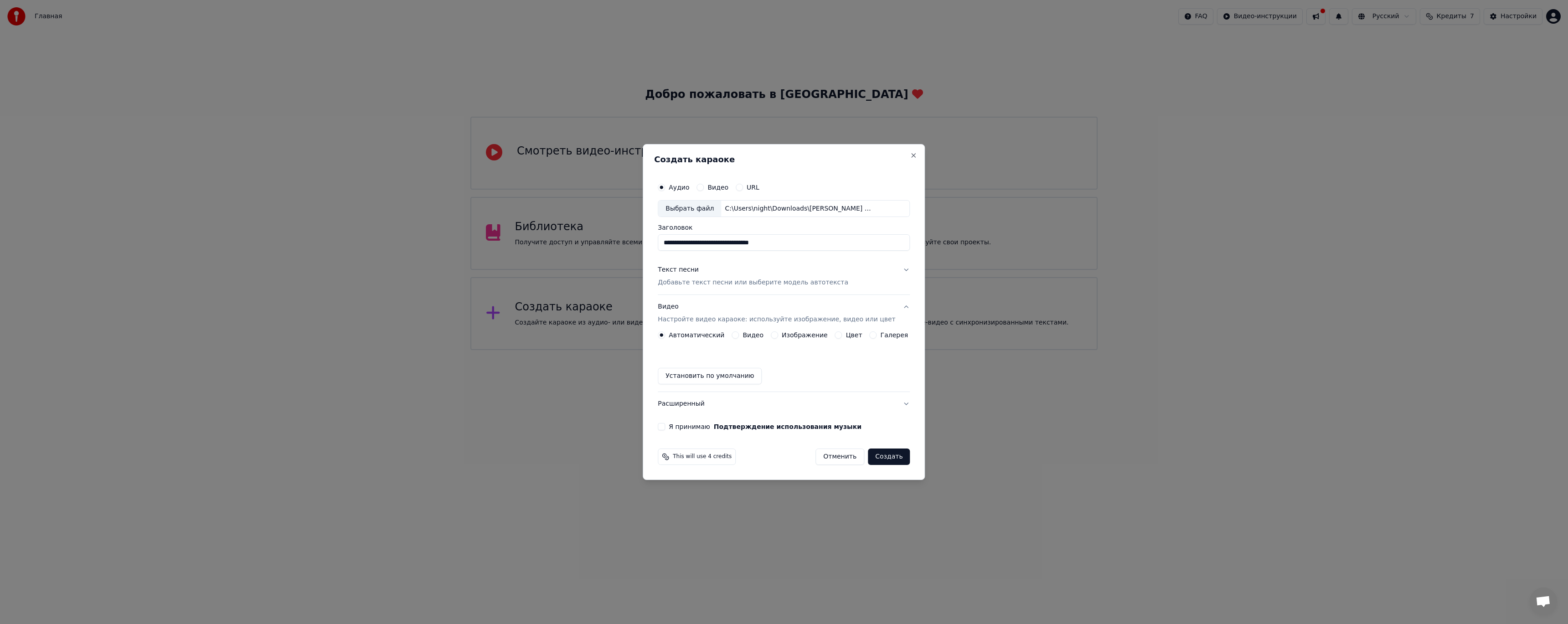
click at [794, 333] on label "Изображение" at bounding box center [805, 335] width 46 height 6
click at [778, 333] on button "Изображение" at bounding box center [774, 335] width 7 height 7
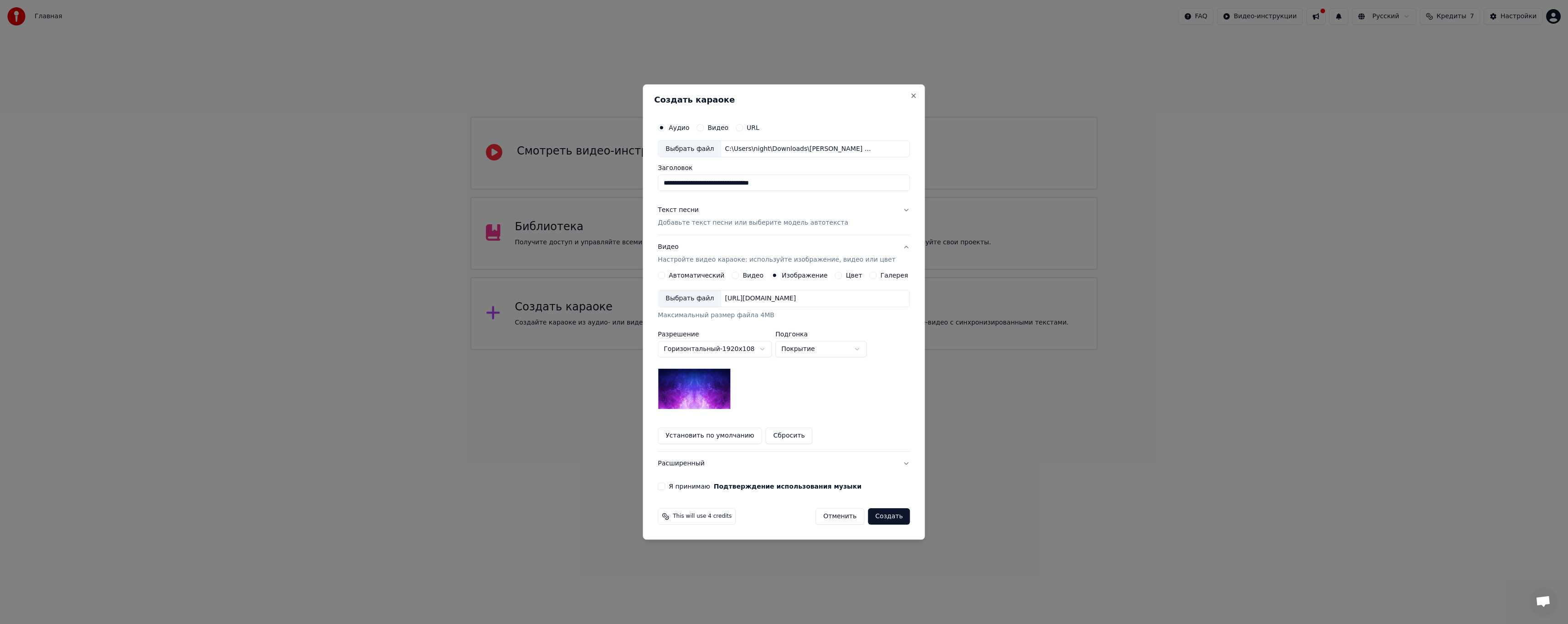
click at [716, 390] on img at bounding box center [695, 388] width 73 height 41
click at [727, 489] on button "Подтверждение использования музыки" at bounding box center [788, 486] width 148 height 6
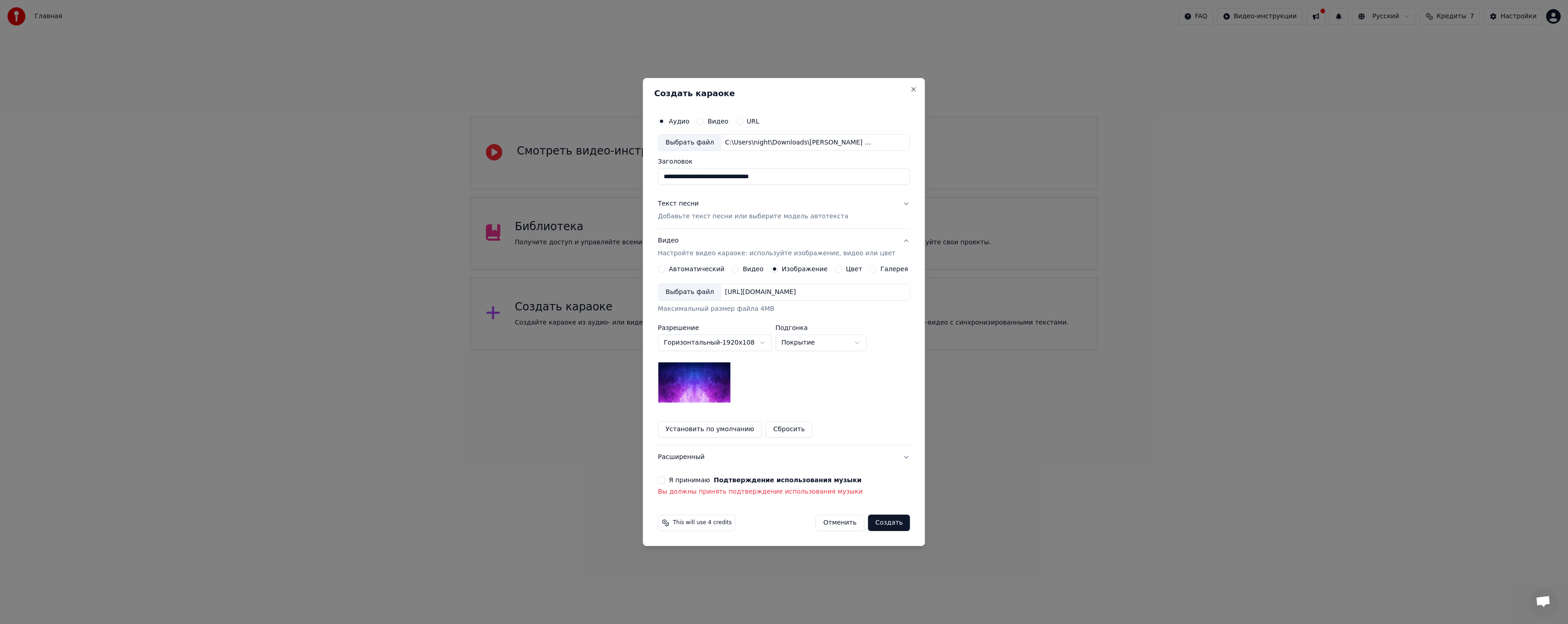
click at [666, 479] on div "**********" at bounding box center [784, 304] width 259 height 392
click at [665, 479] on div "**********" at bounding box center [784, 304] width 259 height 392
click at [665, 483] on button "Я принимаю Подтверждение использования музыки" at bounding box center [662, 480] width 7 height 7
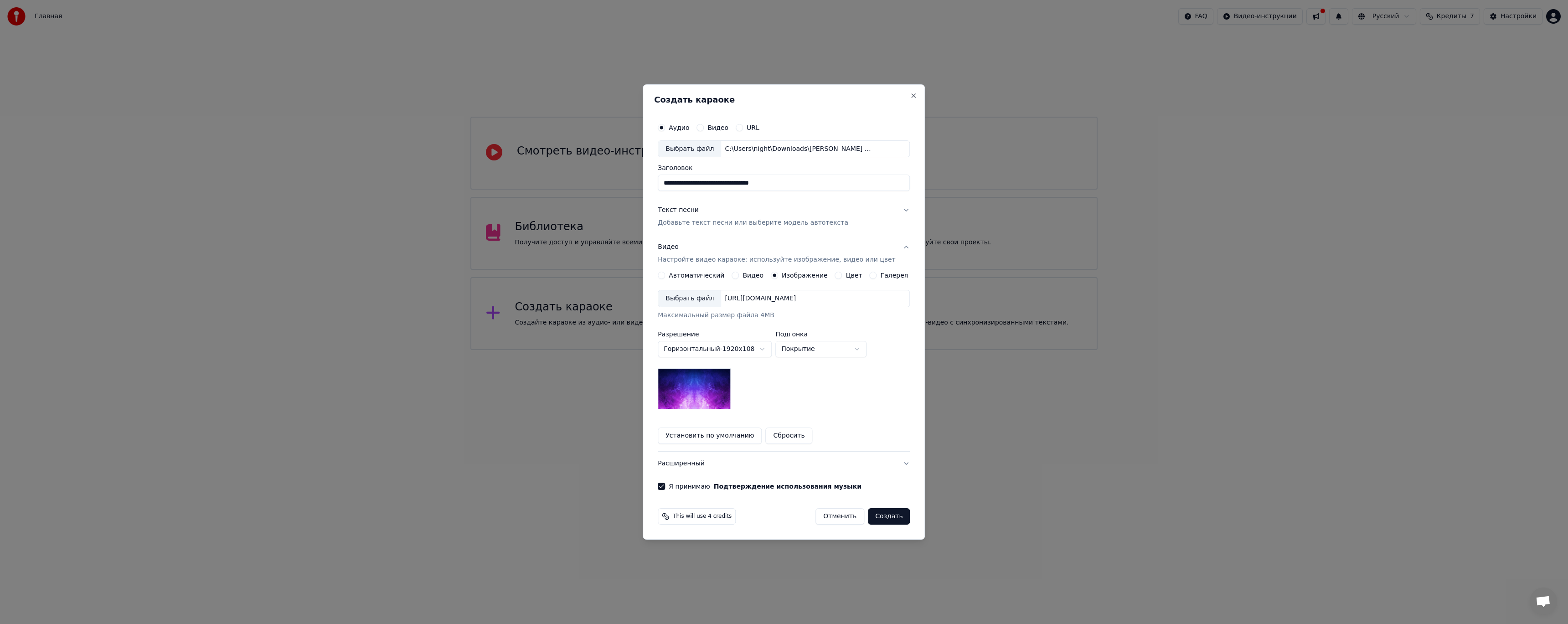
click at [878, 514] on button "Создать" at bounding box center [889, 516] width 42 height 16
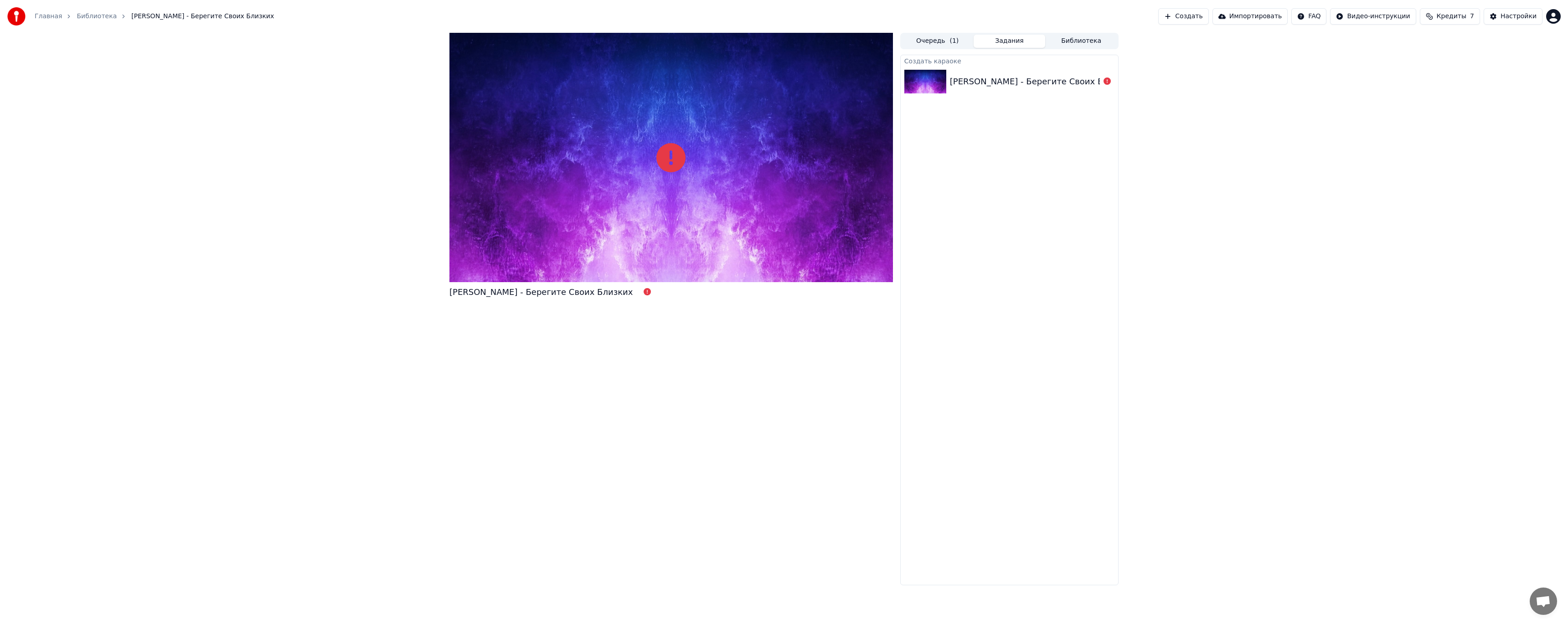
click at [609, 290] on div "Денис Клявер - Берегите Своих Близких" at bounding box center [553, 292] width 209 height 13
click at [580, 293] on div "Денис Клявер - Берегите Своих Близких" at bounding box center [541, 292] width 183 height 13
click at [621, 292] on div "Денис Клявер - Берегите Своих Близких" at bounding box center [553, 292] width 209 height 13
click at [945, 43] on button "Очередь ( 1 )" at bounding box center [937, 41] width 72 height 13
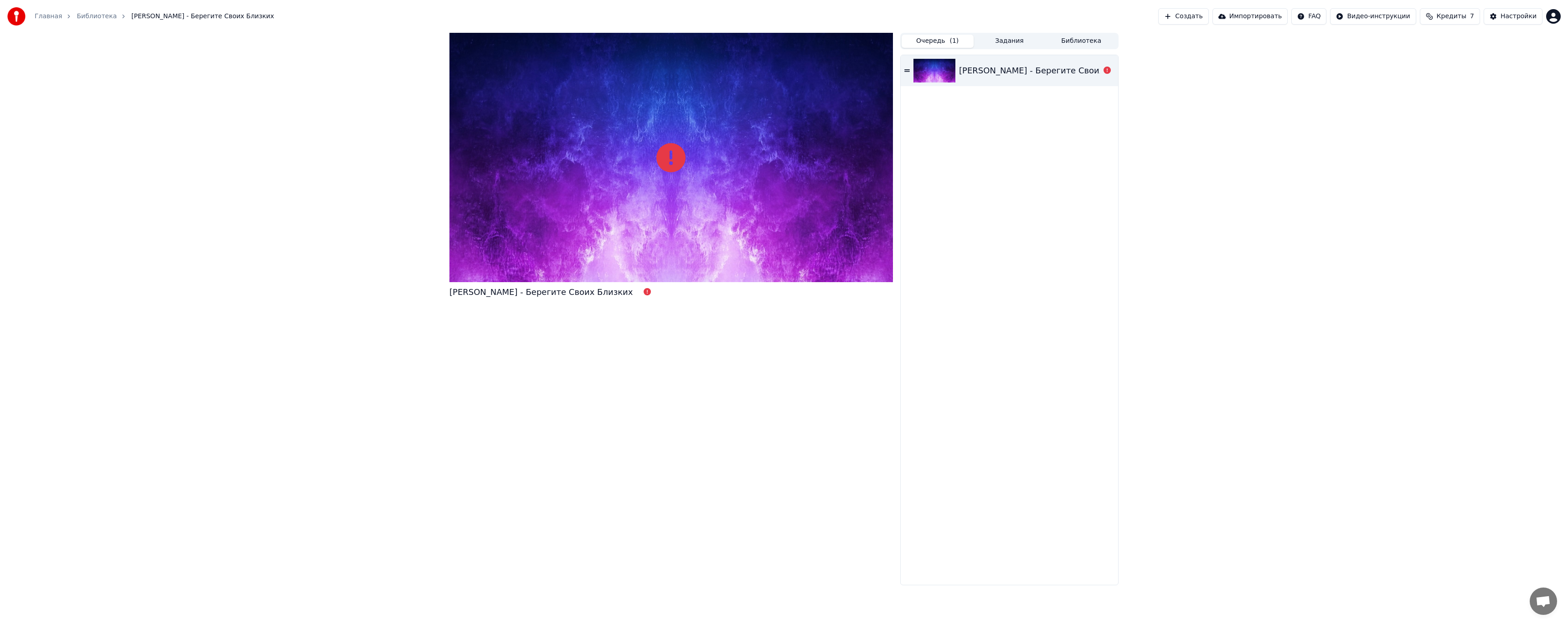
click at [998, 69] on div "Денис Клявер - Берегите Своих Близких" at bounding box center [1051, 71] width 183 height 13
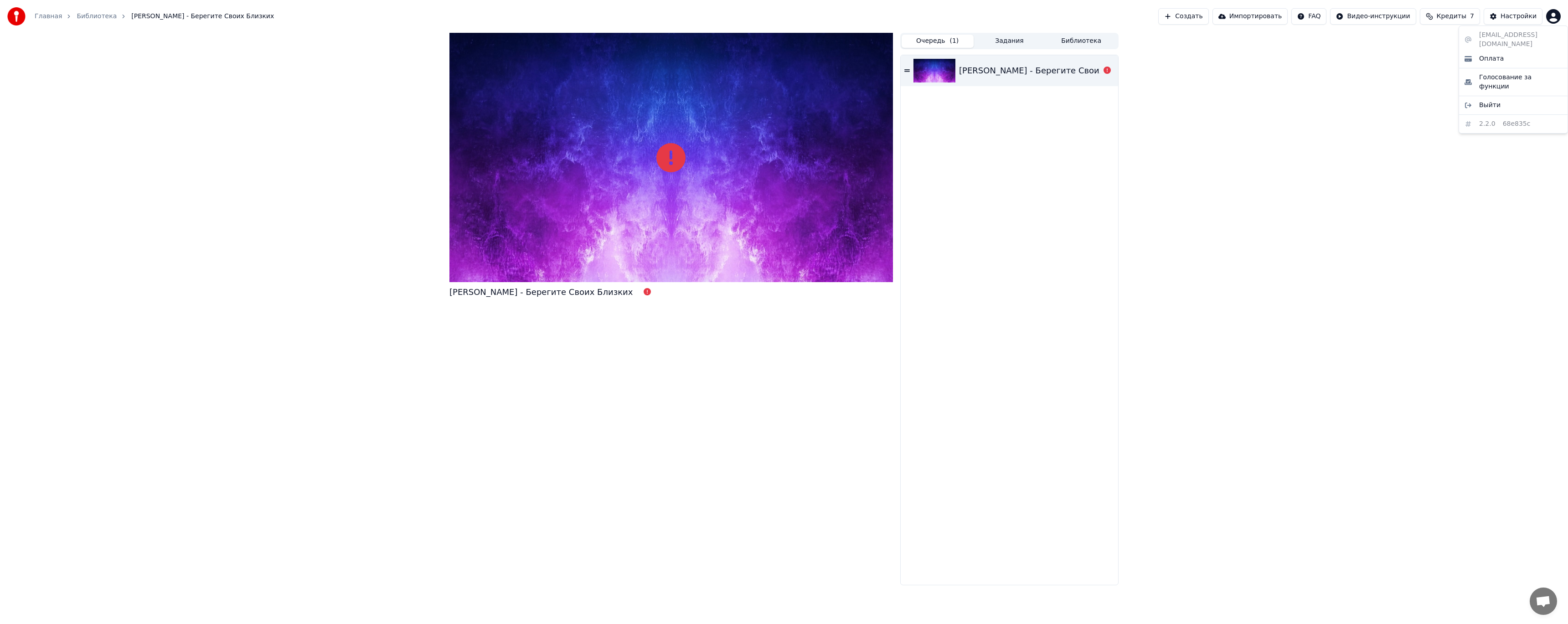
click at [1554, 13] on html "Главная Библиотека Денис Клявер - Берегите Своих Близких Создать Импортировать …" at bounding box center [784, 312] width 1568 height 624
click at [1008, 44] on html "Главная Библиотека Денис Клявер - Берегите Своих Близких Создать Импортировать …" at bounding box center [784, 312] width 1568 height 624
click at [1270, 16] on button "Импортировать" at bounding box center [1250, 16] width 75 height 16
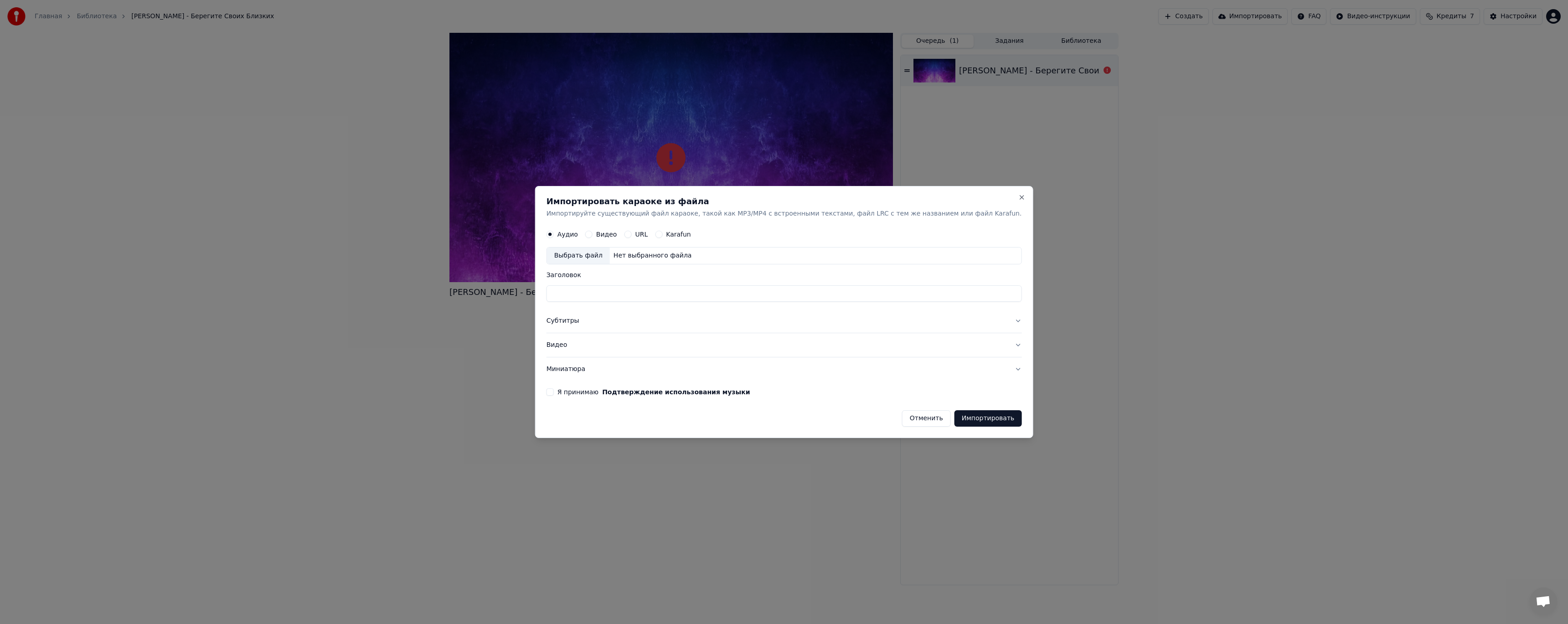
click at [610, 262] on div "Выбрать файл" at bounding box center [578, 256] width 63 height 16
click at [617, 231] on label "Видео" at bounding box center [606, 234] width 21 height 6
click at [592, 231] on button "Видео" at bounding box center [589, 235] width 7 height 7
click at [610, 262] on div "Выбрать файл" at bounding box center [578, 256] width 63 height 16
drag, startPoint x: 634, startPoint y: 292, endPoint x: 503, endPoint y: 292, distance: 131.0
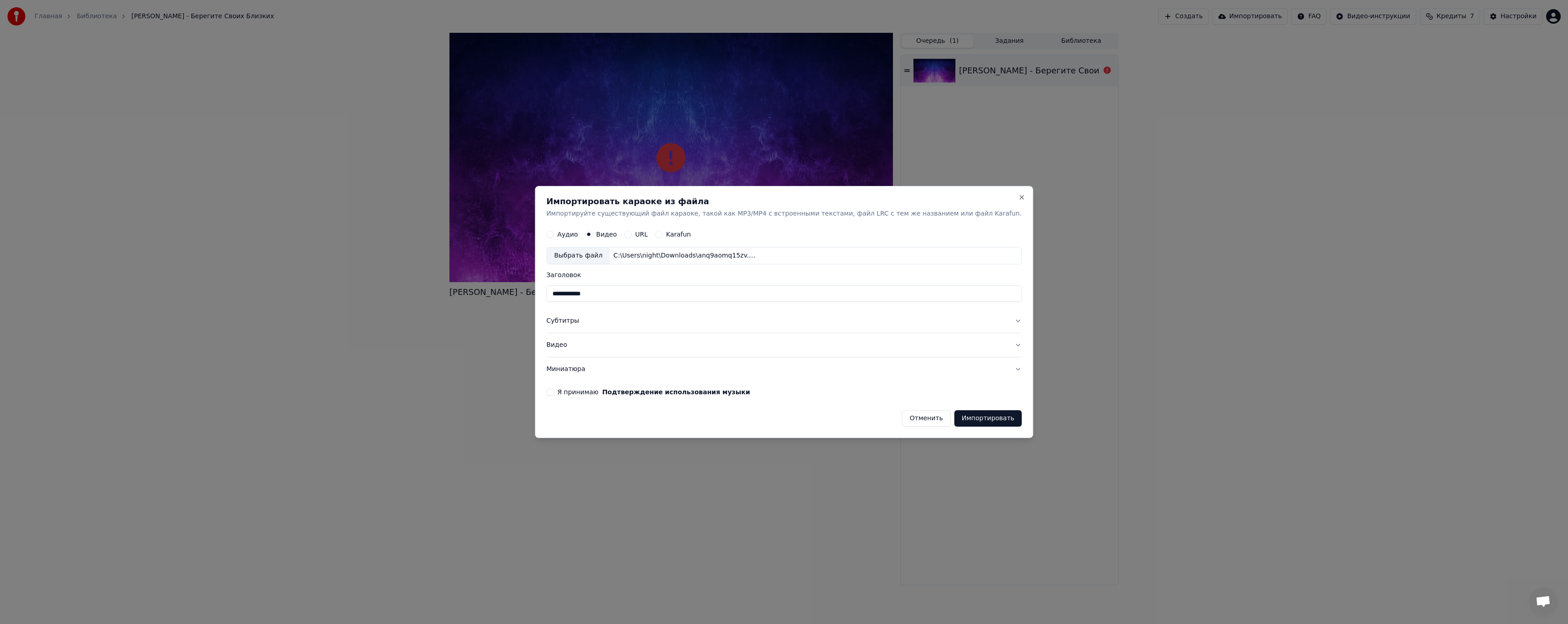
click at [503, 292] on body "**********" at bounding box center [784, 312] width 1568 height 624
type input "*"
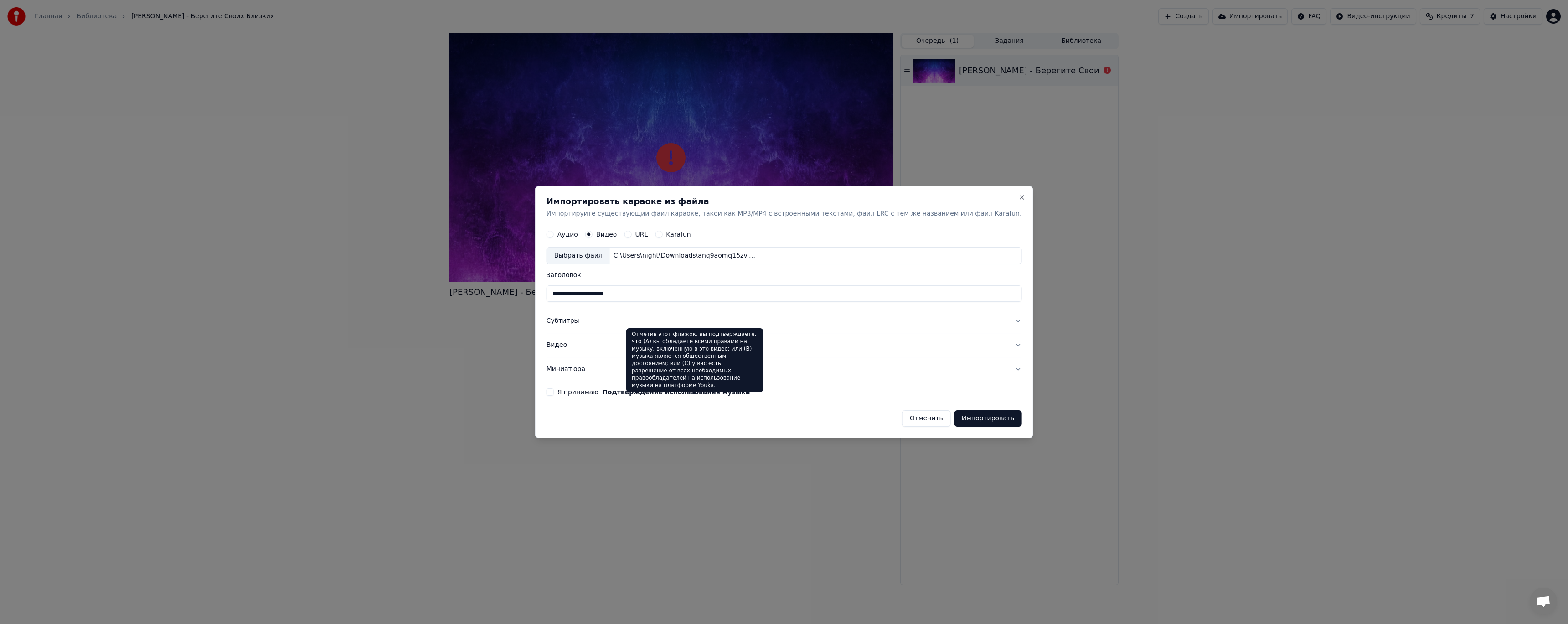
type input "**********"
click at [731, 394] on button "Подтверждение использования музыки" at bounding box center [676, 392] width 148 height 6
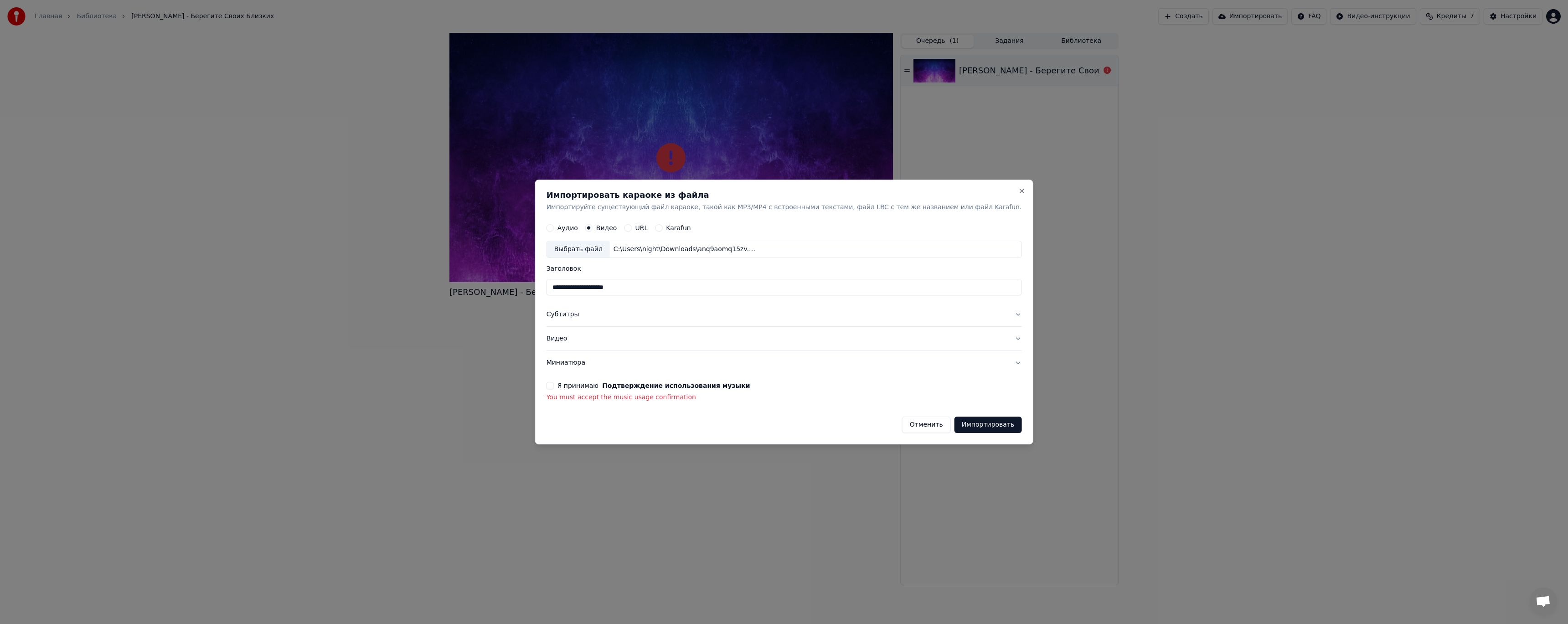
click at [554, 387] on button "Я принимаю Подтверждение использования музыки" at bounding box center [550, 386] width 7 height 7
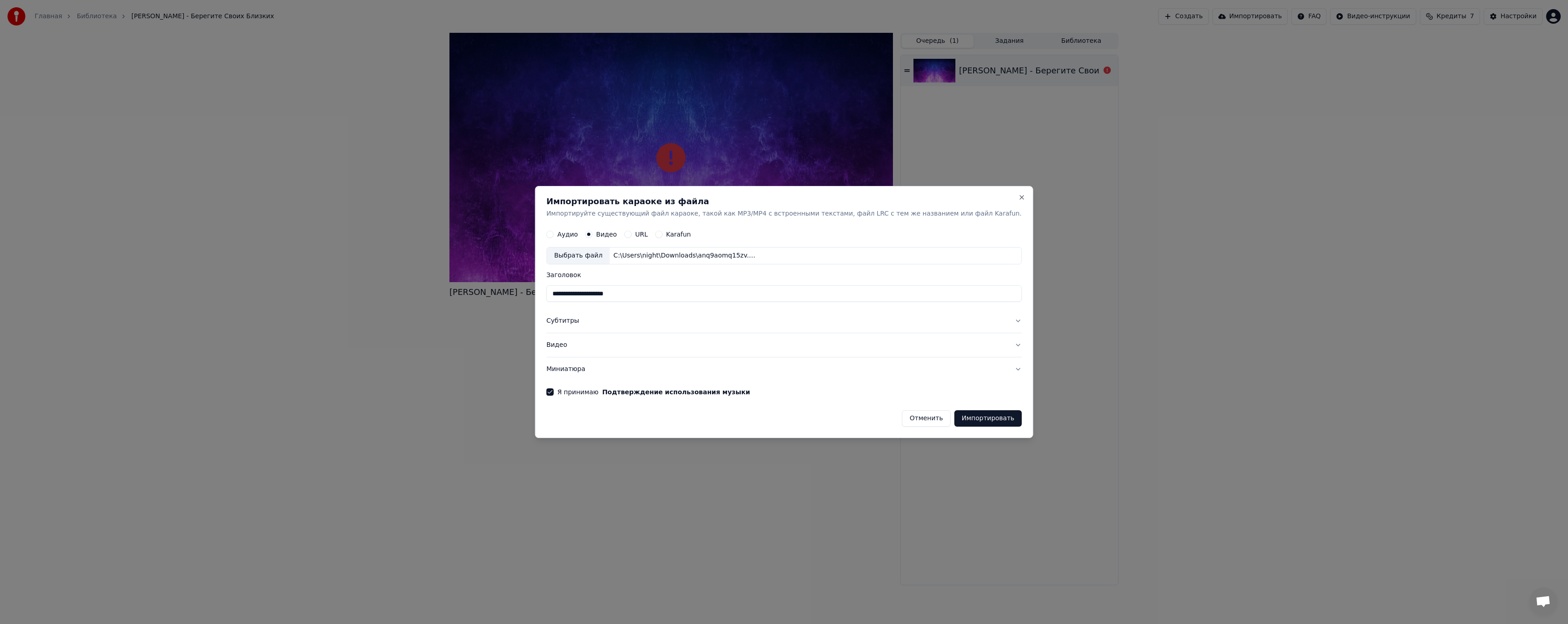
click at [954, 421] on button "Импортировать" at bounding box center [988, 418] width 68 height 16
click at [776, 208] on div "Импортировать караоке из файла Импортируйте существующий файл караоке, такой ка…" at bounding box center [784, 208] width 475 height 21
click at [956, 427] on div "**********" at bounding box center [784, 312] width 498 height 253
click at [648, 235] on label "URL" at bounding box center [641, 234] width 13 height 6
click at [631, 235] on button "URL" at bounding box center [628, 235] width 7 height 7
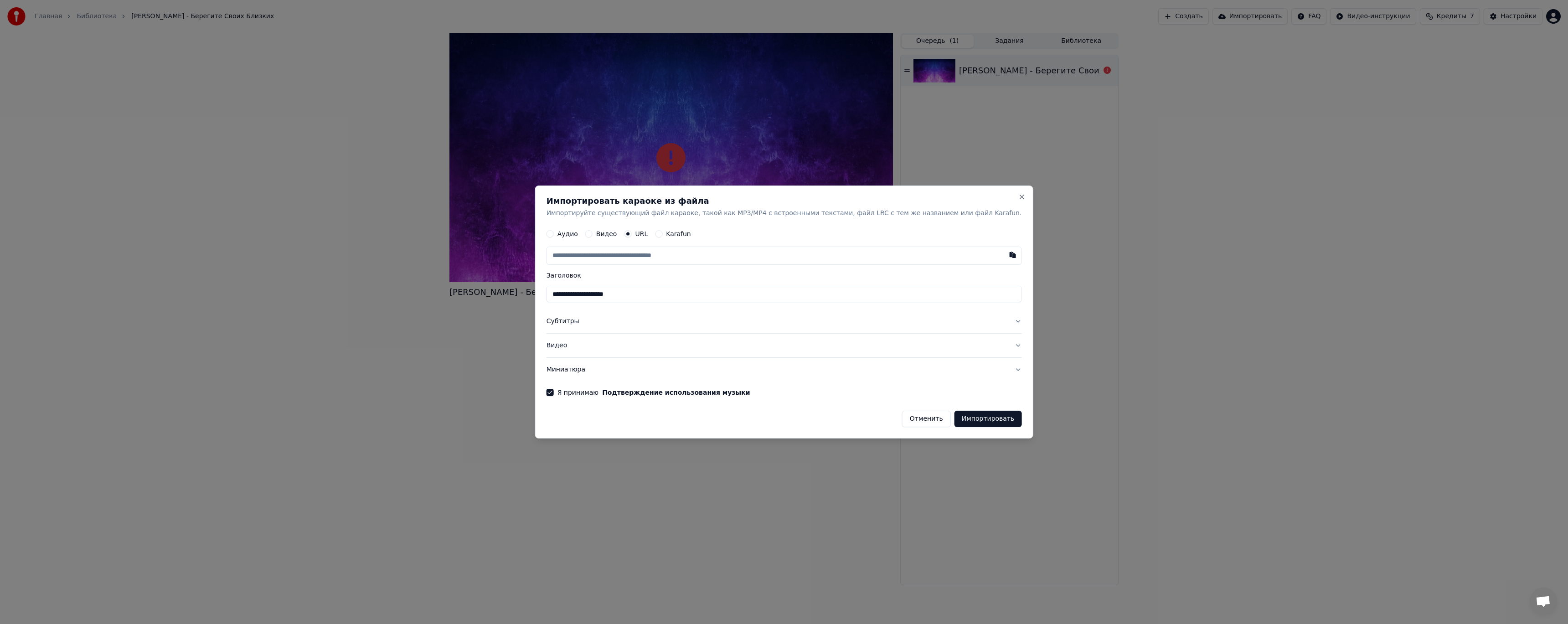
click at [665, 255] on input "text" at bounding box center [784, 256] width 475 height 18
paste input "**********"
type input "**********"
drag, startPoint x: 657, startPoint y: 296, endPoint x: 518, endPoint y: 292, distance: 139.1
click at [518, 292] on body "**********" at bounding box center [784, 312] width 1568 height 624
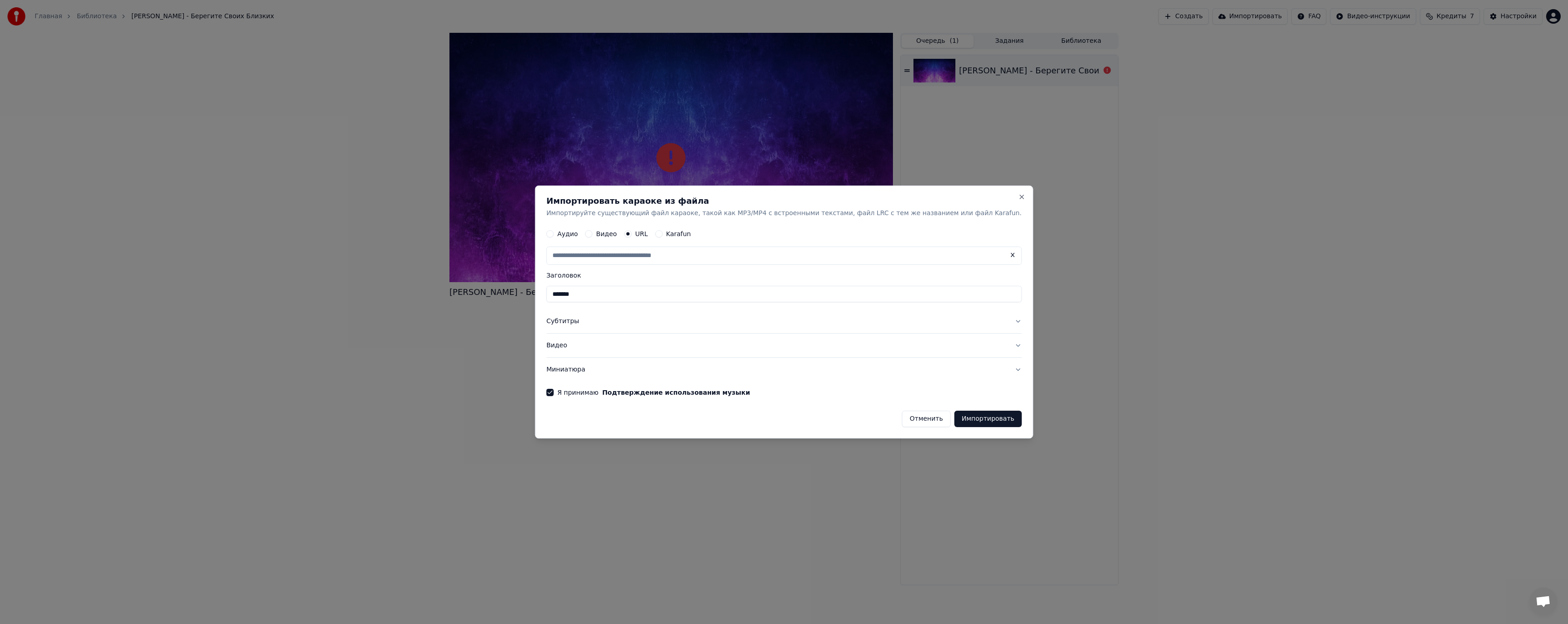
type input "*******"
click at [956, 424] on button "Импортировать" at bounding box center [988, 419] width 68 height 16
type input "**********"
click at [962, 418] on button "Импортировать" at bounding box center [988, 419] width 68 height 16
click at [695, 257] on input "**********" at bounding box center [784, 256] width 475 height 18
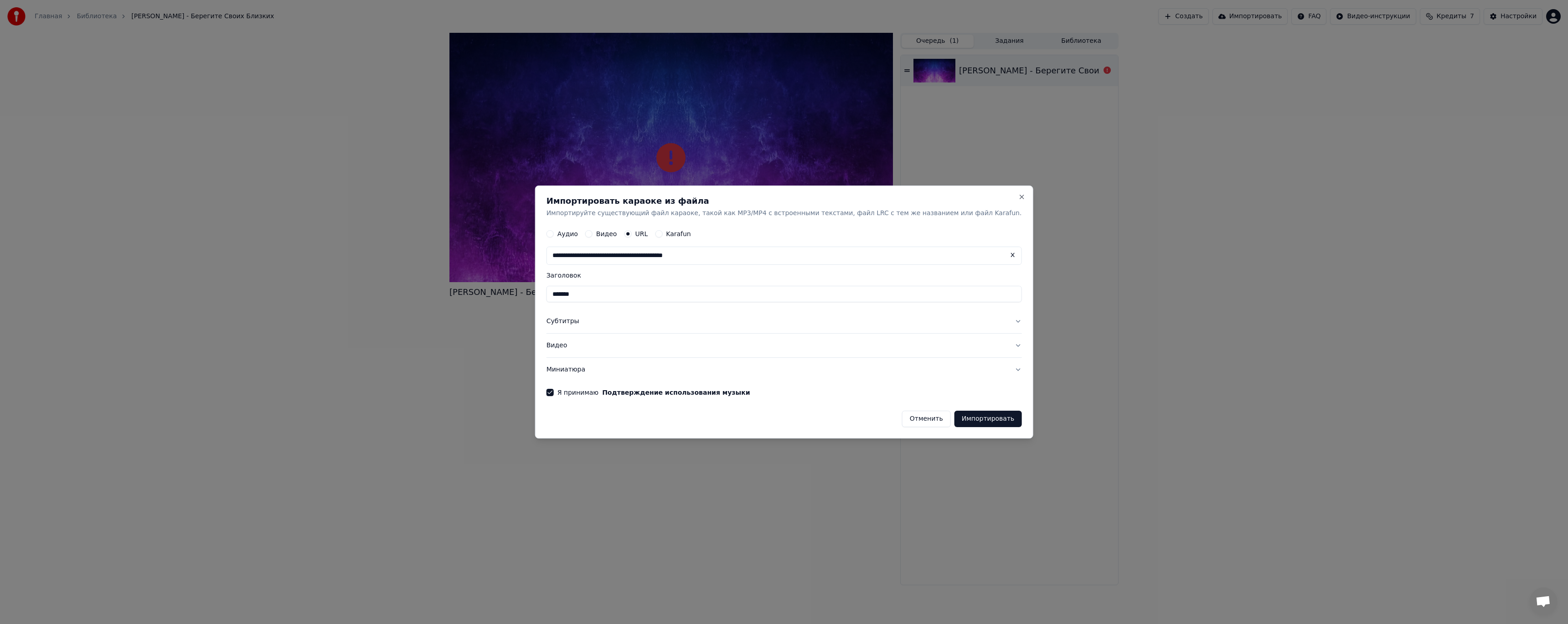
click at [735, 261] on input "**********" at bounding box center [784, 256] width 475 height 18
click at [954, 416] on button "Импортировать" at bounding box center [988, 419] width 68 height 16
click at [808, 411] on div "Отменить Импортировать" at bounding box center [784, 415] width 475 height 24
click at [607, 371] on button "Миниатюра" at bounding box center [784, 370] width 475 height 24
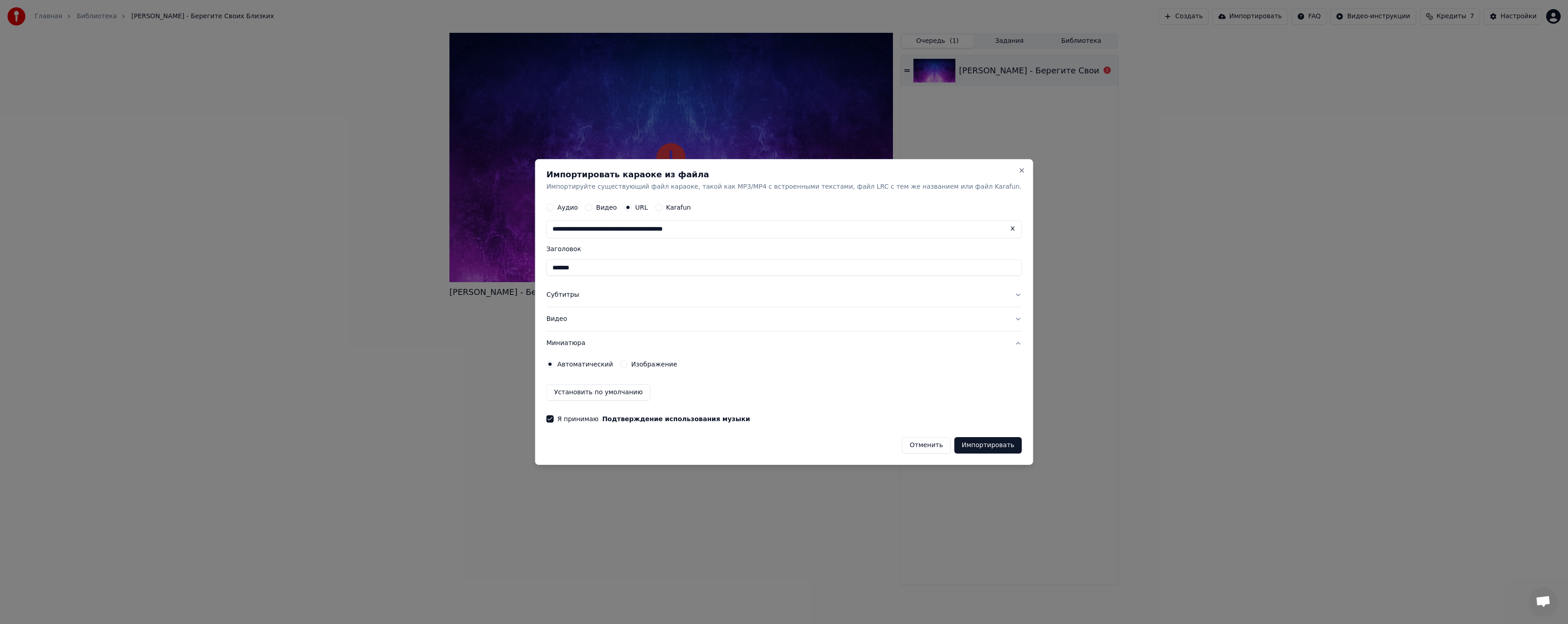
click at [592, 318] on button "Видео" at bounding box center [784, 319] width 475 height 24
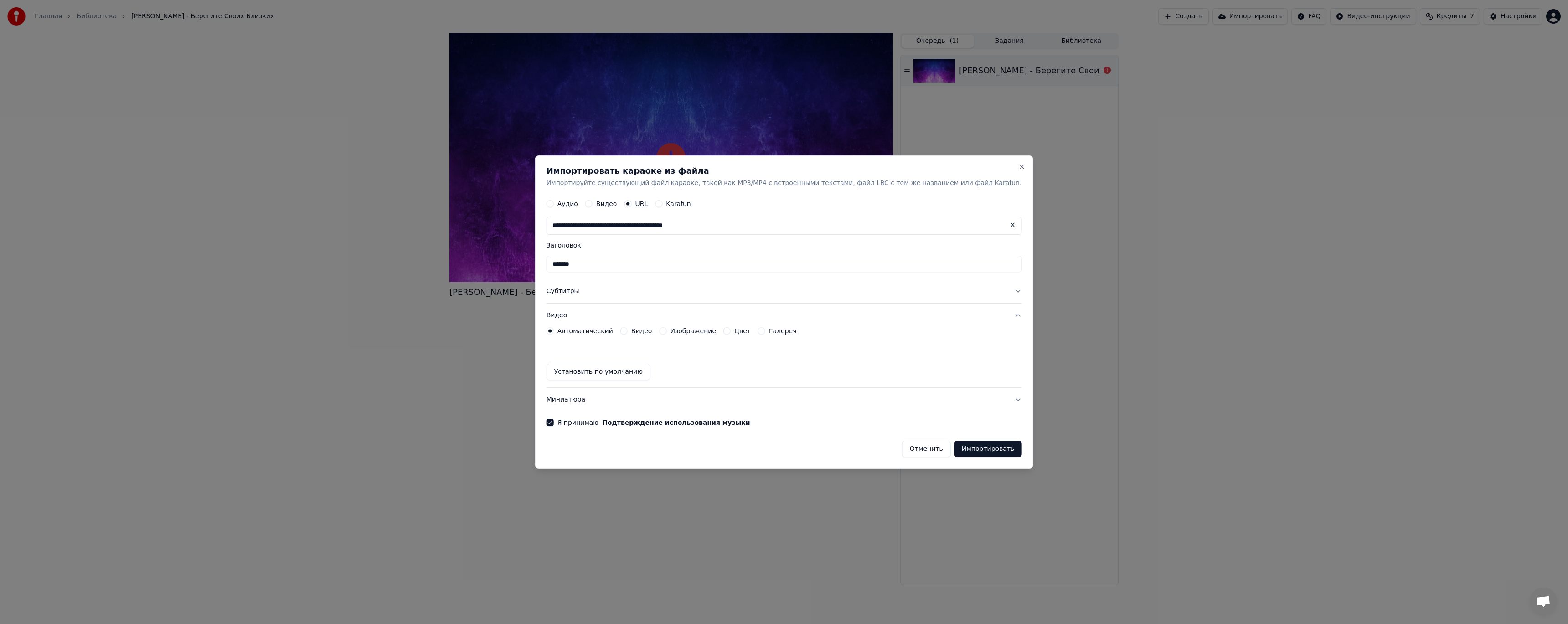
click at [957, 450] on button "Импортировать" at bounding box center [988, 449] width 68 height 16
click at [1018, 168] on button "Close" at bounding box center [1021, 167] width 7 height 7
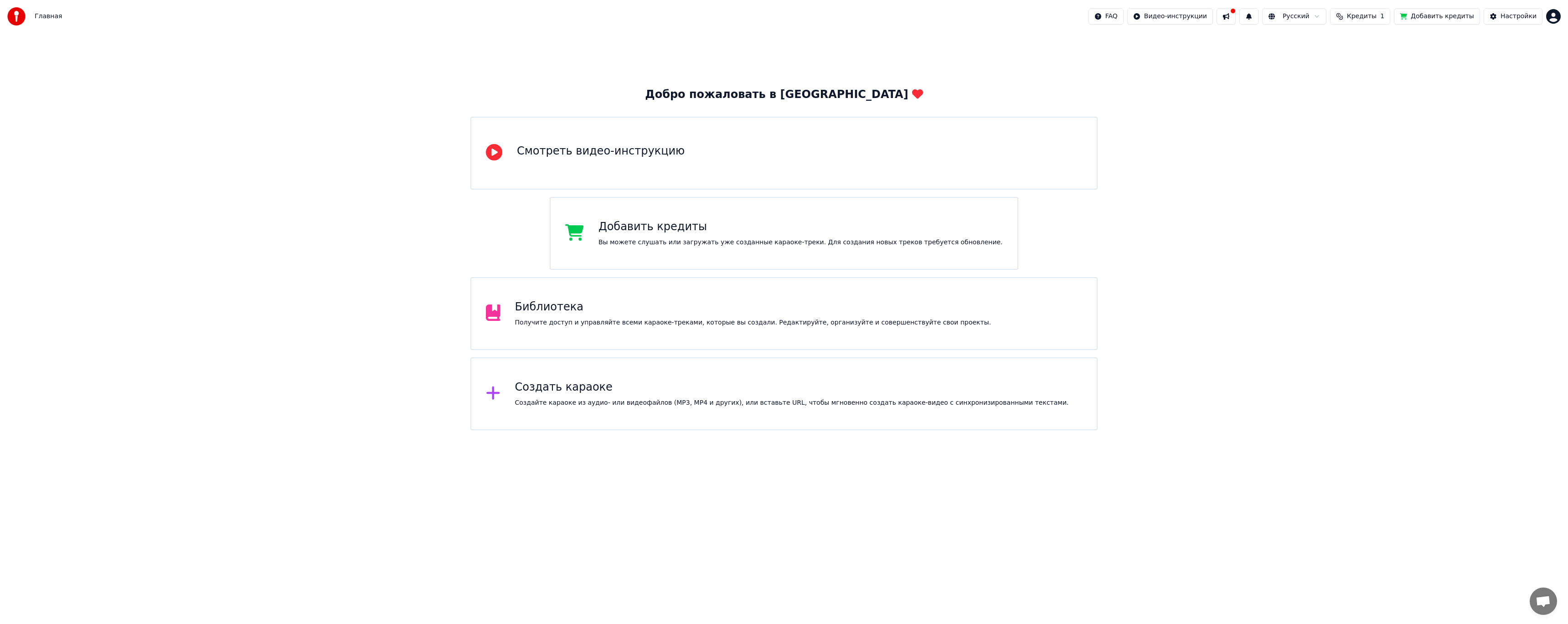
click at [615, 399] on div "Создайте караоке из аудио- или видеофайлов (MP3, MP4 и других), или вставьте UR…" at bounding box center [792, 402] width 554 height 9
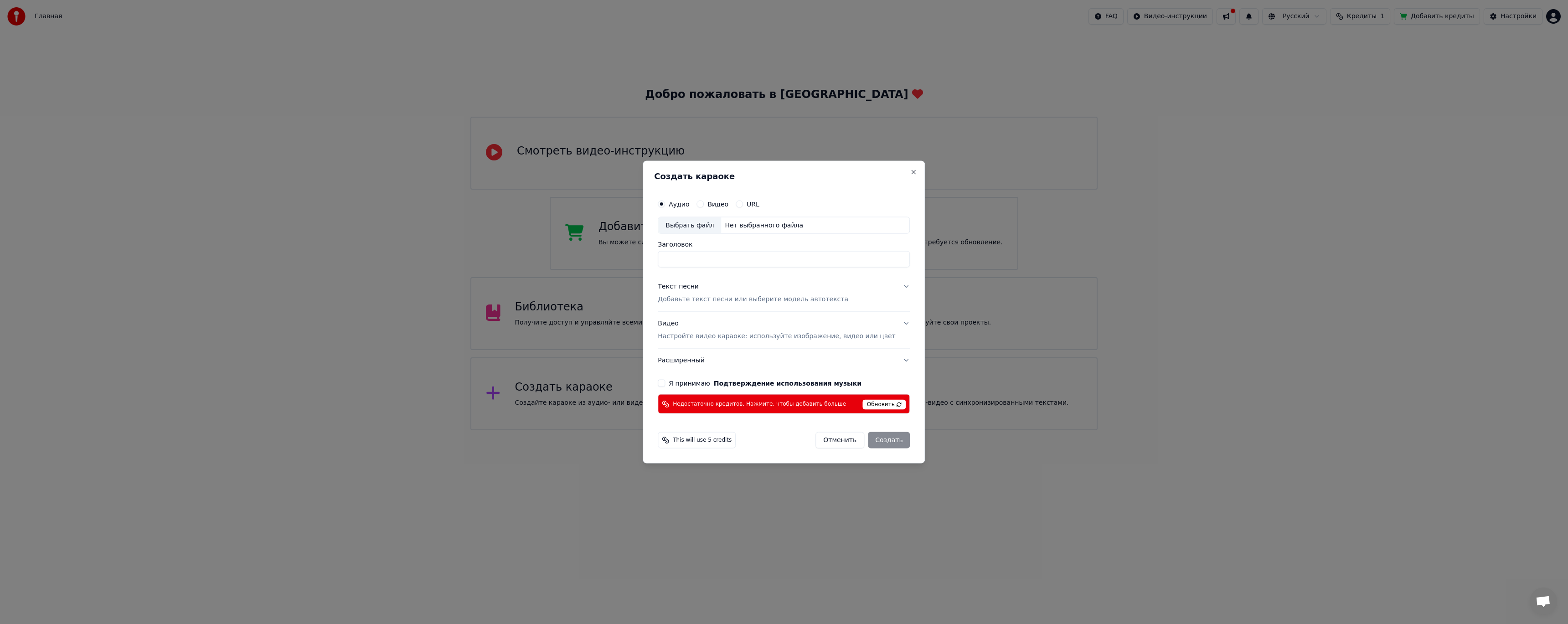
click at [841, 444] on button "Отменить" at bounding box center [840, 440] width 49 height 16
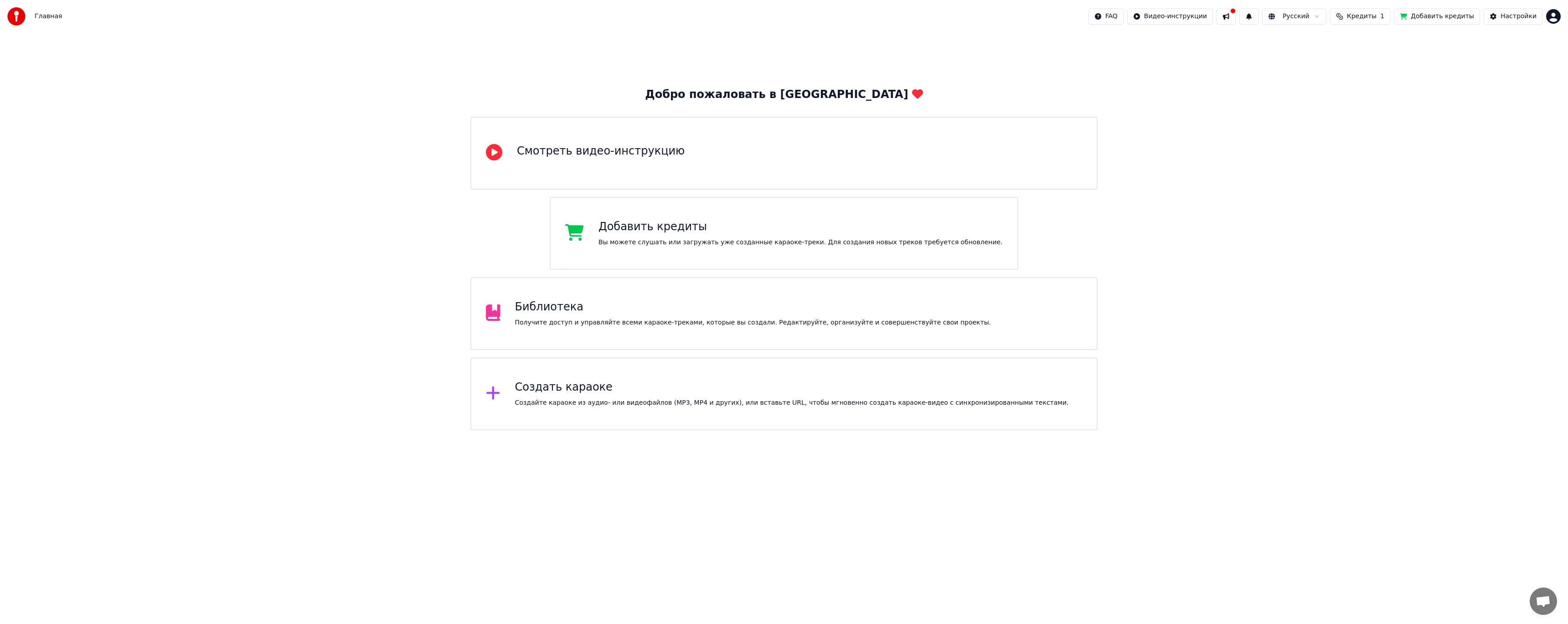
click at [693, 317] on div "Библиотека Получите доступ и управляйте всеми караоке-треками, которые вы созда…" at bounding box center [753, 314] width 477 height 27
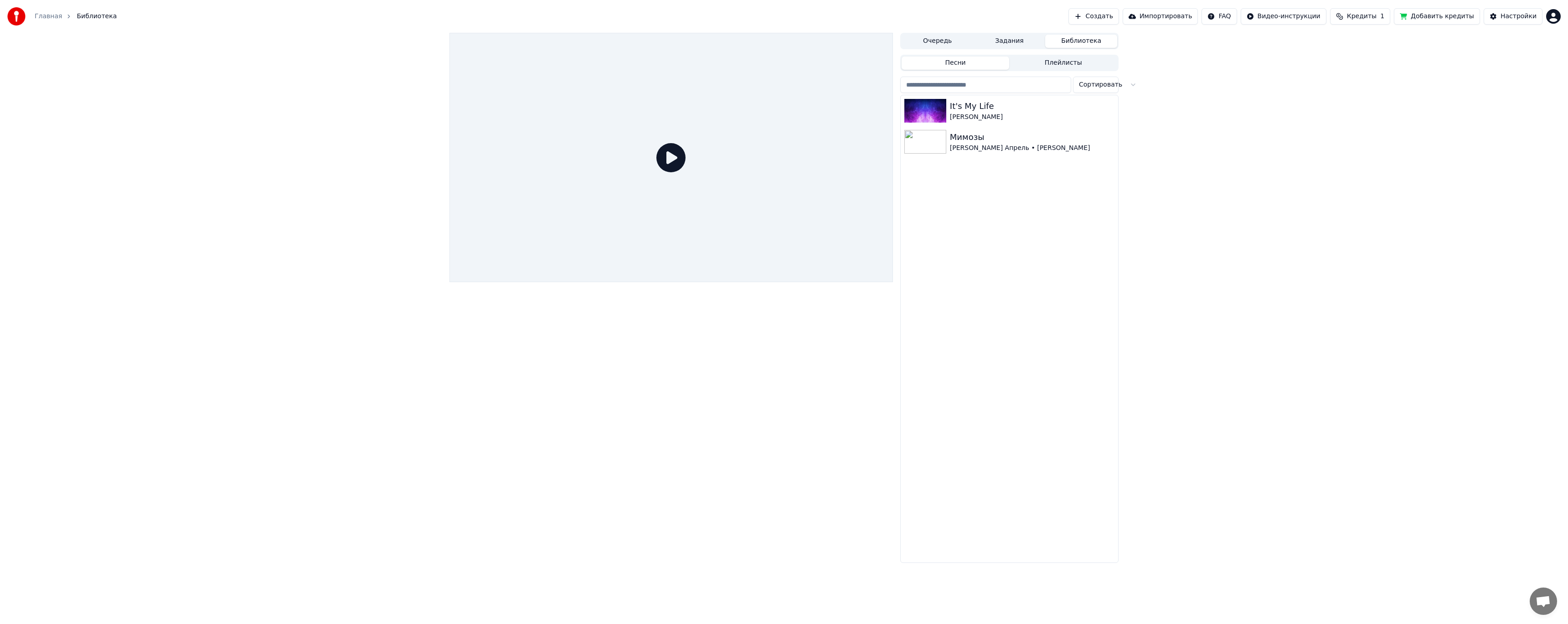
click at [1177, 19] on button "Импортировать" at bounding box center [1160, 16] width 75 height 16
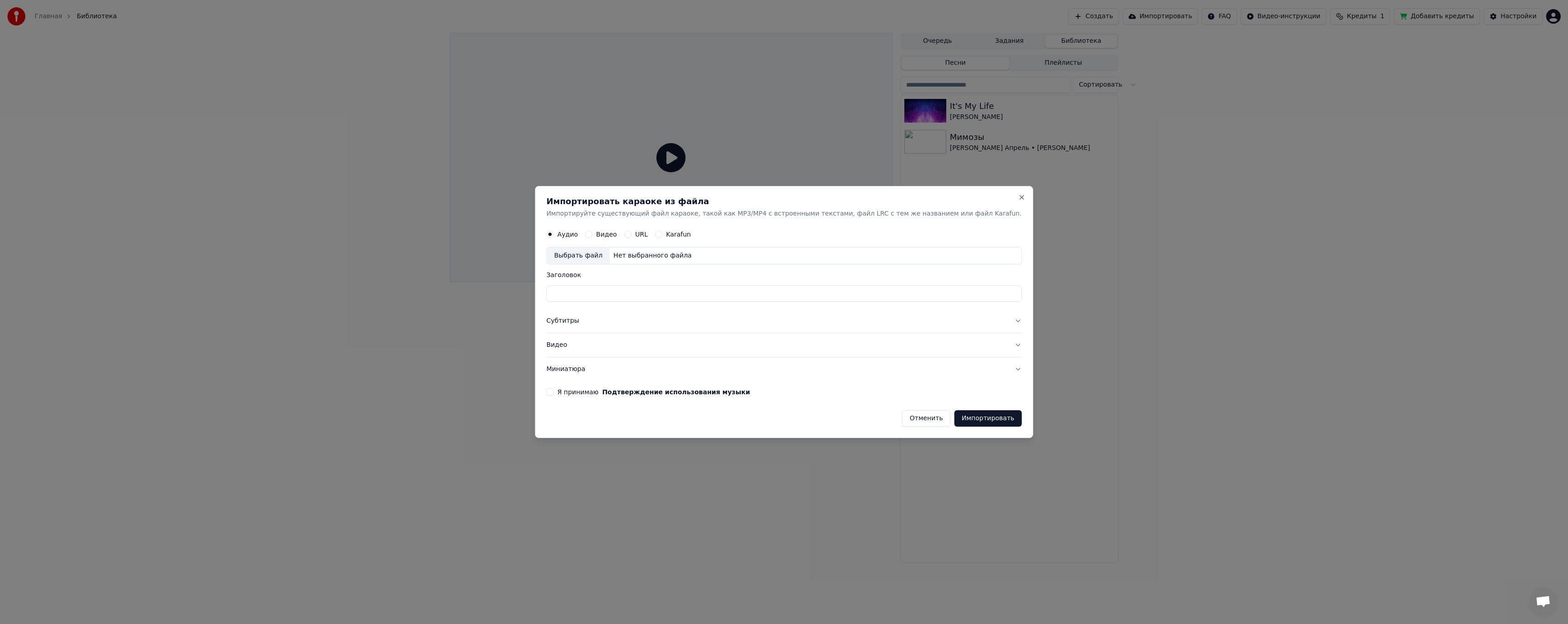
click at [648, 231] on label "URL" at bounding box center [641, 234] width 13 height 6
click at [631, 231] on button "URL" at bounding box center [628, 235] width 7 height 7
click at [626, 259] on input "text" at bounding box center [784, 256] width 475 height 18
paste input "**********"
type input "**********"
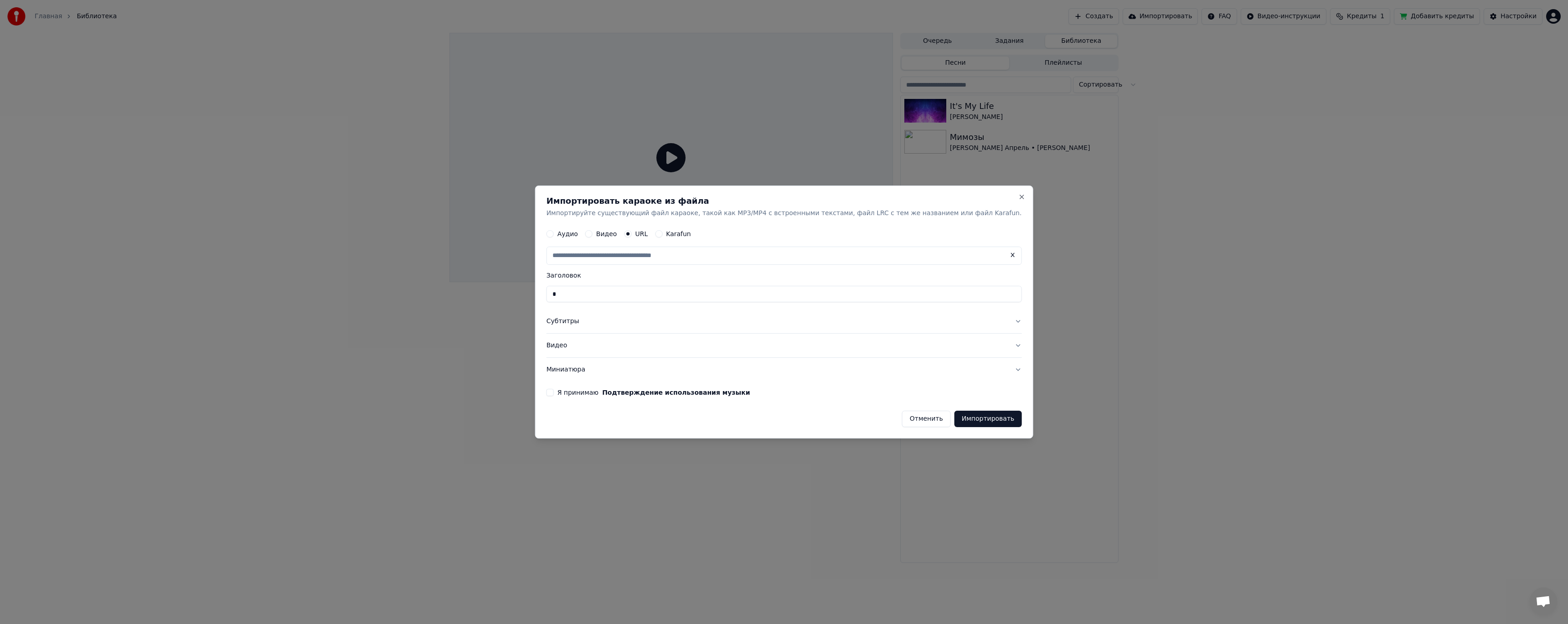
click at [634, 292] on input "*" at bounding box center [784, 294] width 475 height 16
type input "***"
click at [554, 391] on button "Я принимаю Подтверждение использования музыки" at bounding box center [550, 393] width 7 height 7
click at [976, 424] on button "Импортировать" at bounding box center [988, 419] width 68 height 16
type input "**********"
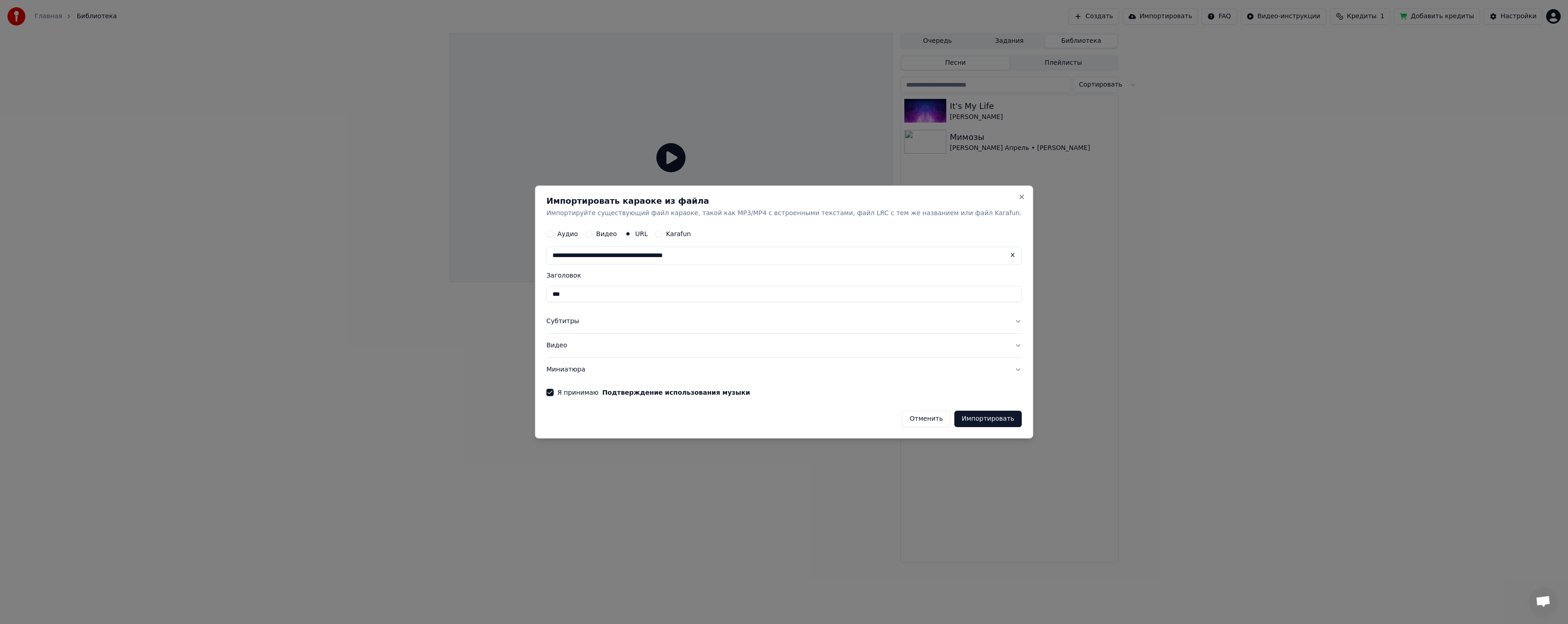
click at [954, 418] on button "Импортировать" at bounding box center [988, 419] width 68 height 16
click at [954, 416] on button "Импортировать" at bounding box center [988, 419] width 68 height 16
click at [927, 250] on input "**********" at bounding box center [784, 256] width 475 height 18
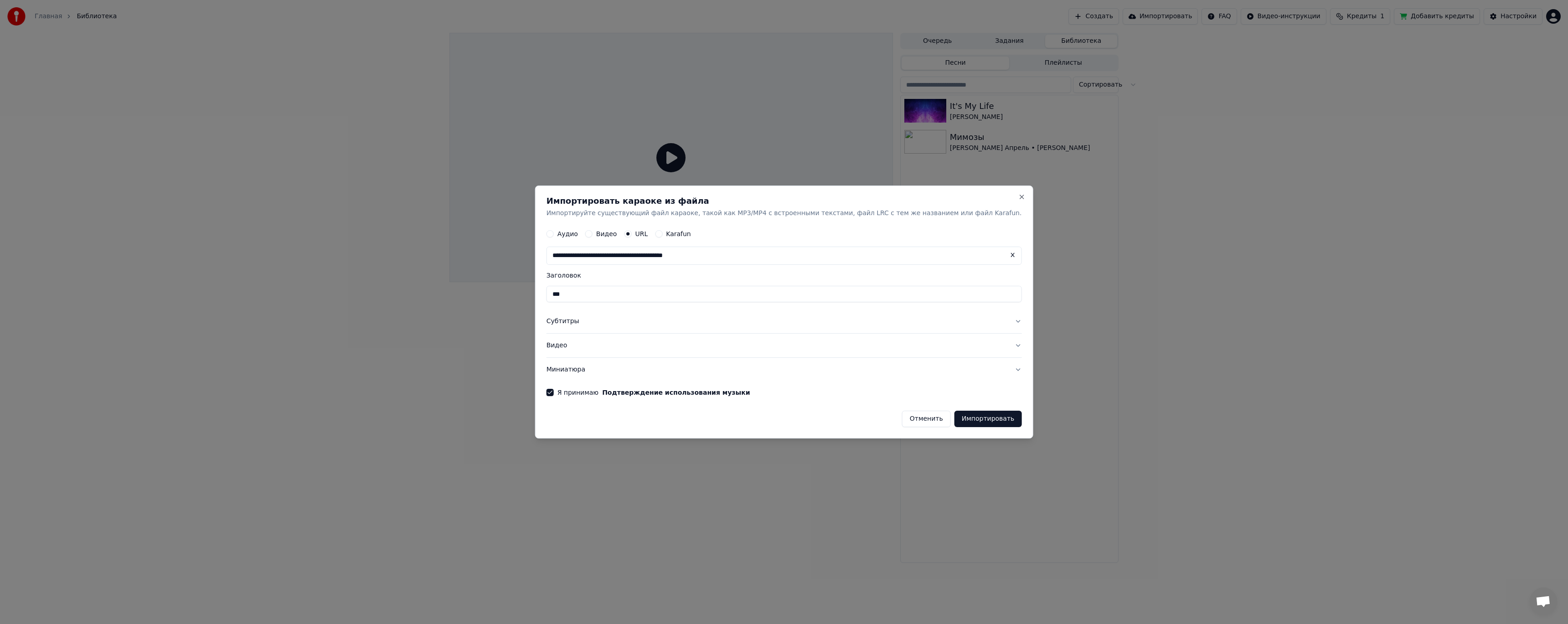
click at [592, 236] on button "Видео" at bounding box center [589, 234] width 7 height 7
click at [609, 250] on div "Выбрать файл" at bounding box center [578, 256] width 63 height 16
drag, startPoint x: 644, startPoint y: 295, endPoint x: 477, endPoint y: 291, distance: 167.0
click at [477, 291] on body "**********" at bounding box center [784, 312] width 1568 height 624
type input "*"
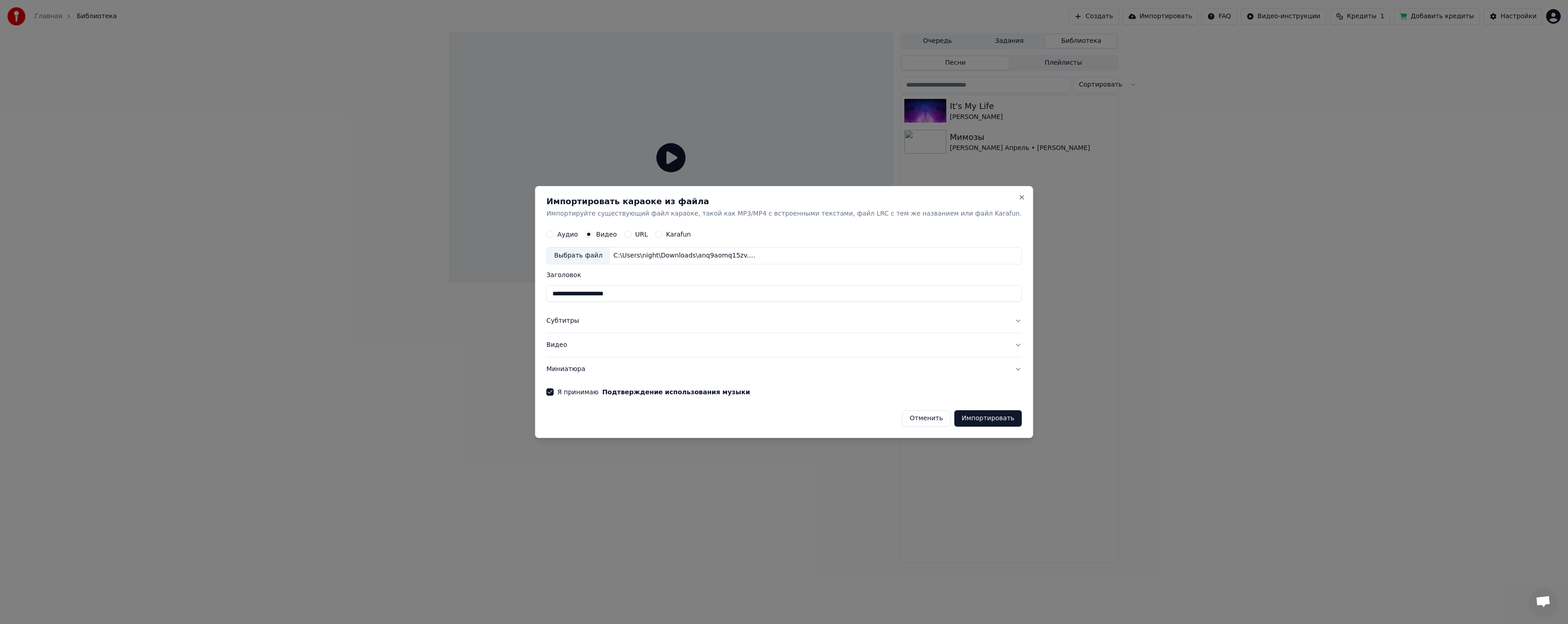
type input "**********"
click at [961, 415] on button "Импортировать" at bounding box center [988, 418] width 68 height 16
click at [956, 414] on button "Импортировать" at bounding box center [988, 418] width 68 height 16
